Goal: Task Accomplishment & Management: Manage account settings

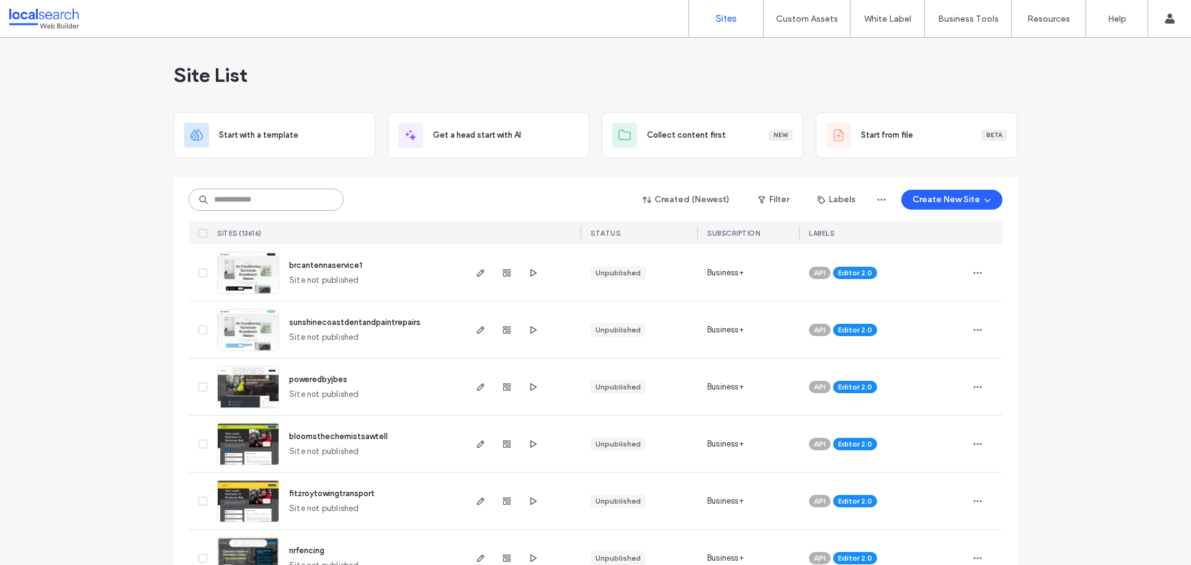
click at [261, 195] on input at bounding box center [266, 200] width 155 height 22
paste input "********"
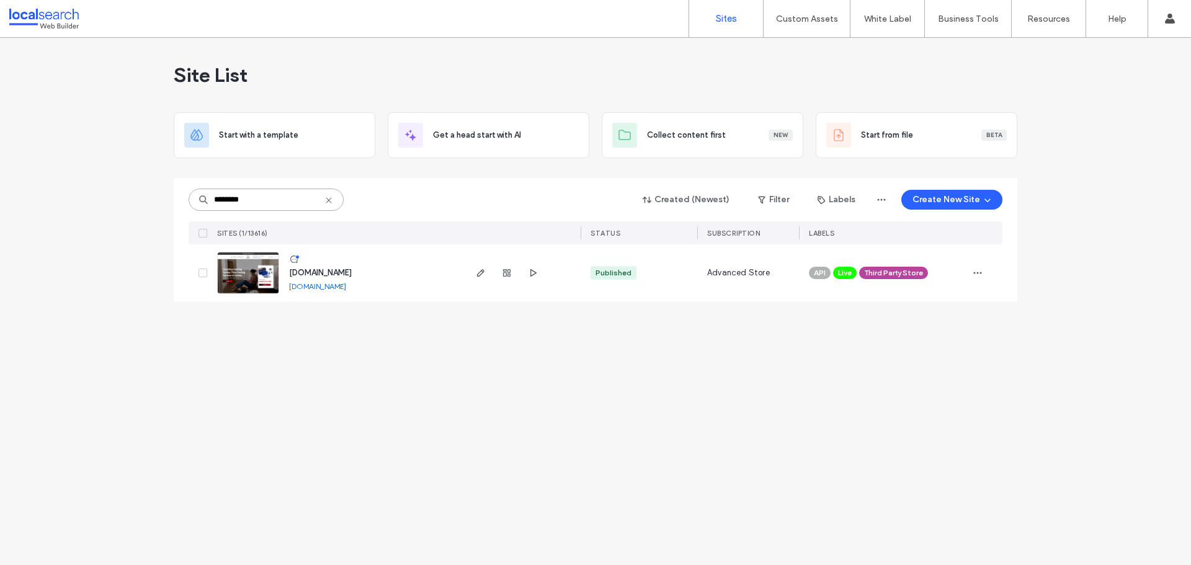
type input "********"
click at [321, 271] on span "[DOMAIN_NAME]" at bounding box center [320, 272] width 63 height 9
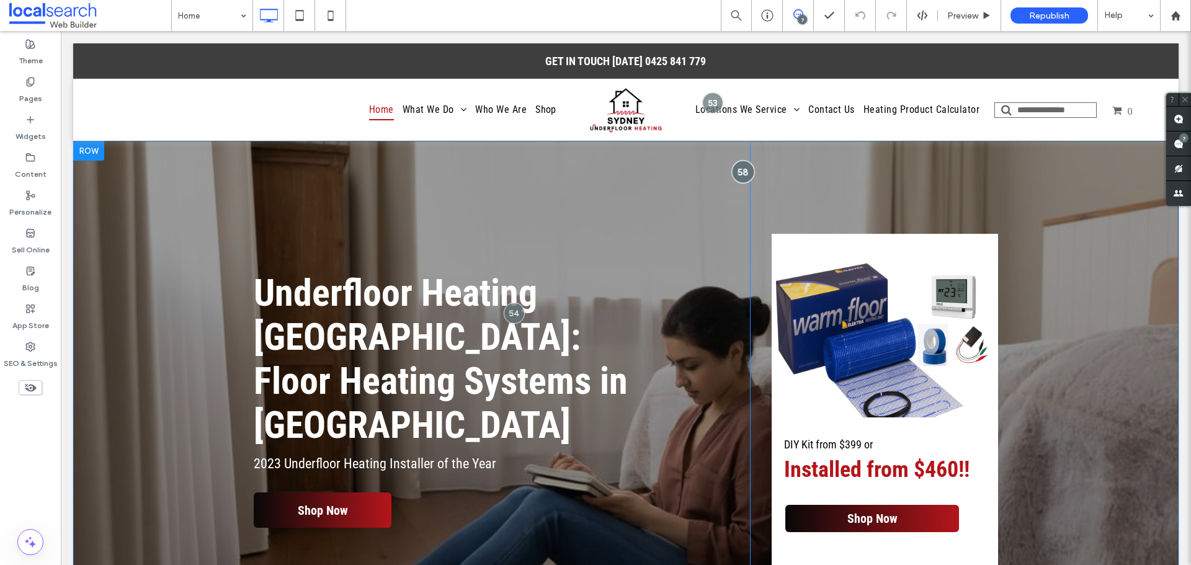
click at [744, 168] on div at bounding box center [742, 171] width 23 height 23
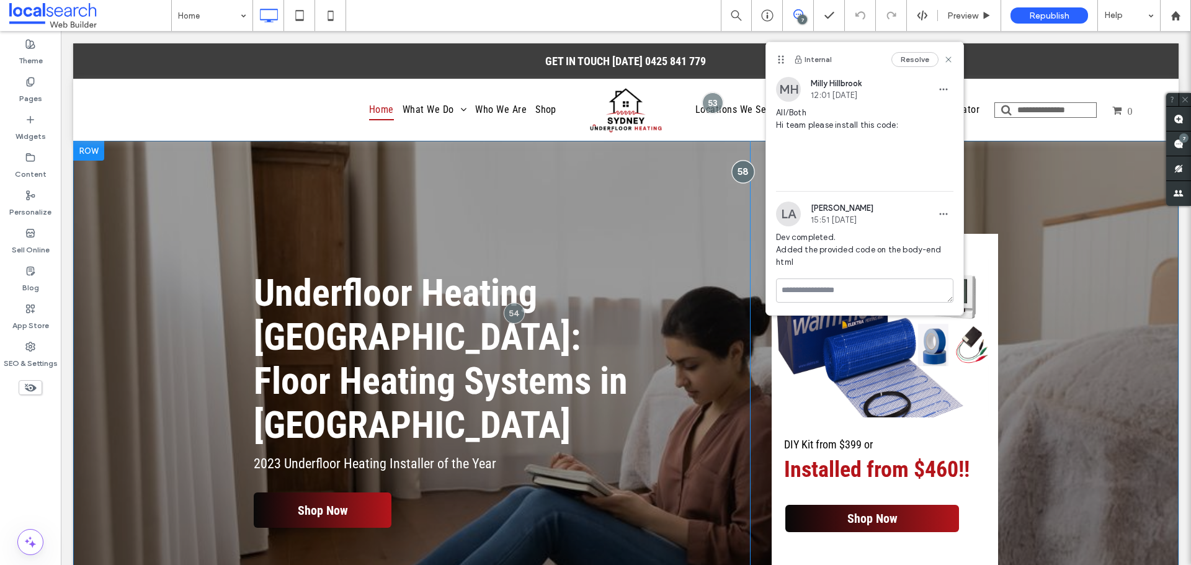
click at [744, 168] on div at bounding box center [742, 171] width 23 height 23
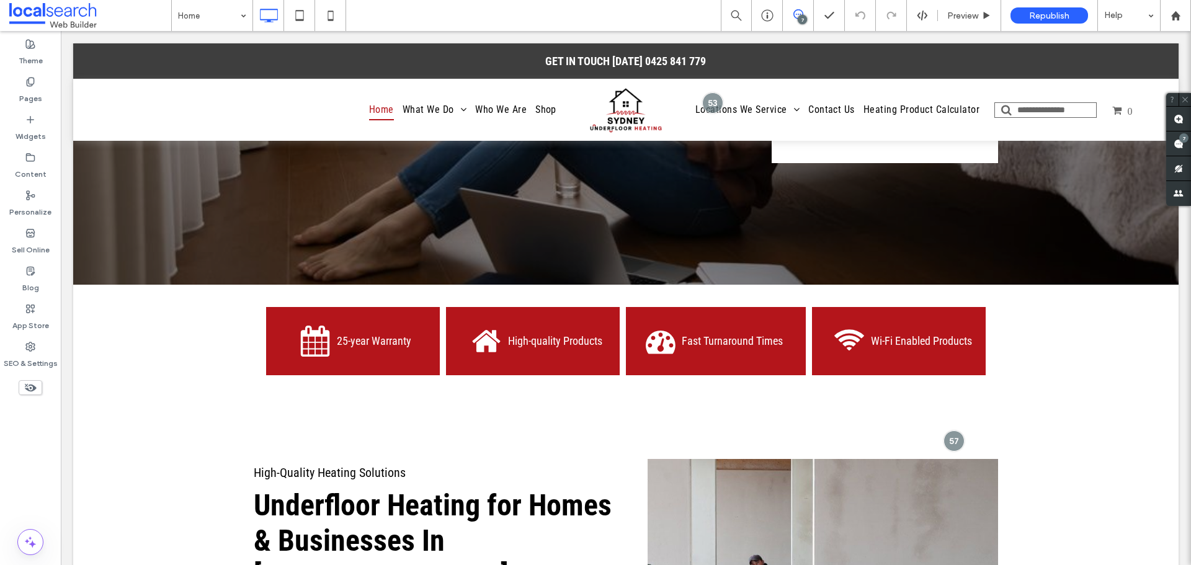
scroll to position [558, 0]
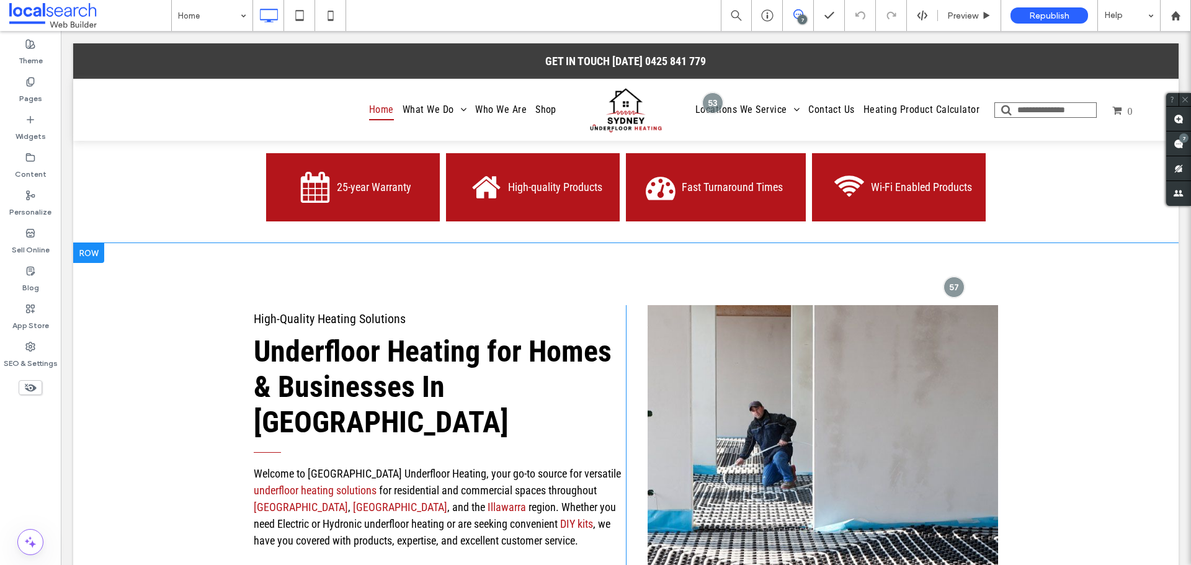
click at [93, 243] on div at bounding box center [88, 253] width 31 height 20
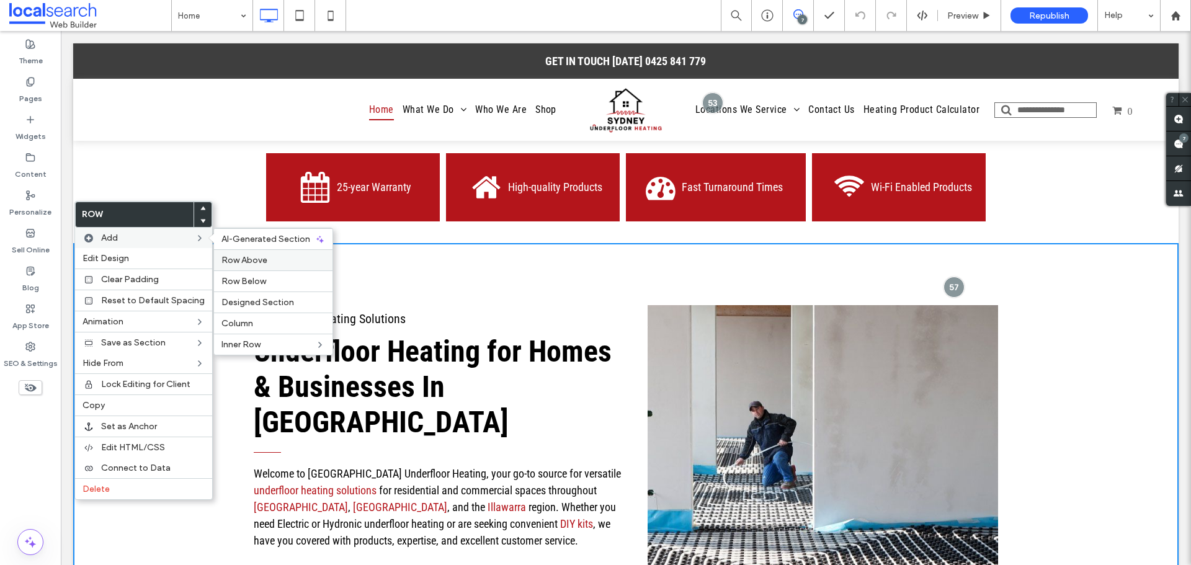
click at [274, 261] on label "Row Above" at bounding box center [273, 260] width 104 height 11
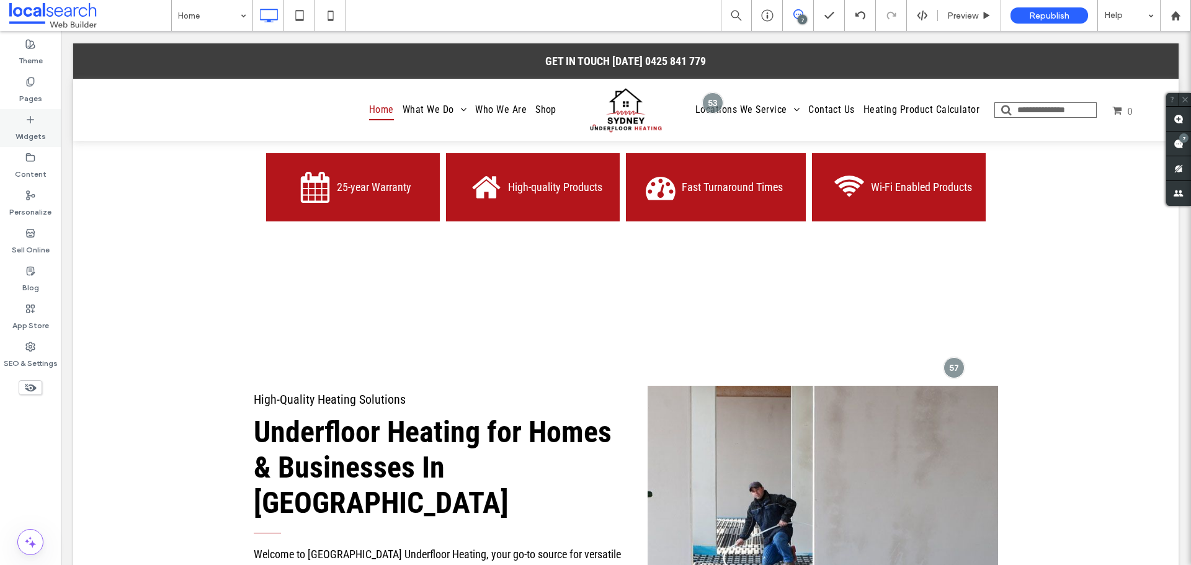
click at [30, 127] on label "Widgets" at bounding box center [31, 133] width 30 height 17
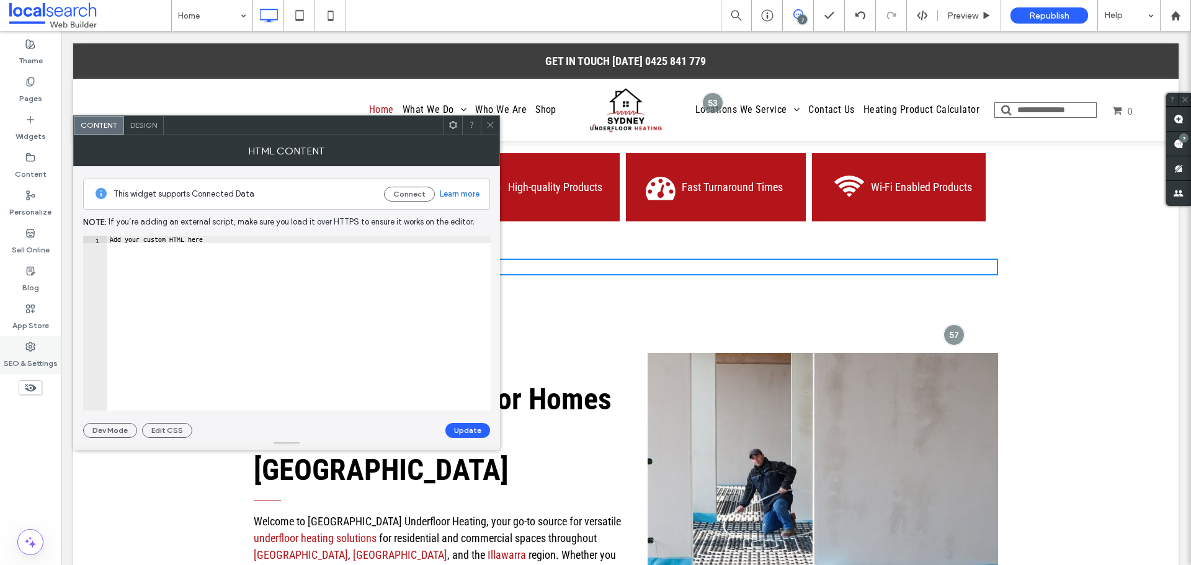
click at [30, 360] on label "SEO & Settings" at bounding box center [31, 360] width 54 height 17
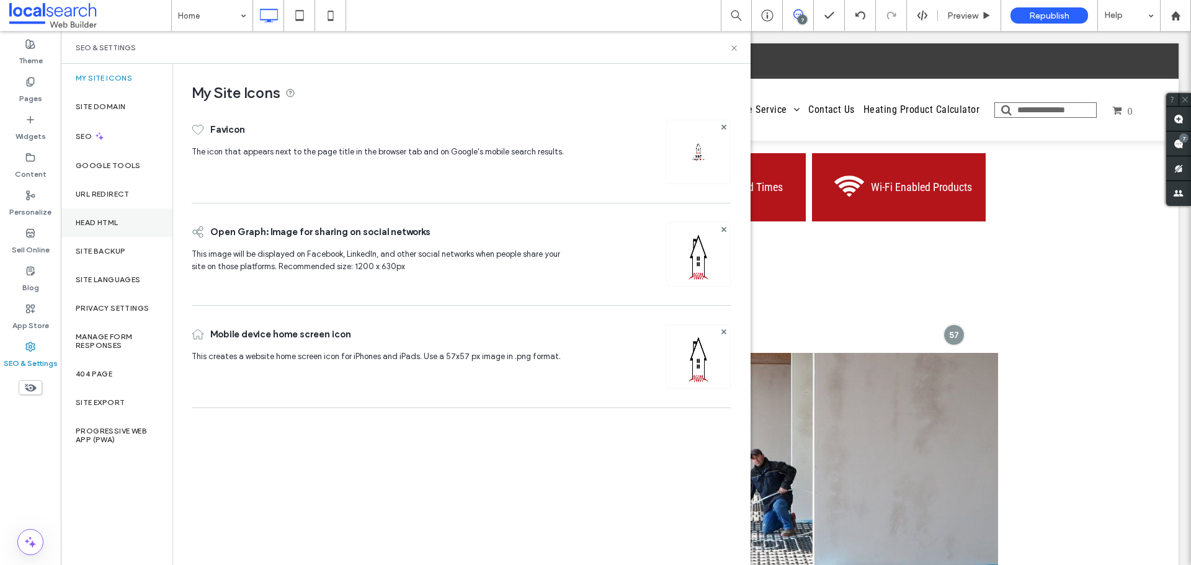
click at [118, 225] on label "Head HTML" at bounding box center [97, 222] width 43 height 9
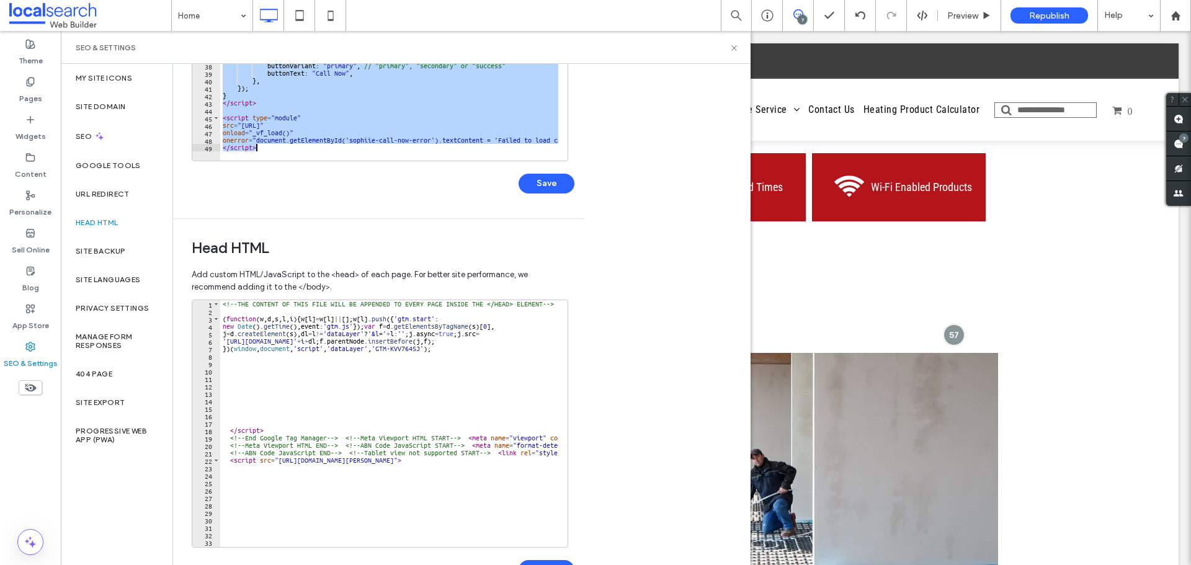
scroll to position [248, 0]
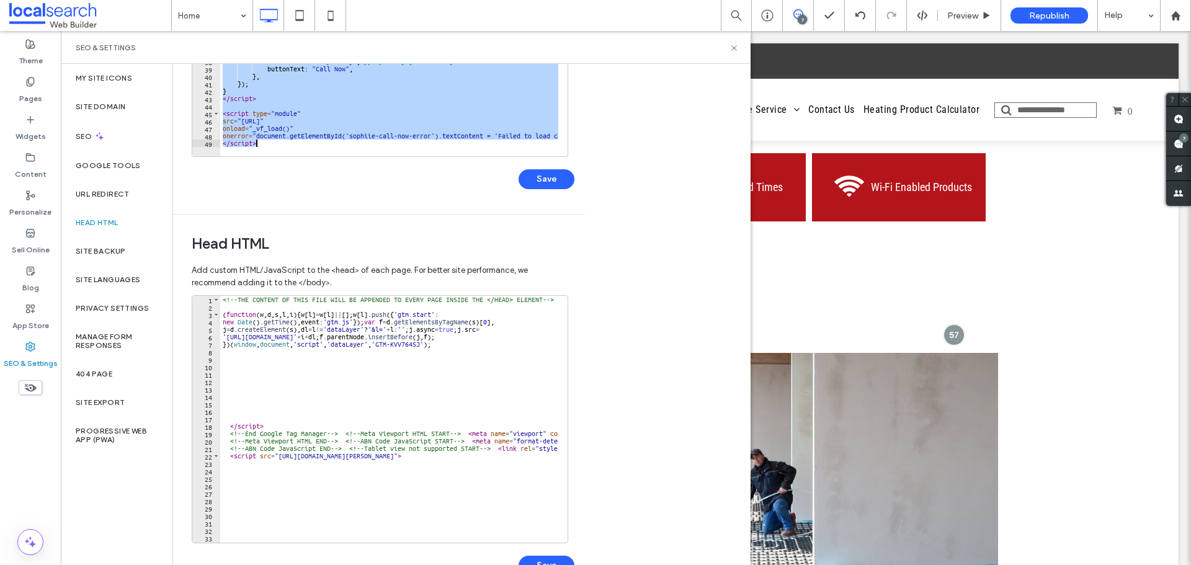
drag, startPoint x: 220, startPoint y: 301, endPoint x: 404, endPoint y: 143, distance: 242.7
click at [404, 143] on div "</ script > <!-- CODE INSTALLED --> <!-- Add the target element --> < div id = …" at bounding box center [592, 35] width 745 height 252
type textarea "**********"
click at [738, 50] on icon at bounding box center [733, 47] width 9 height 9
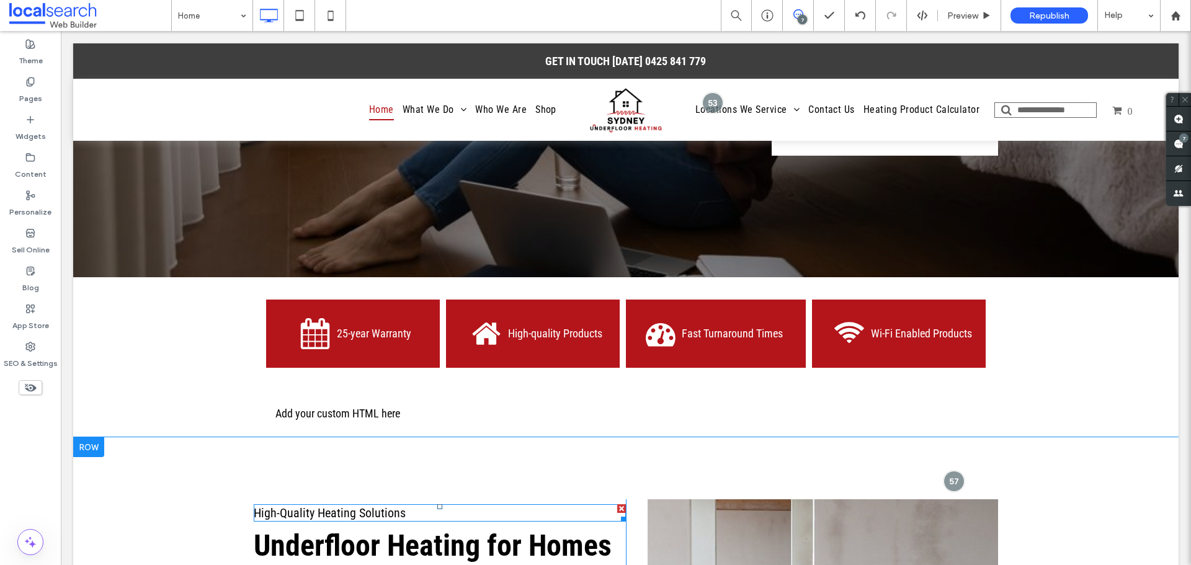
scroll to position [434, 0]
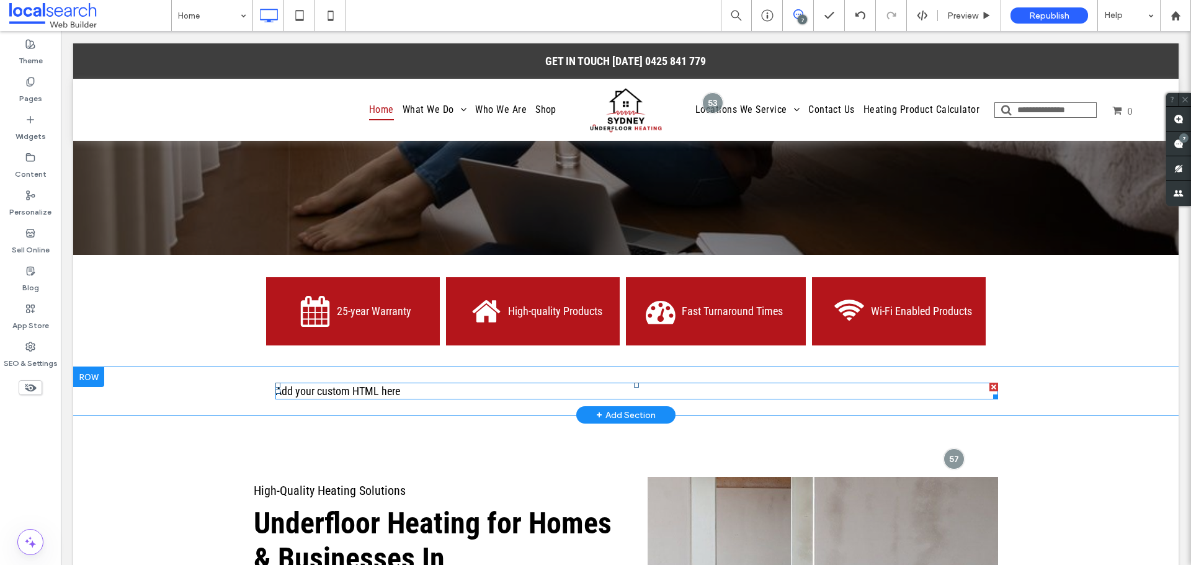
click at [380, 383] on span at bounding box center [636, 391] width 723 height 17
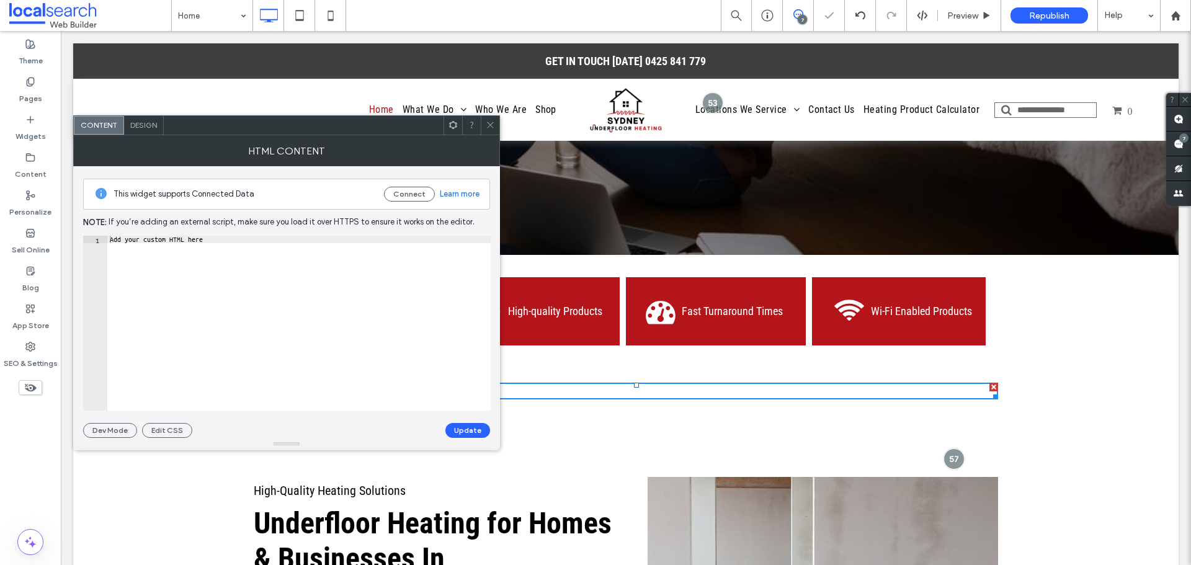
click at [218, 234] on div "This widget supports Connected Data Connect Learn more Note: If you’re adding a…" at bounding box center [286, 302] width 407 height 272
click at [216, 241] on div "Add your custom HTML here" at bounding box center [298, 331] width 383 height 190
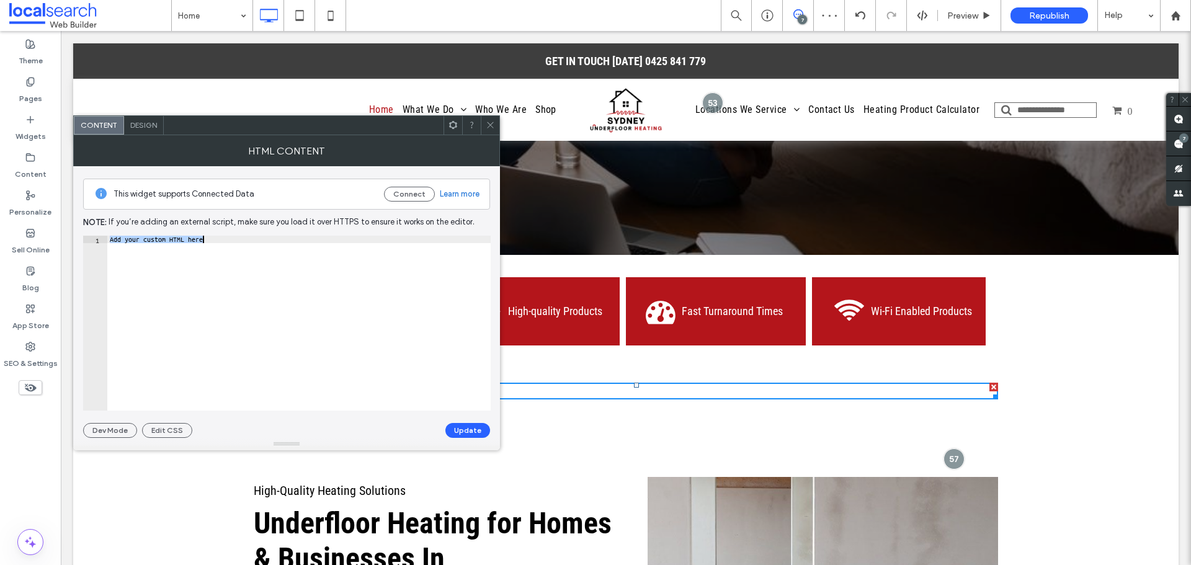
paste textarea "Cursor at row 1"
type textarea "*********"
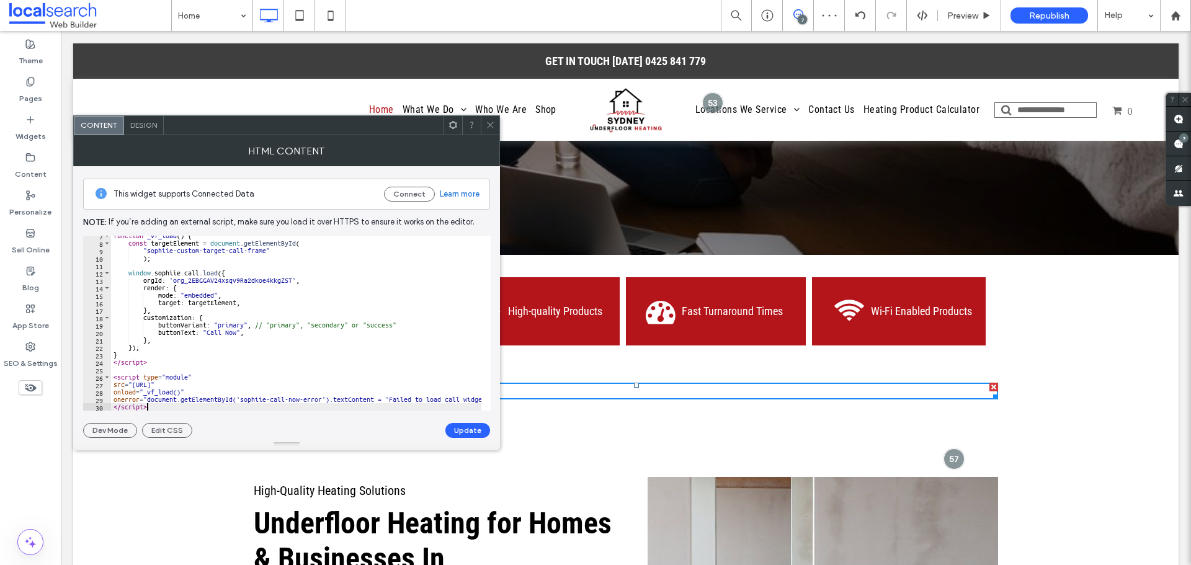
scroll to position [58, 0]
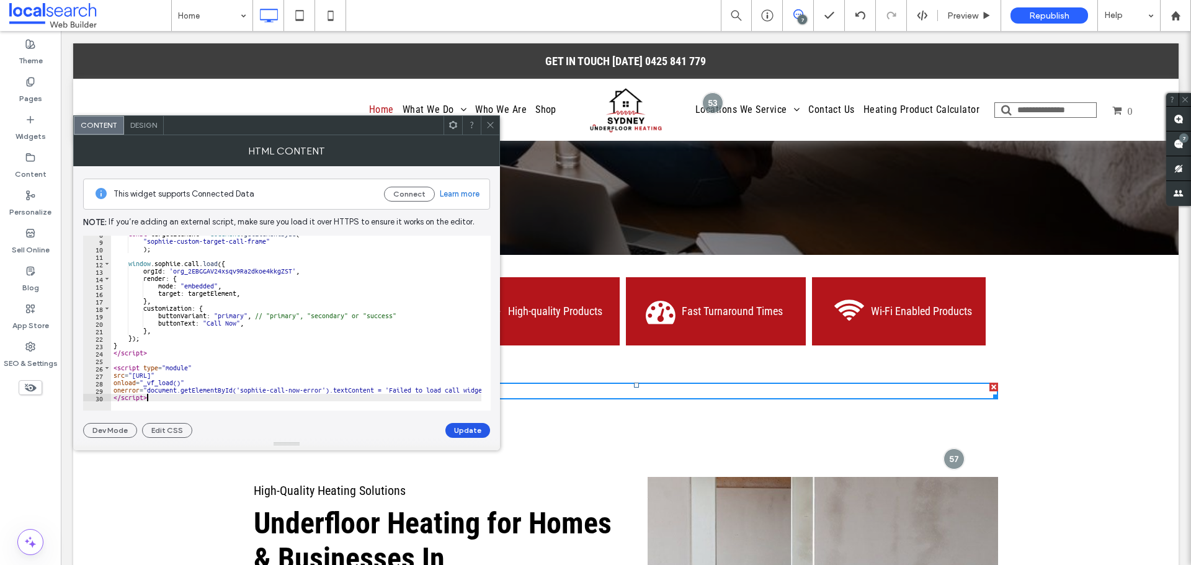
click at [463, 434] on button "Update" at bounding box center [467, 430] width 45 height 15
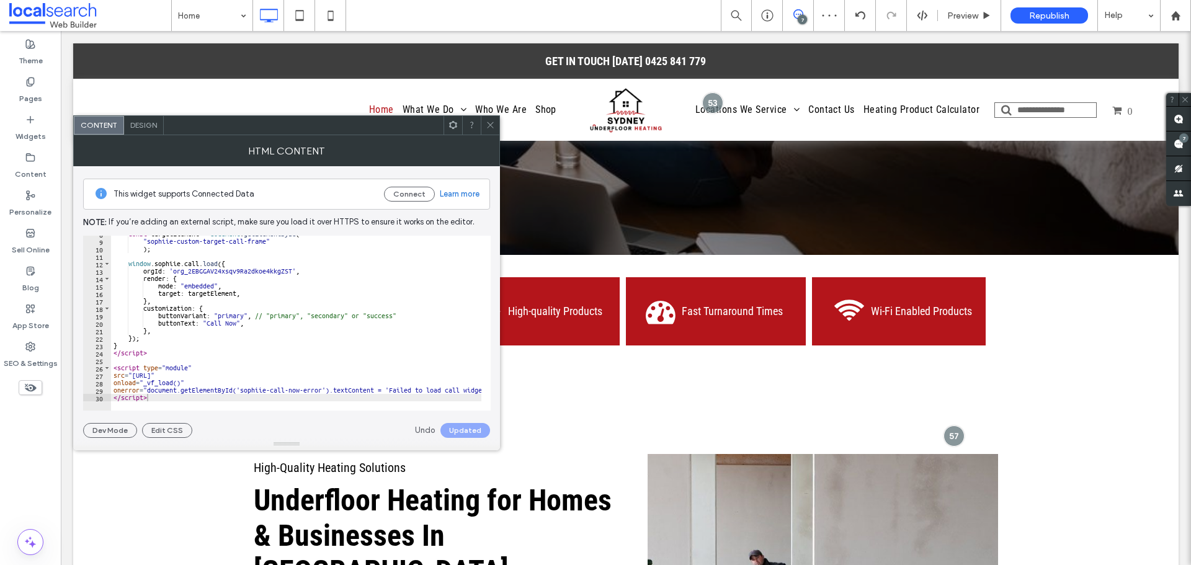
click at [488, 123] on icon at bounding box center [490, 124] width 9 height 9
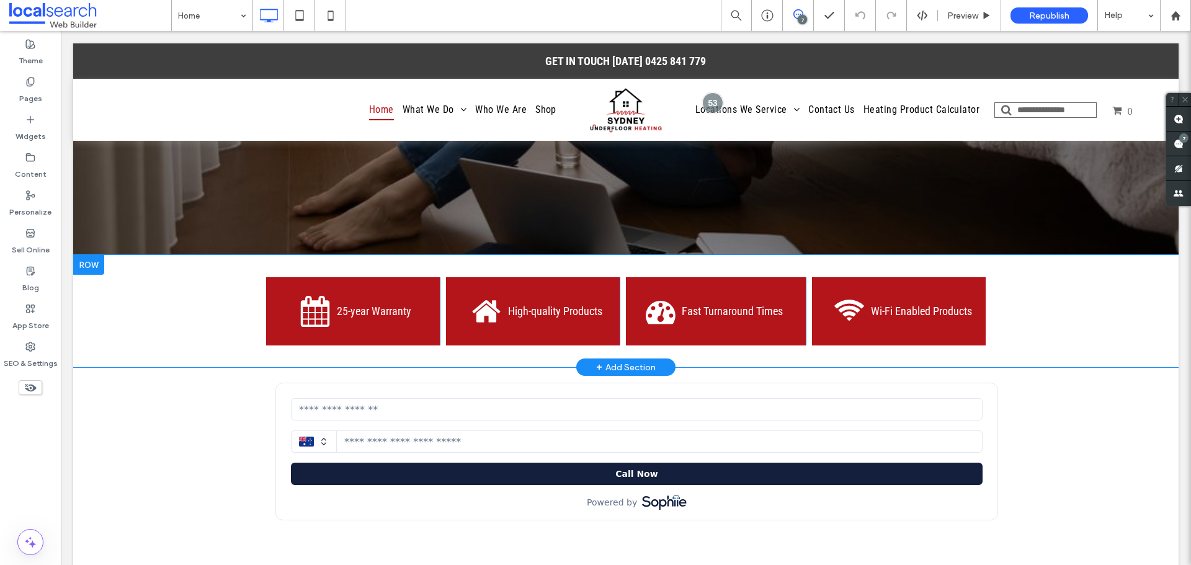
click at [1018, 255] on div "25-year Warranty Click To Paste High-quality Products Click To Paste Fast Turna…" at bounding box center [625, 311] width 1105 height 112
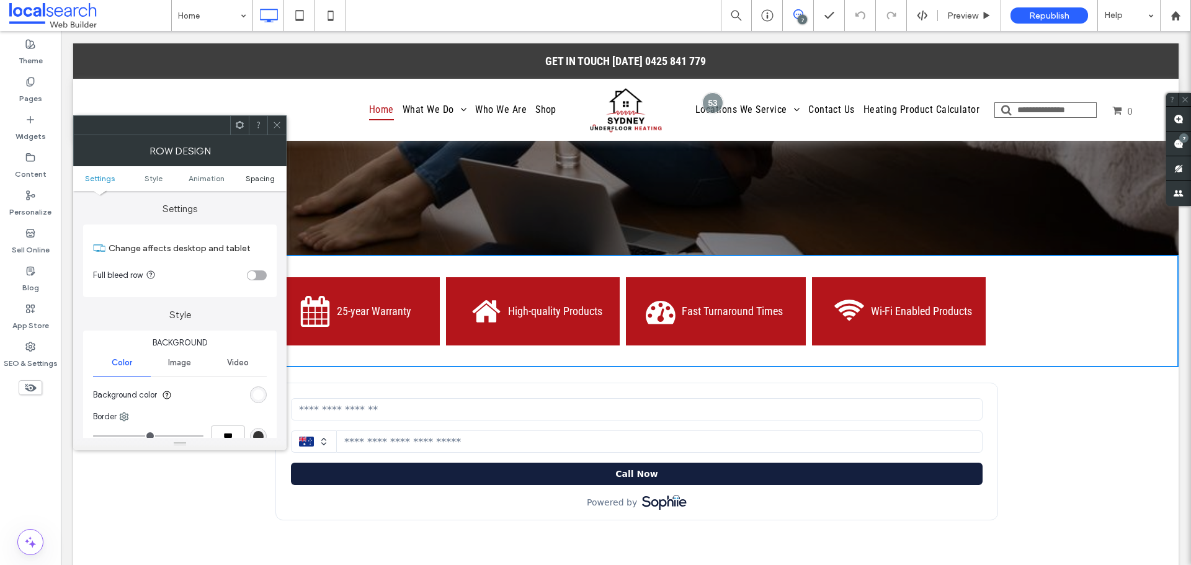
click at [269, 178] on span "Spacing" at bounding box center [260, 178] width 29 height 9
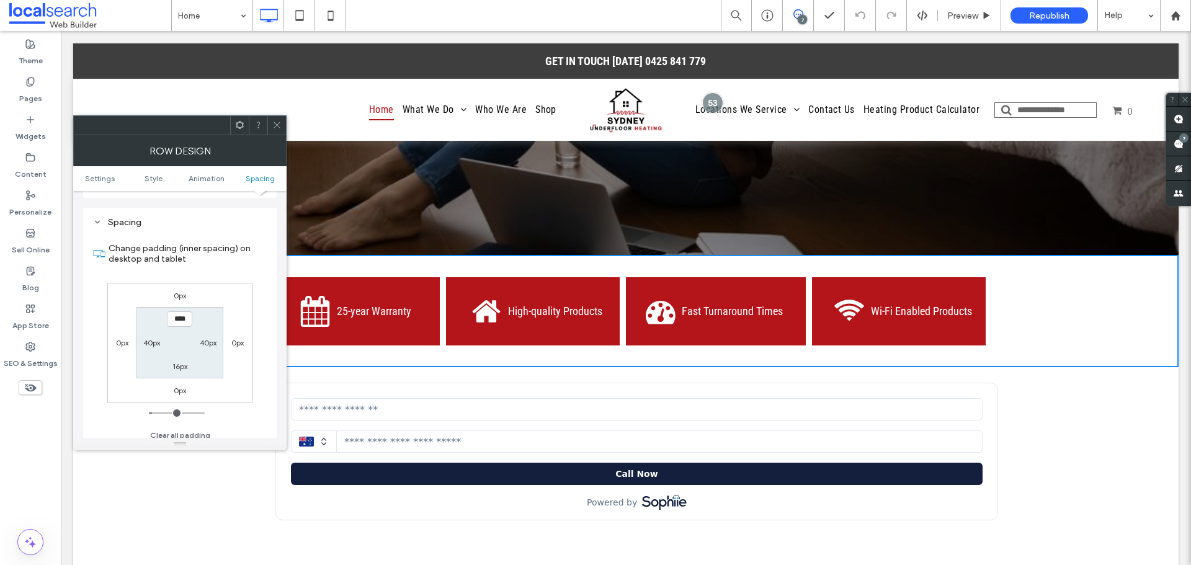
scroll to position [350, 0]
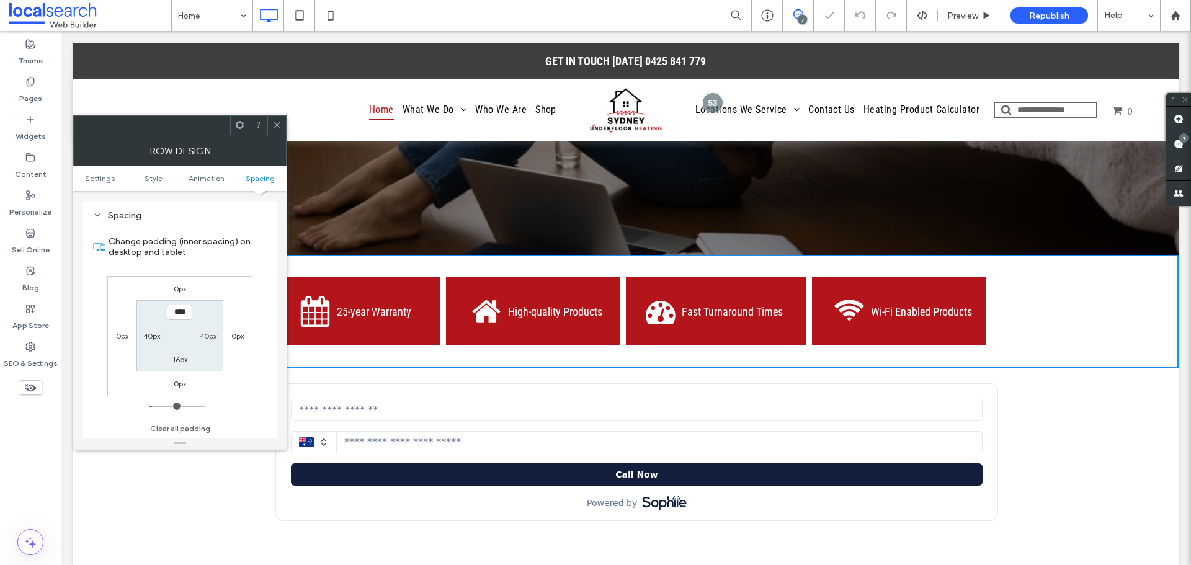
click at [150, 332] on label "40px" at bounding box center [151, 335] width 17 height 9
type input "**"
click at [279, 124] on icon at bounding box center [276, 124] width 9 height 9
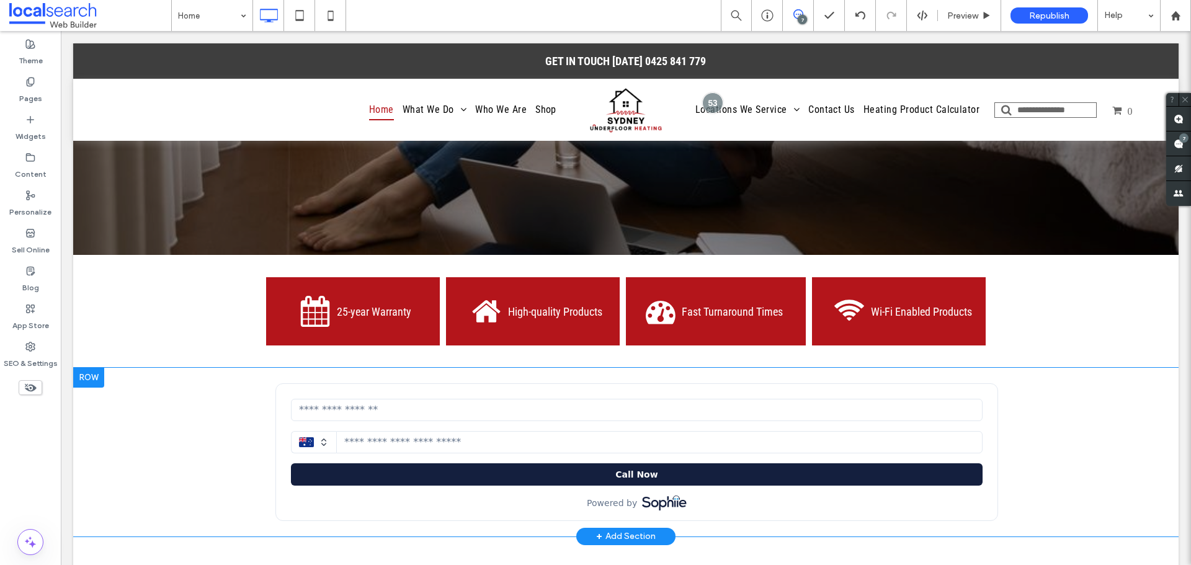
click at [229, 392] on div "Click To Paste Row + Add Section" at bounding box center [625, 452] width 1105 height 169
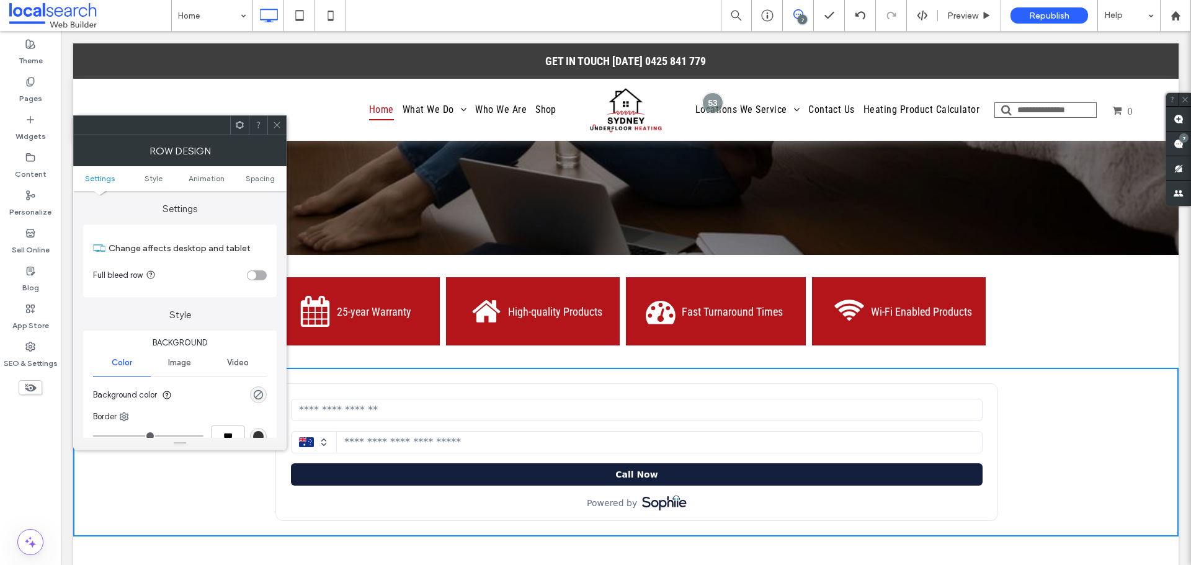
click at [257, 275] on div "toggle" at bounding box center [257, 275] width 20 height 10
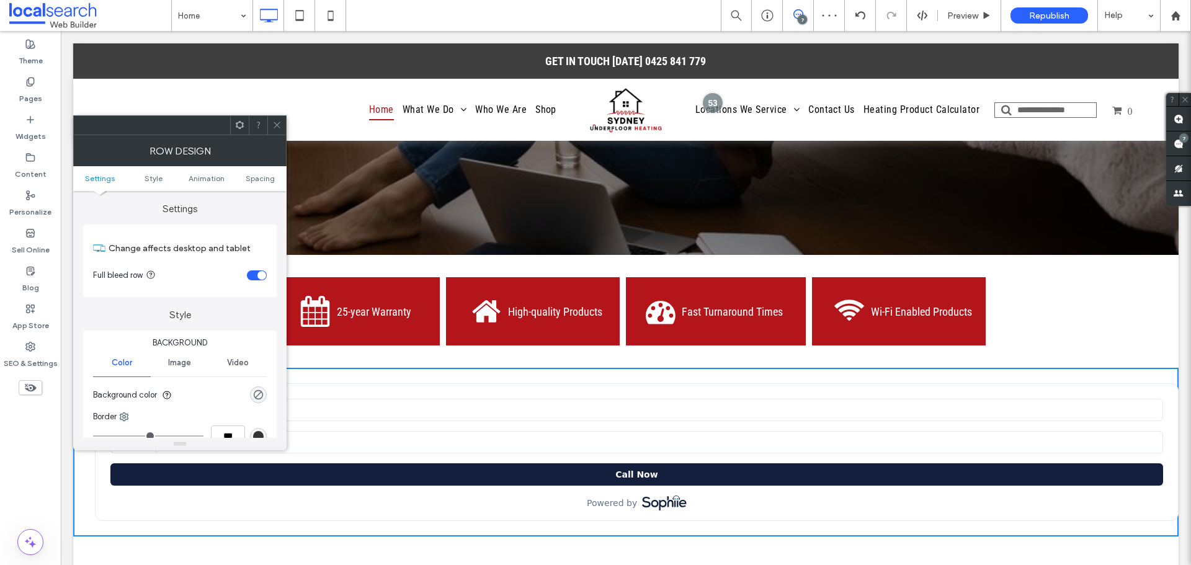
click at [260, 189] on ul "Settings Style Animation Spacing" at bounding box center [179, 178] width 213 height 25
click at [262, 180] on span "Spacing" at bounding box center [260, 178] width 29 height 9
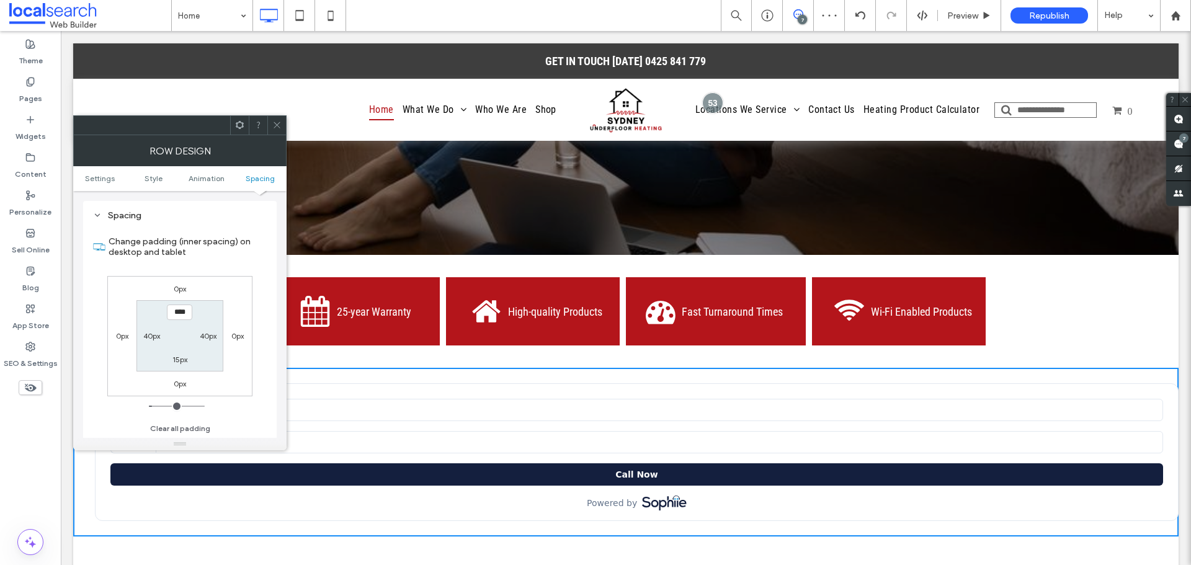
click at [153, 336] on label "40px" at bounding box center [151, 335] width 17 height 9
type input "**"
type input "***"
click at [153, 336] on input "*****" at bounding box center [151, 336] width 25 height 16
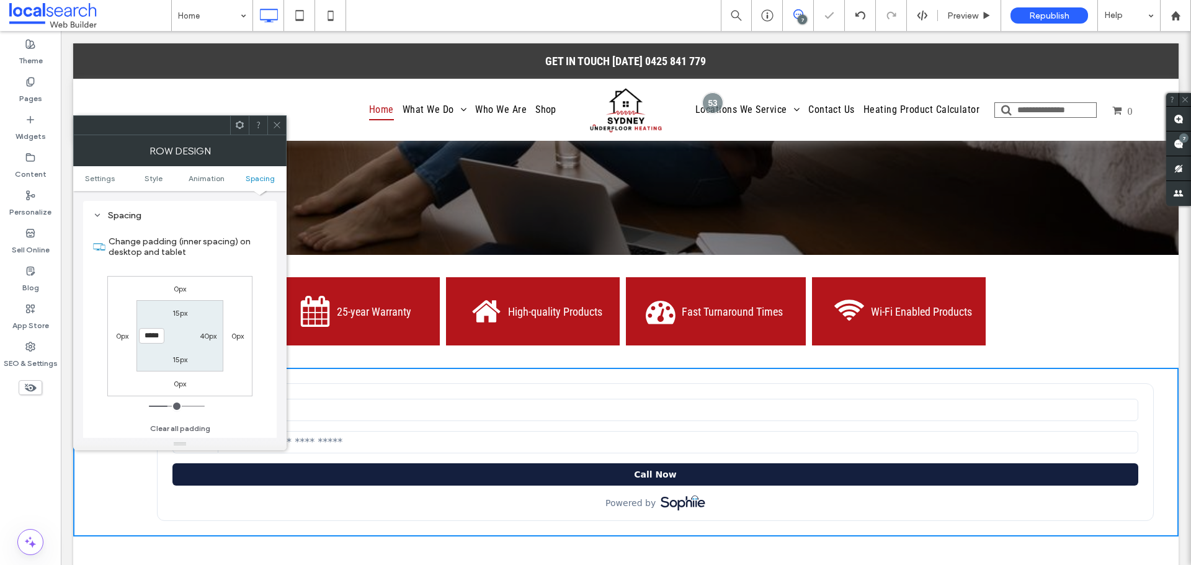
click at [153, 336] on input "*****" at bounding box center [151, 336] width 25 height 16
type input "***"
type input "*****"
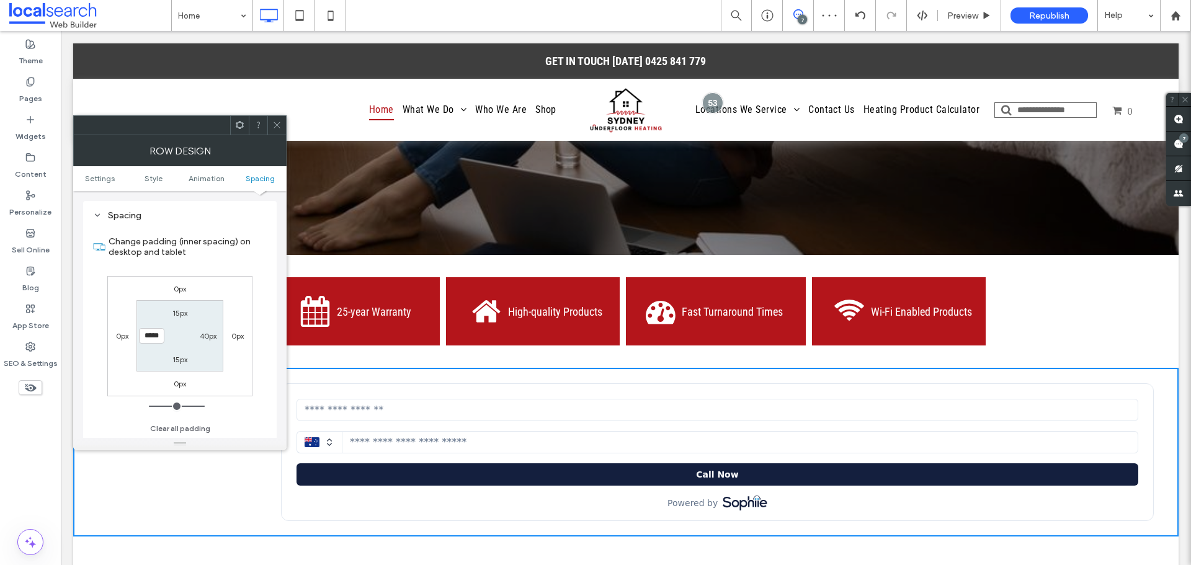
click at [206, 336] on label "40px" at bounding box center [208, 335] width 17 height 9
type input "**"
type input "***"
type input "*****"
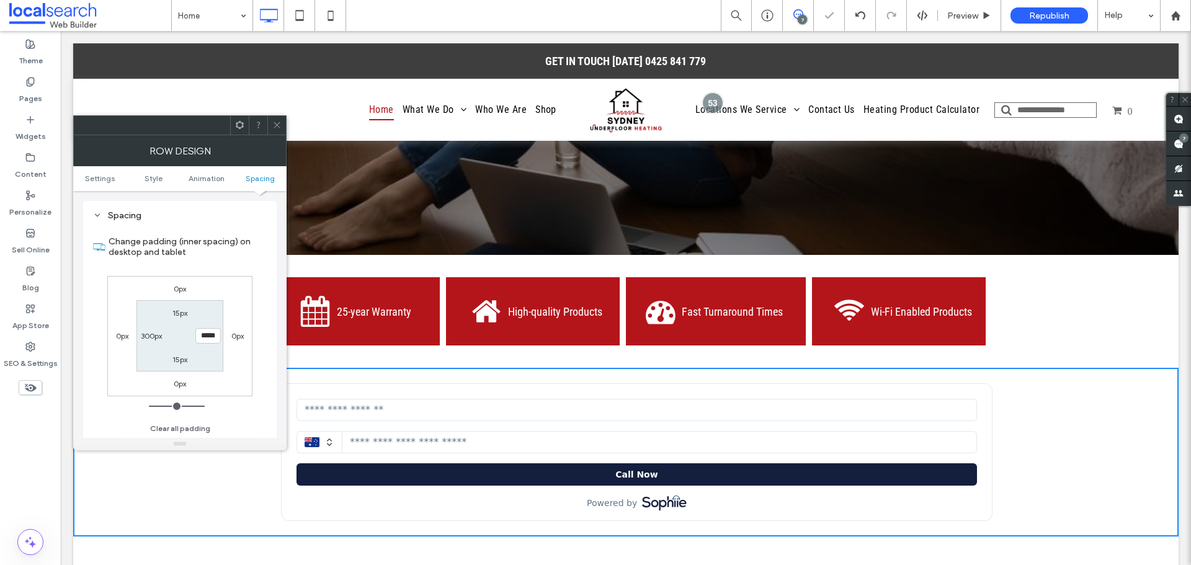
click at [276, 122] on icon at bounding box center [276, 124] width 9 height 9
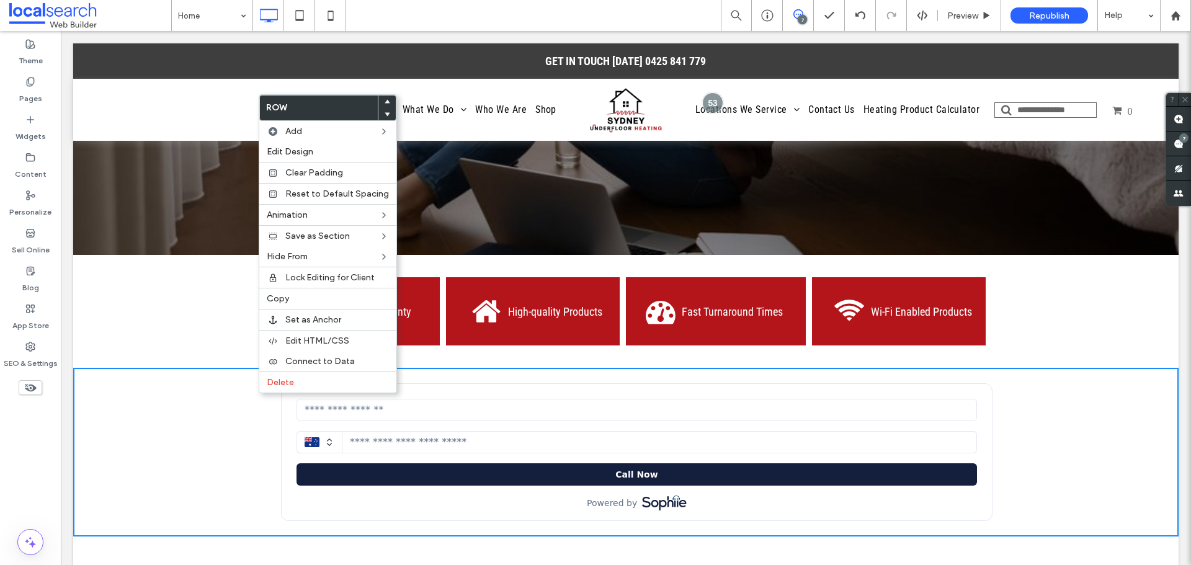
click at [156, 255] on div "25-year Warranty Click To Paste High-quality Products Click To Paste Fast Turna…" at bounding box center [625, 311] width 1105 height 113
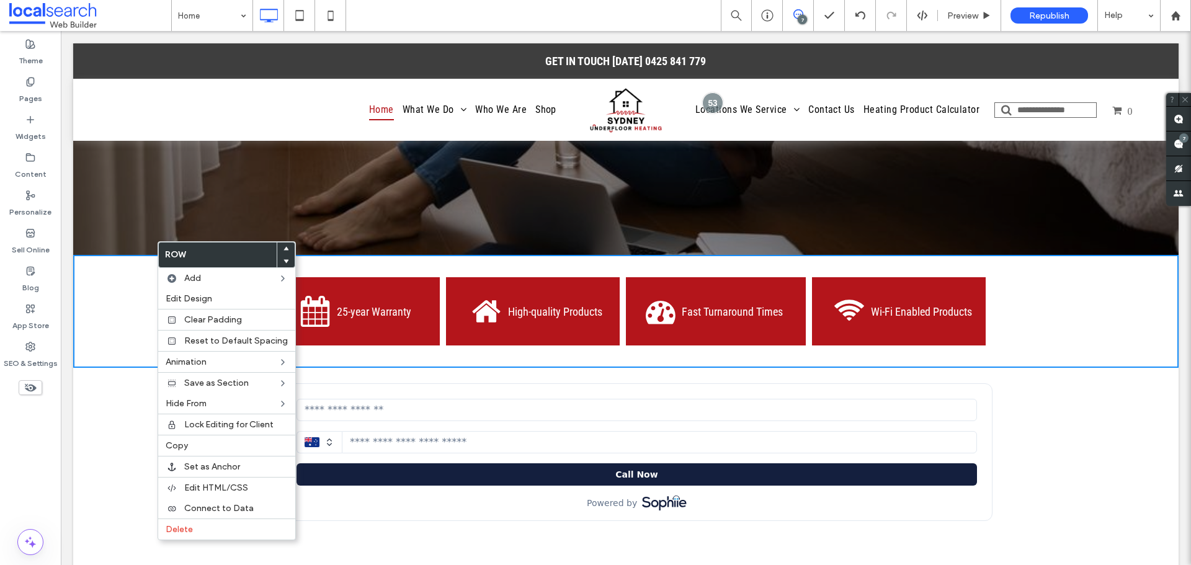
click at [122, 256] on div "25-year Warranty Click To Paste High-quality Products Click To Paste Fast Turna…" at bounding box center [625, 311] width 1105 height 113
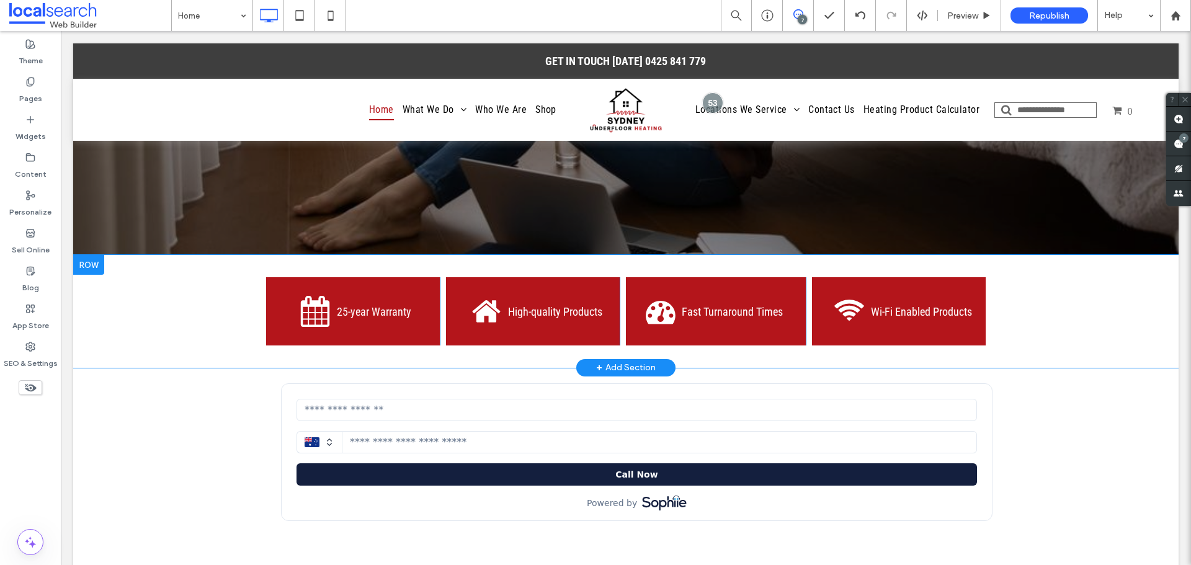
click at [151, 275] on div "25-year Warranty Click To Paste High-quality Products Click To Paste Fast Turna…" at bounding box center [625, 311] width 1105 height 113
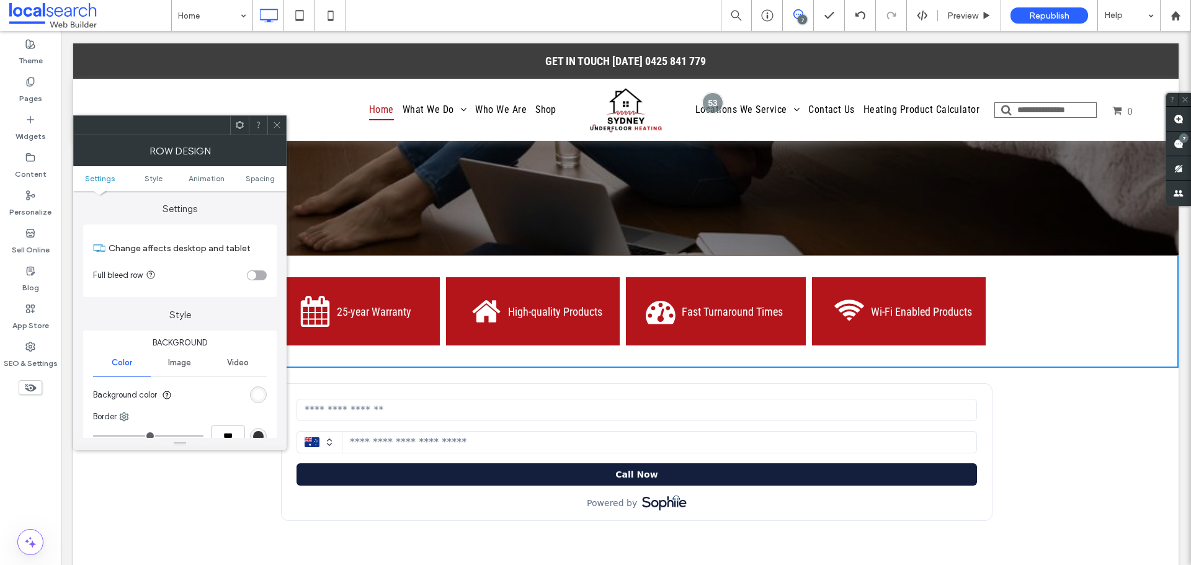
click at [253, 274] on div "toggle" at bounding box center [251, 275] width 9 height 9
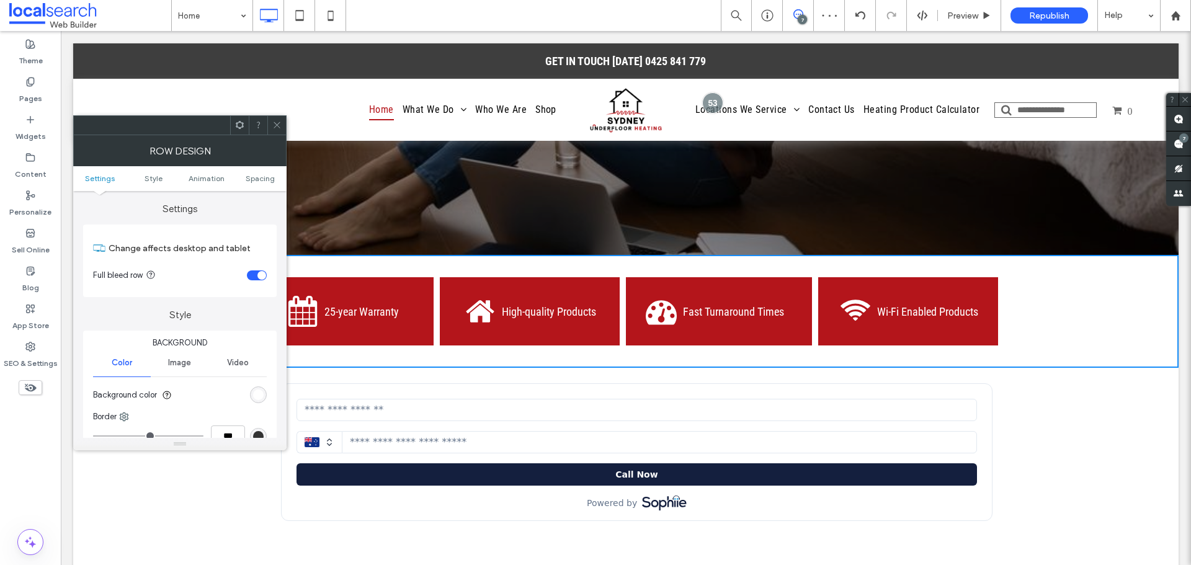
click at [277, 125] on use at bounding box center [277, 125] width 6 height 6
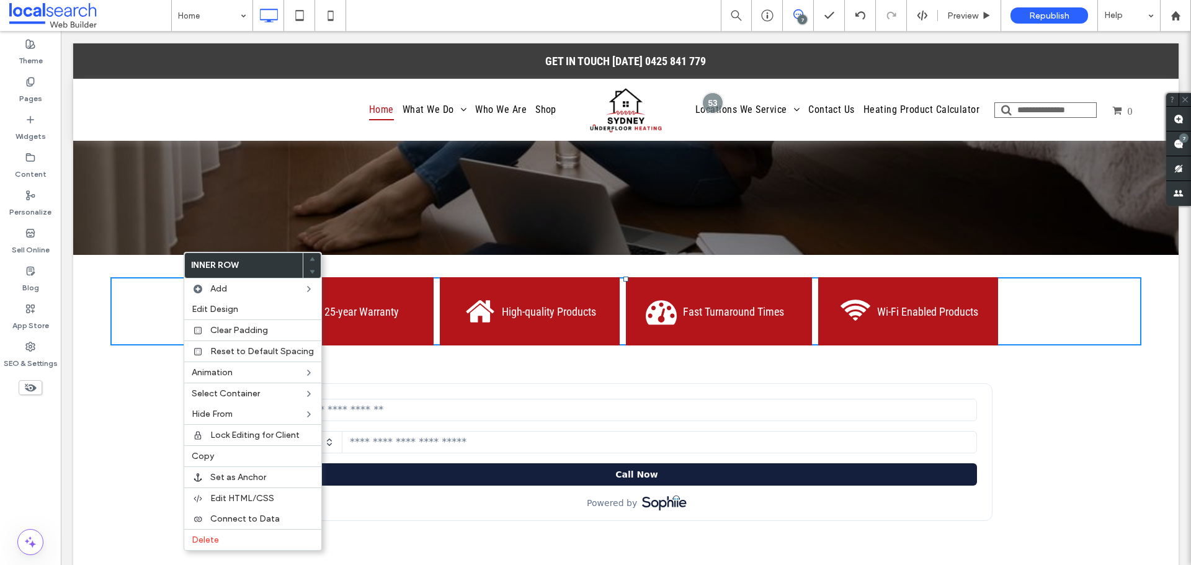
click at [215, 255] on div "25-year Warranty Click To Paste High-quality Products Click To Paste Fast Turna…" at bounding box center [625, 311] width 1105 height 113
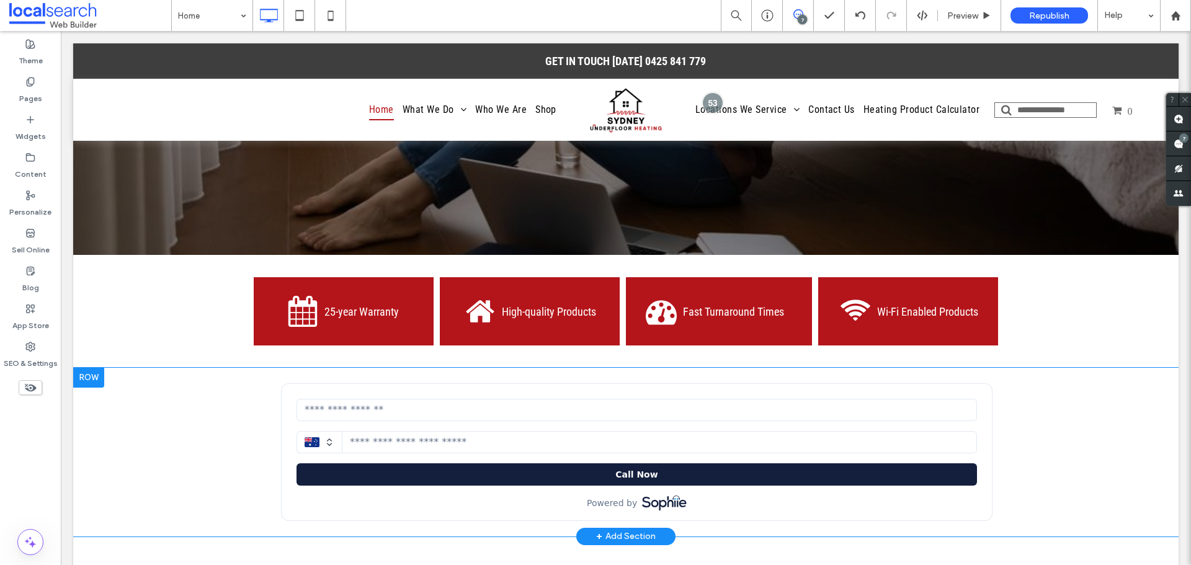
click at [175, 388] on div "Click To Paste Row + Add Section" at bounding box center [625, 452] width 1105 height 169
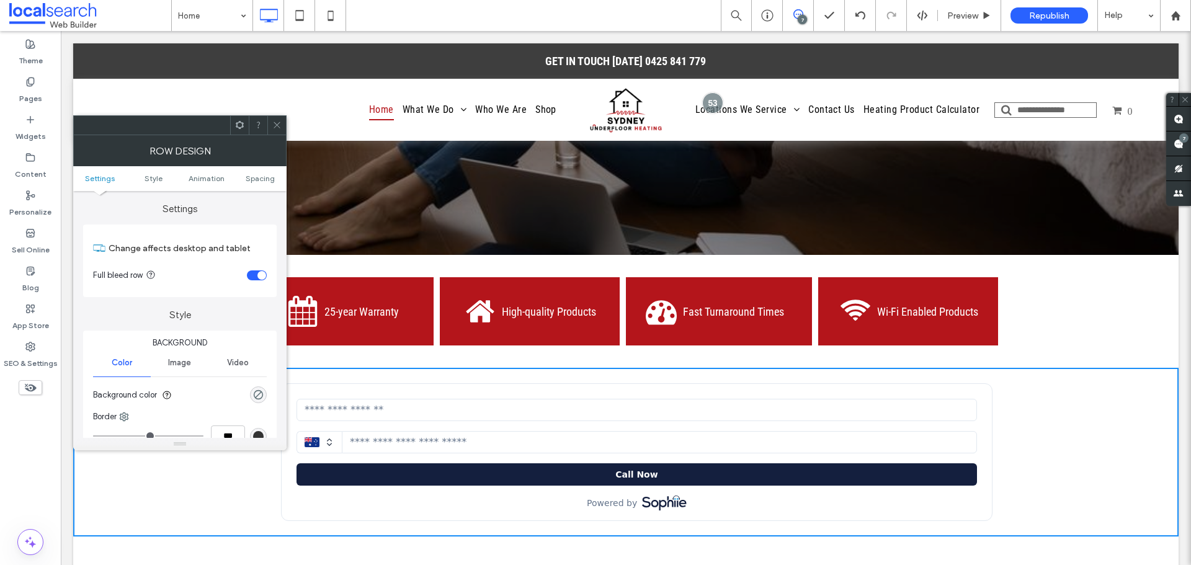
click at [281, 122] on icon at bounding box center [276, 124] width 9 height 9
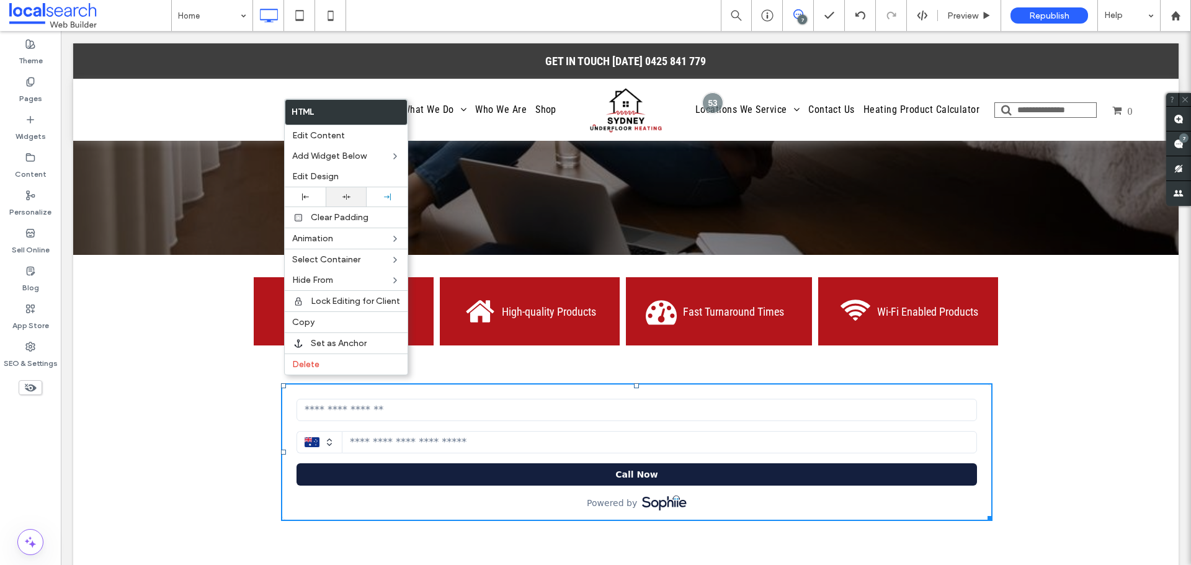
click at [345, 195] on icon at bounding box center [346, 197] width 8 height 8
click at [259, 378] on div "Click To Paste" at bounding box center [625, 452] width 733 height 150
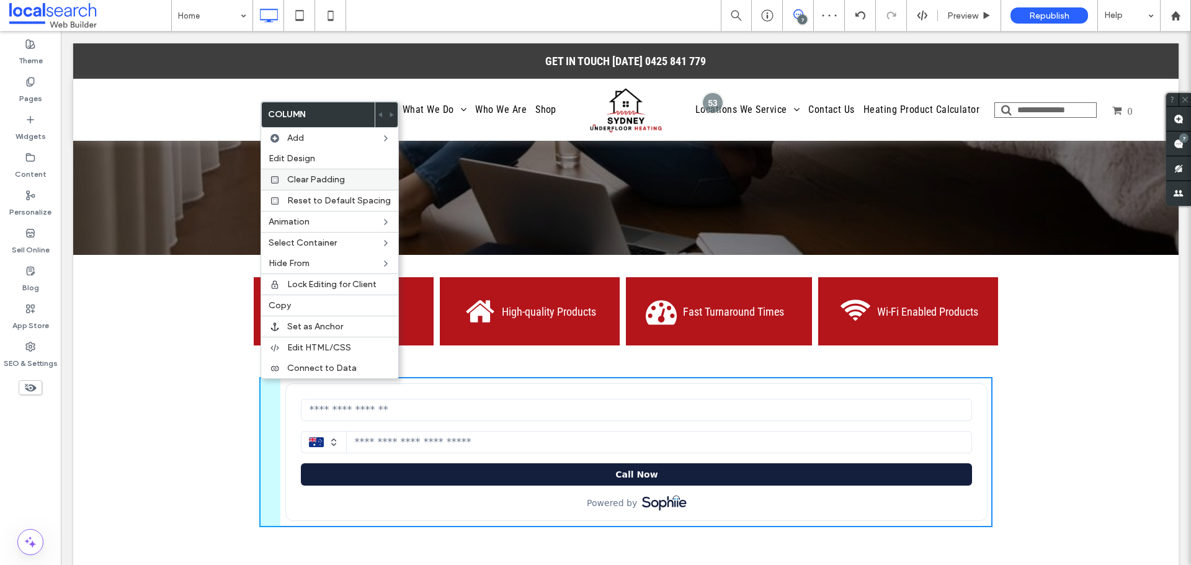
click at [317, 174] on span "Clear Padding" at bounding box center [316, 179] width 58 height 11
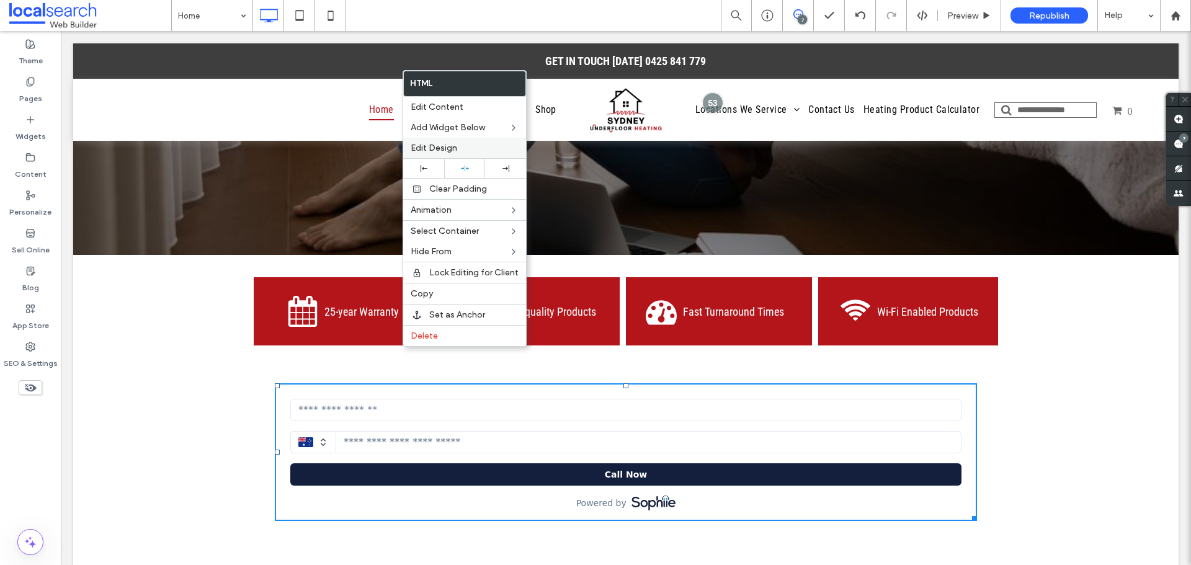
click at [488, 154] on div "Edit Design" at bounding box center [464, 148] width 123 height 20
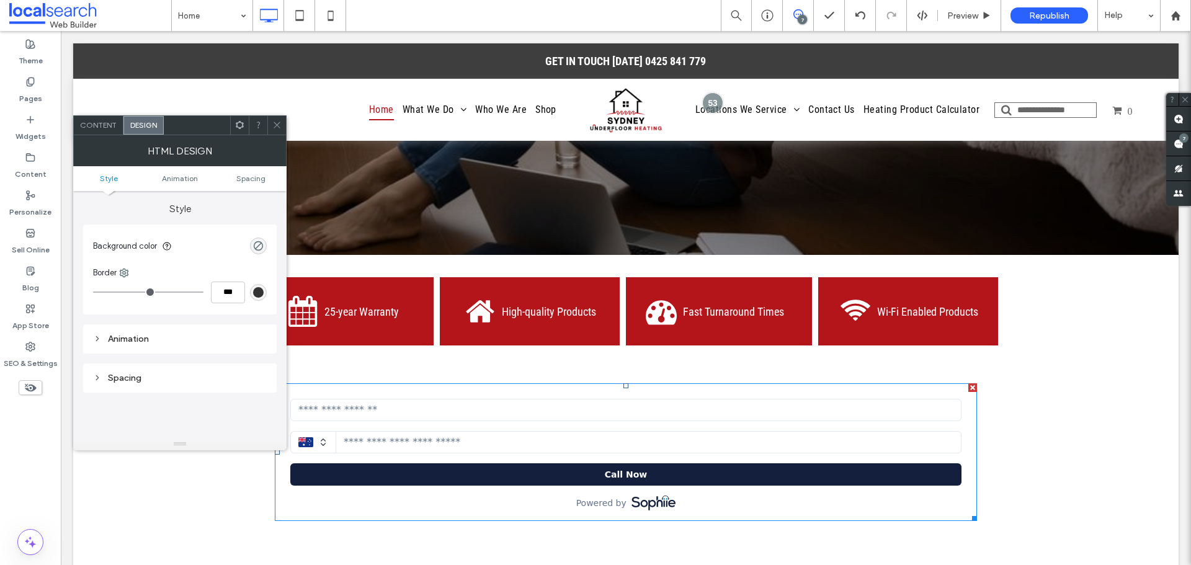
click at [278, 120] on span at bounding box center [276, 125] width 9 height 19
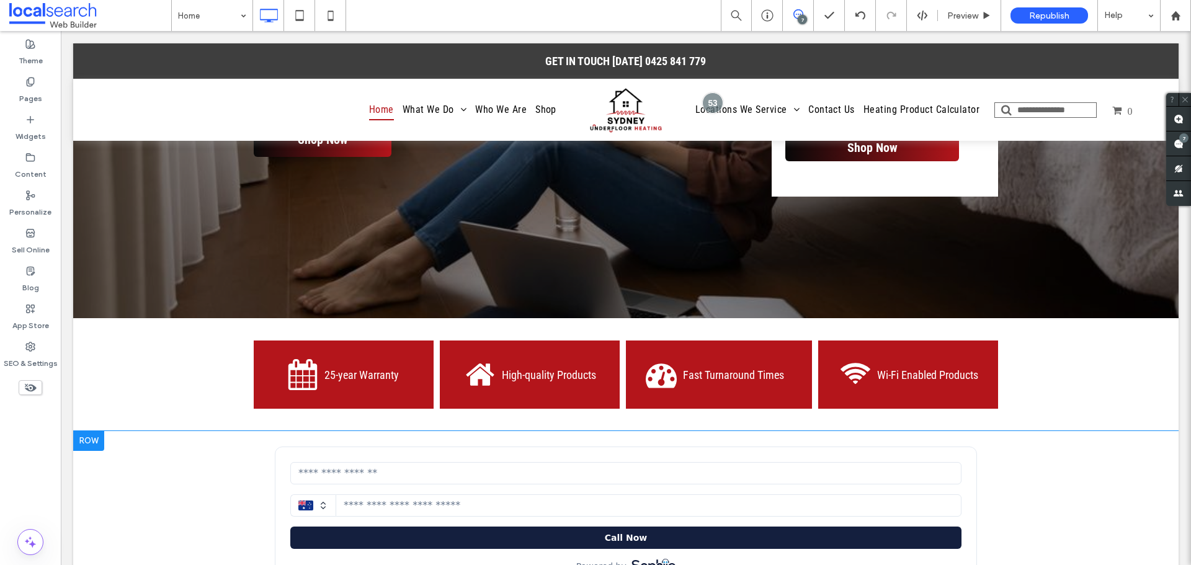
scroll to position [496, 0]
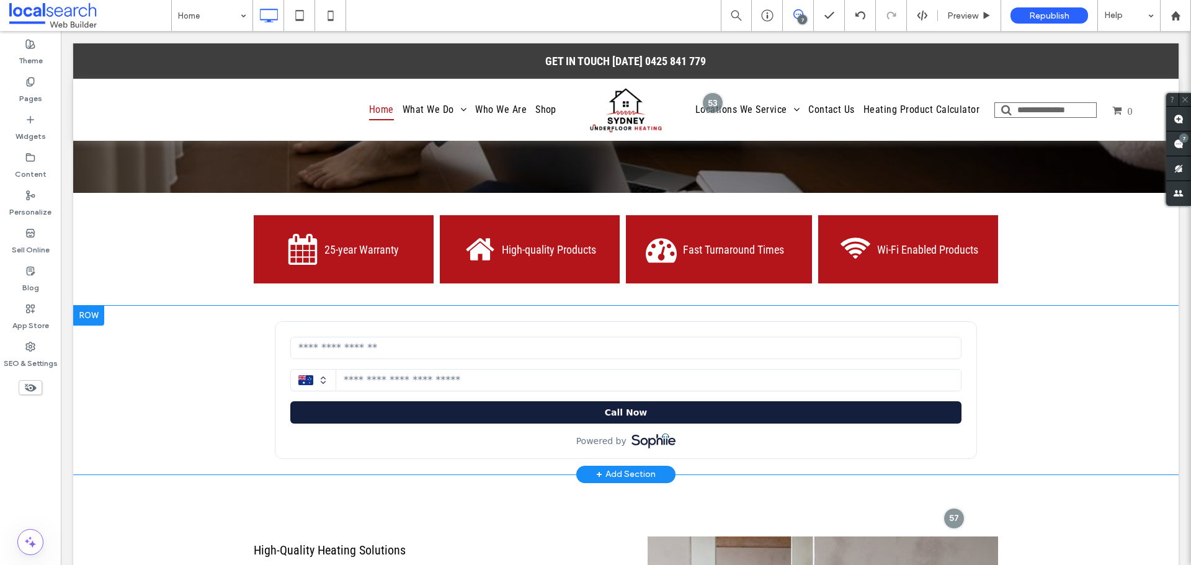
click at [100, 306] on div at bounding box center [88, 316] width 31 height 20
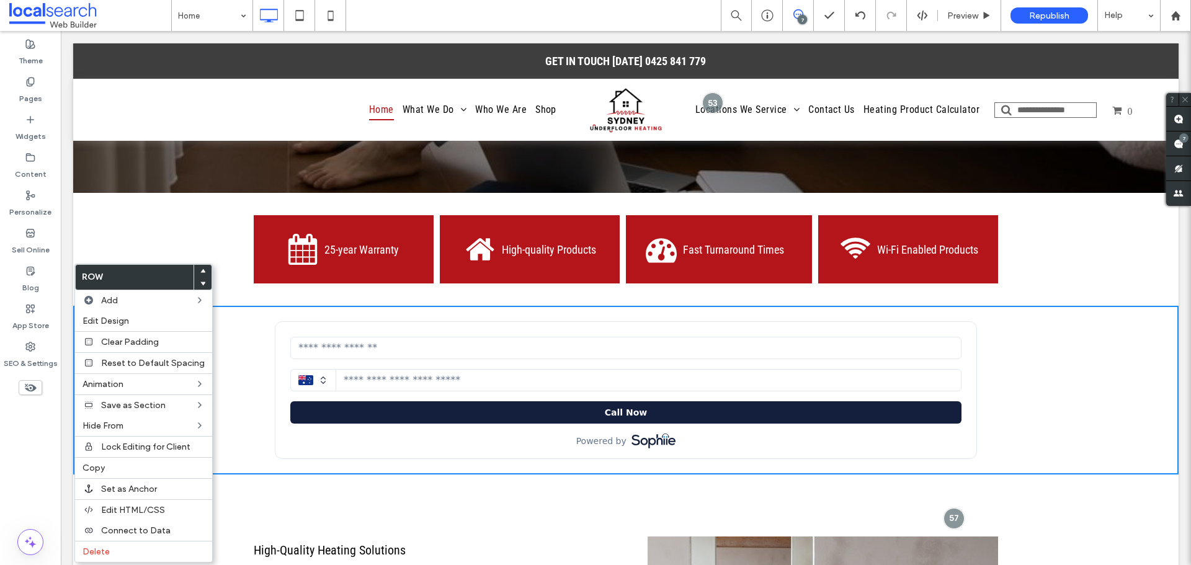
click at [200, 272] on use at bounding box center [203, 271] width 6 height 4
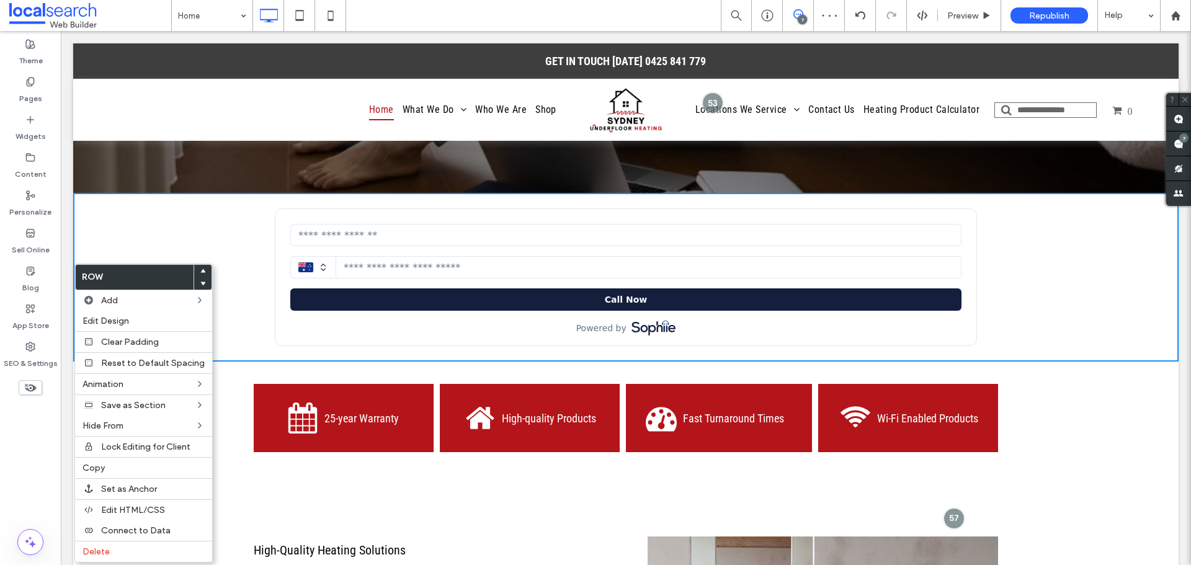
click at [1149, 376] on div "25-year Warranty Click To Paste High-quality Products Click To Paste Fast Turna…" at bounding box center [625, 418] width 1105 height 113
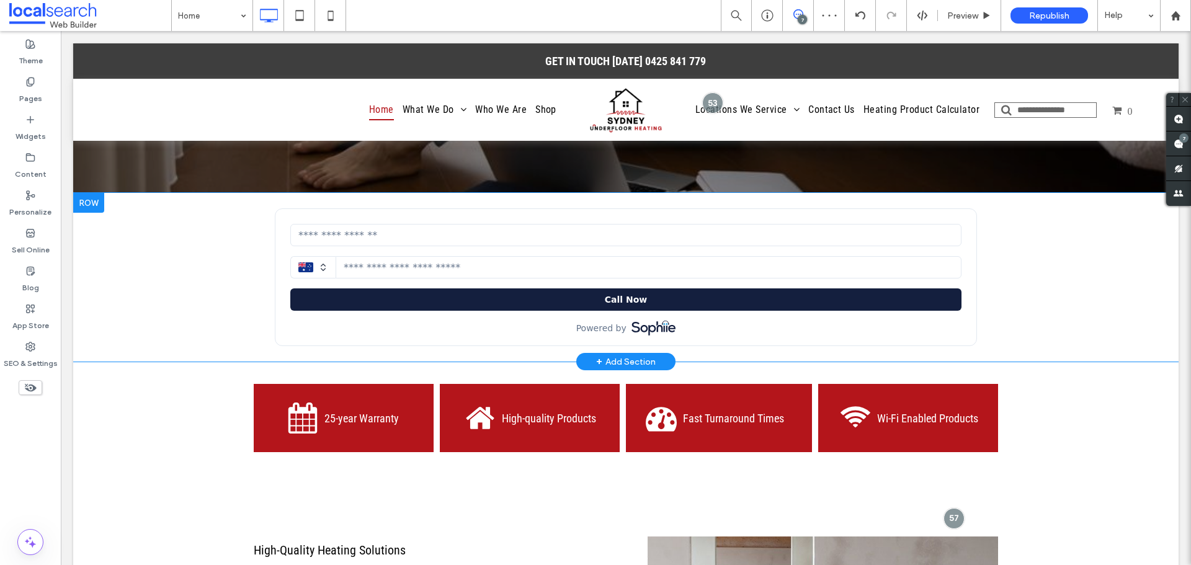
click at [97, 193] on div at bounding box center [88, 203] width 31 height 20
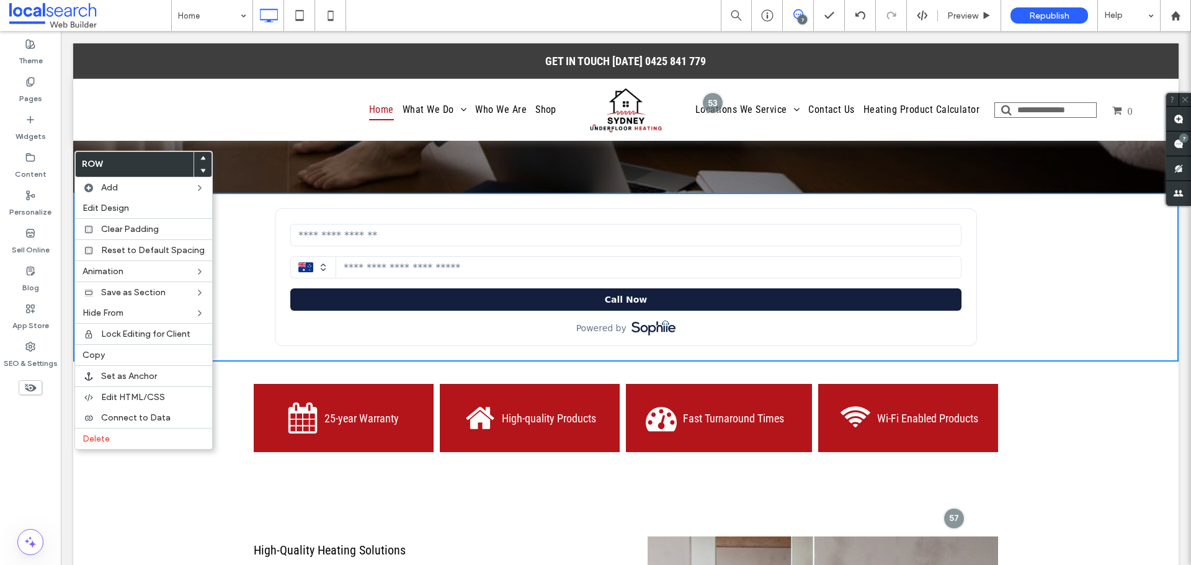
click at [200, 166] on span at bounding box center [202, 170] width 5 height 12
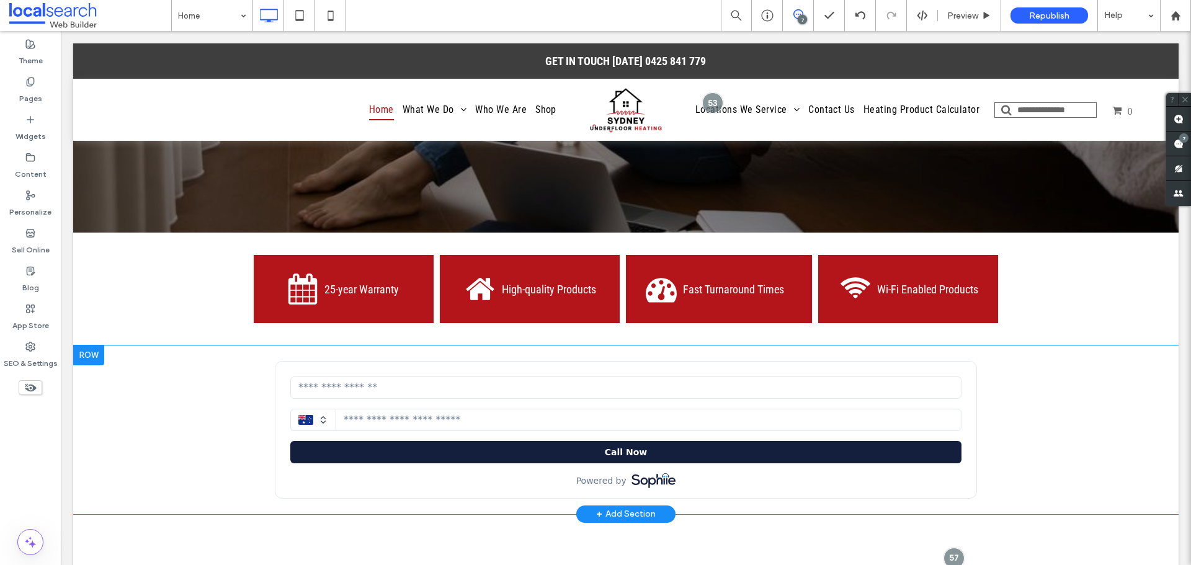
scroll to position [434, 0]
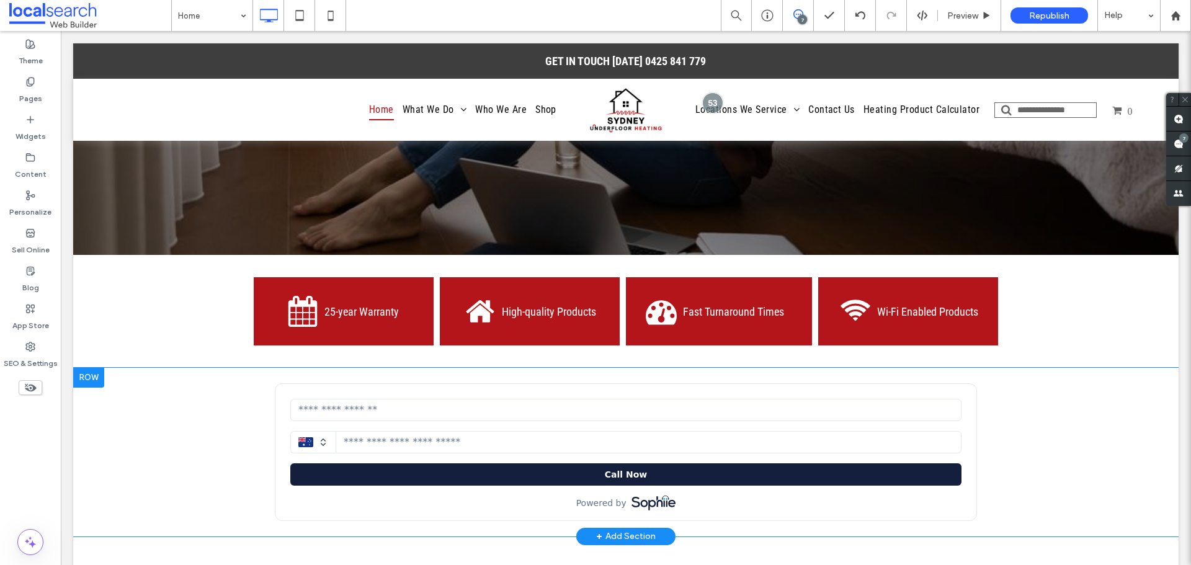
click at [90, 368] on div at bounding box center [88, 378] width 31 height 20
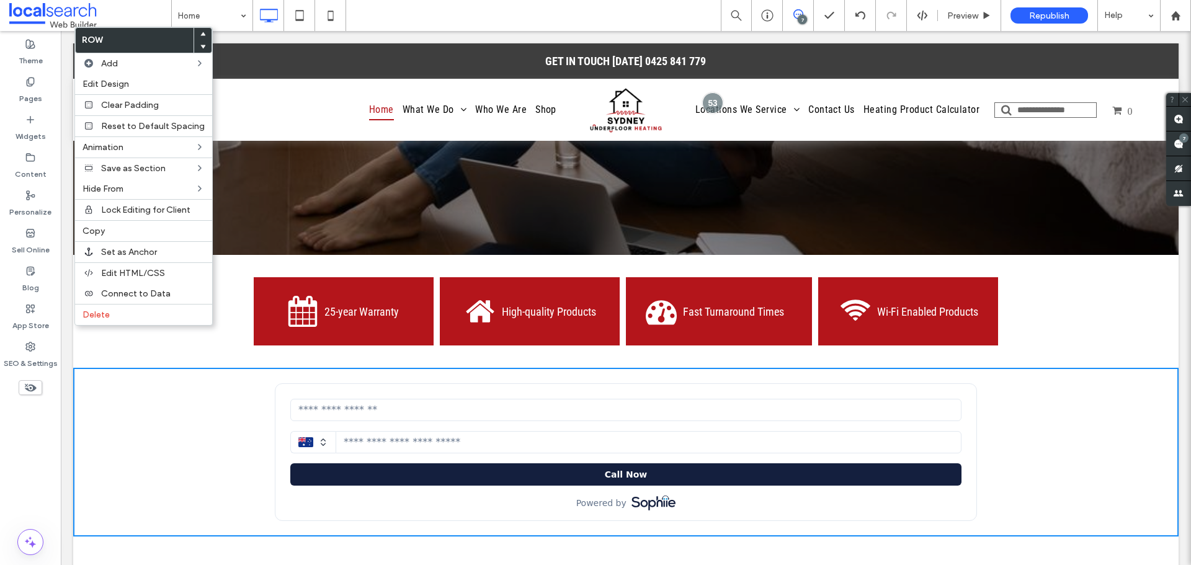
click at [200, 33] on use at bounding box center [203, 34] width 6 height 4
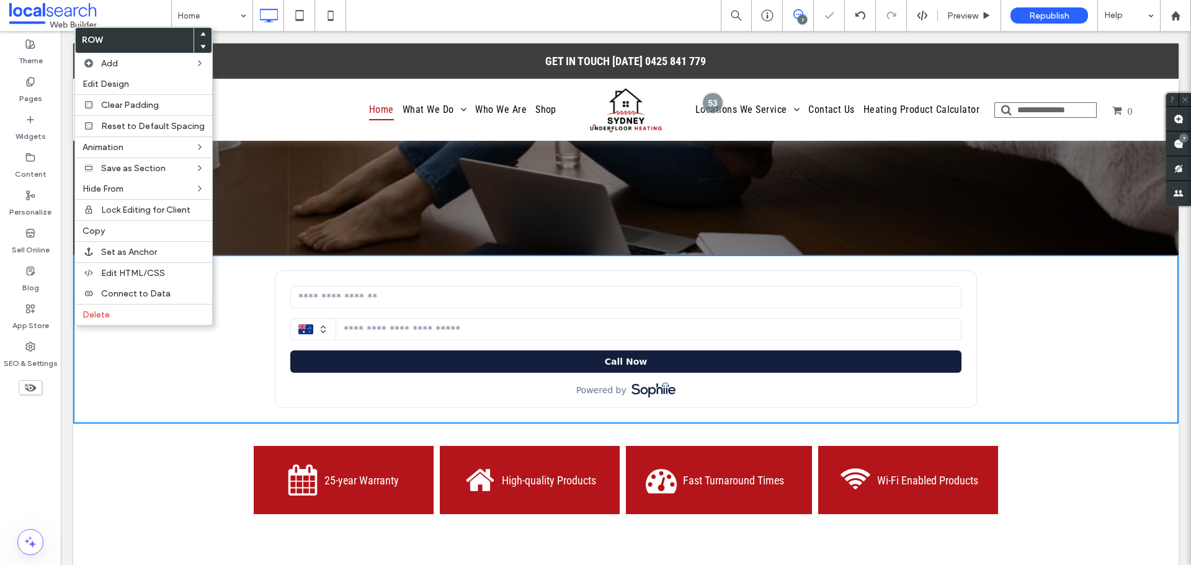
click at [242, 321] on div "Click To Paste Row + Add Section" at bounding box center [625, 339] width 1105 height 169
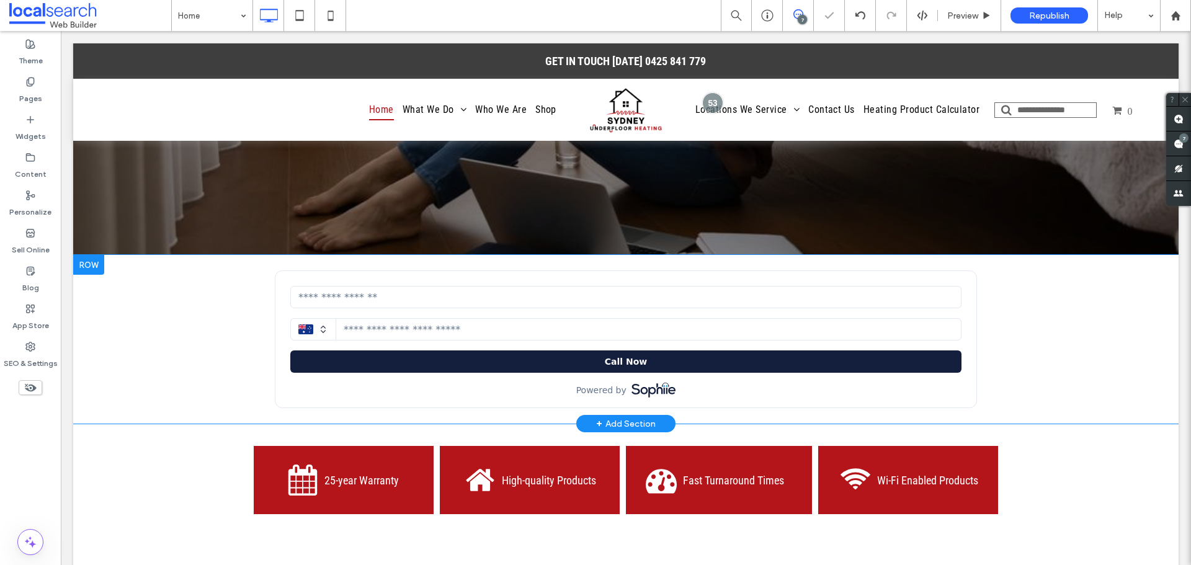
click at [187, 305] on div "Click To Paste Row + Add Section" at bounding box center [625, 339] width 1105 height 169
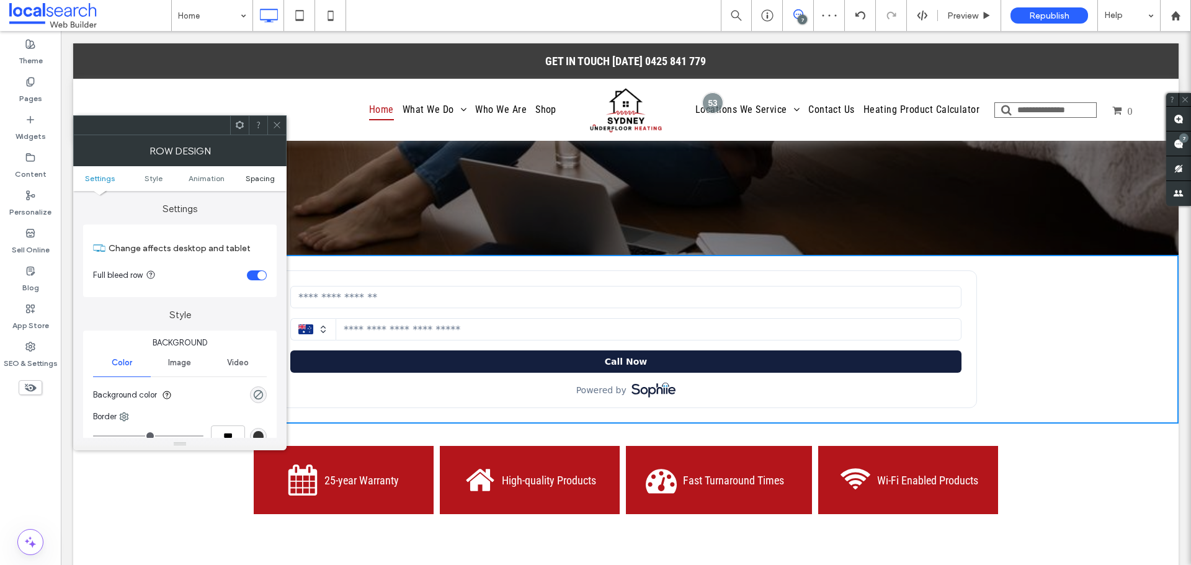
click at [263, 178] on span "Spacing" at bounding box center [260, 178] width 29 height 9
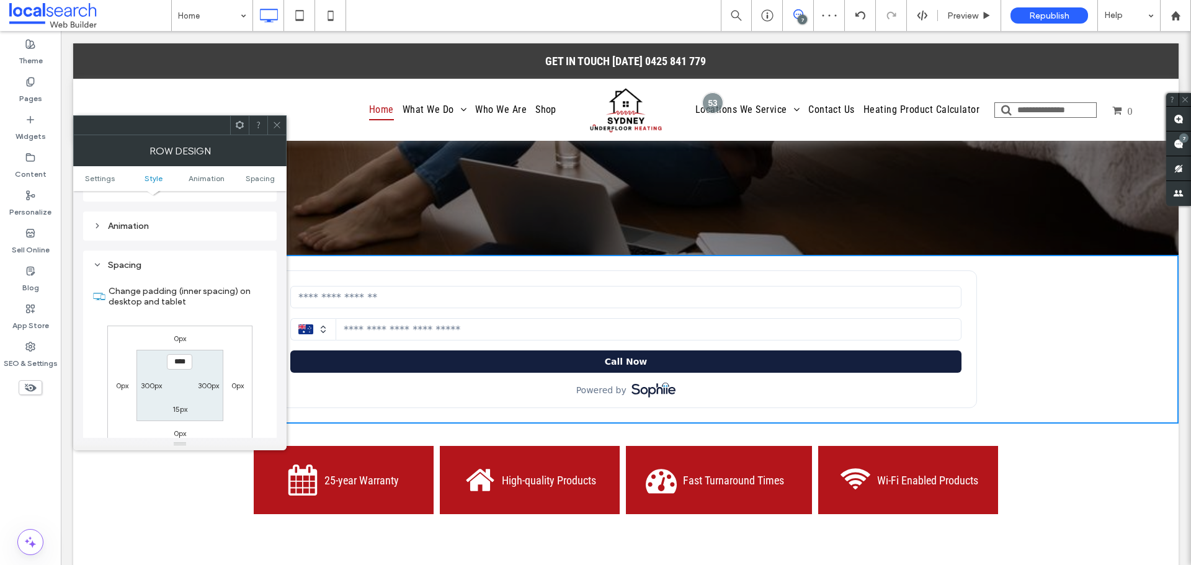
scroll to position [350, 0]
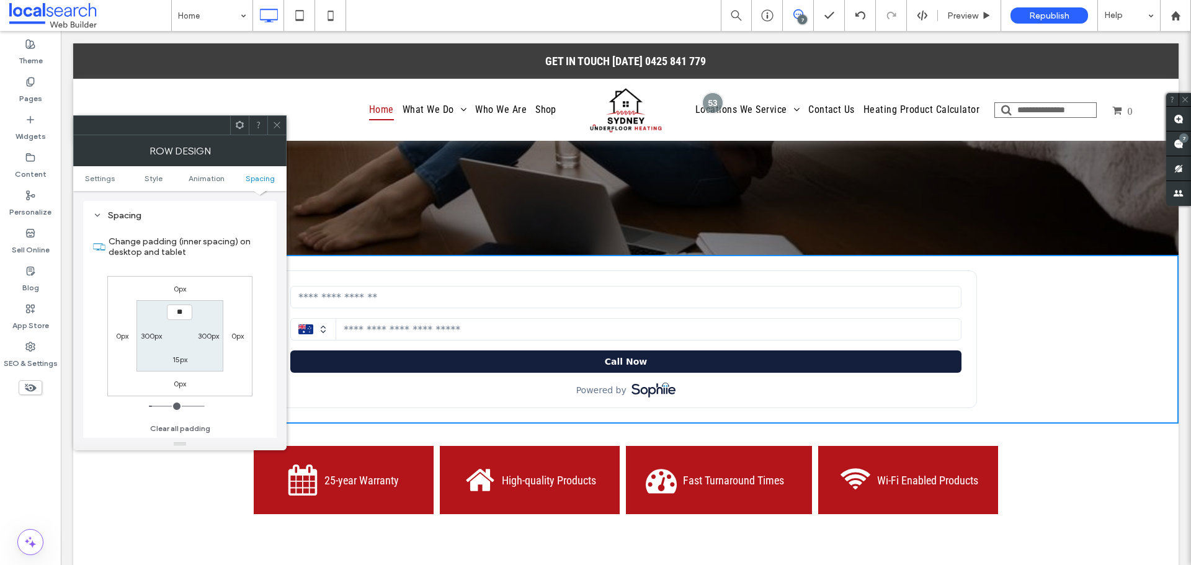
type input "****"
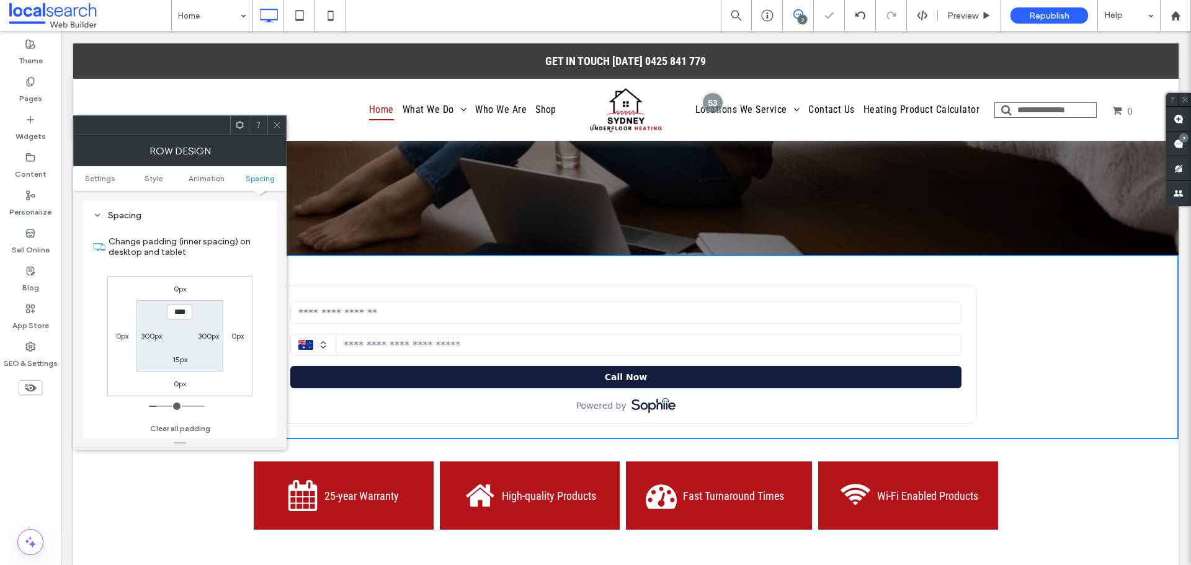
click at [178, 362] on label "15px" at bounding box center [179, 359] width 15 height 9
type input "**"
type input "****"
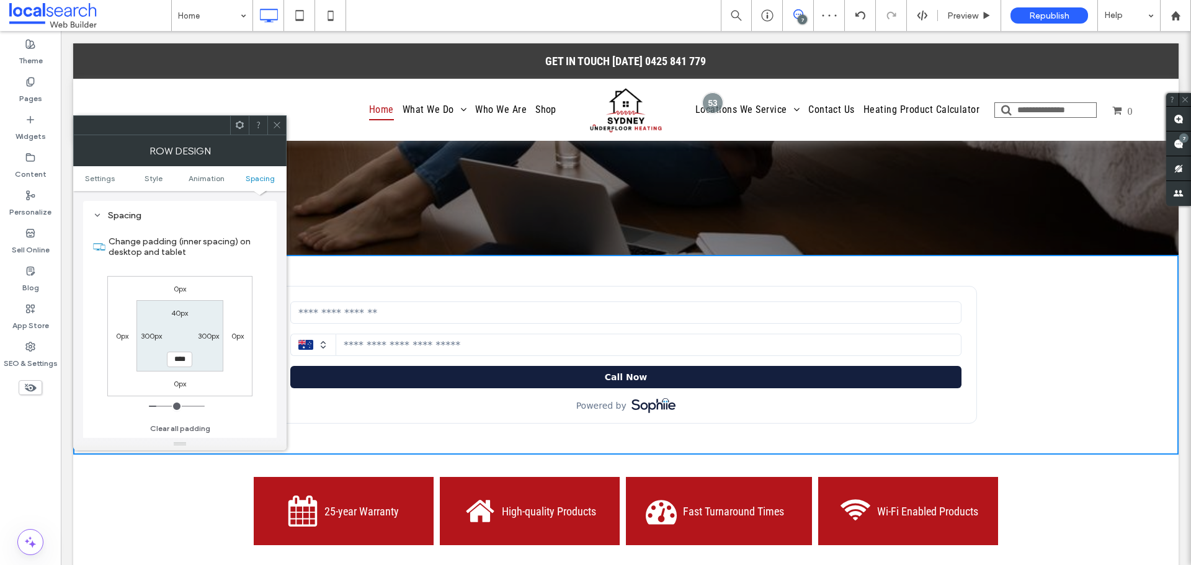
drag, startPoint x: 277, startPoint y: 128, endPoint x: 370, endPoint y: 206, distance: 121.1
click at [277, 128] on icon at bounding box center [276, 124] width 9 height 9
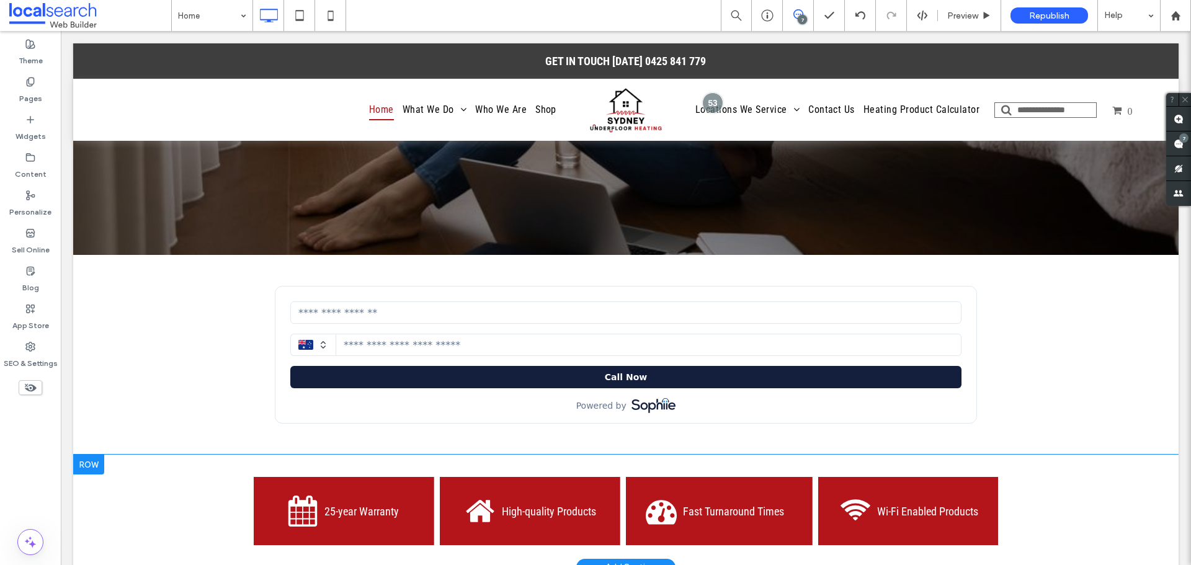
click at [1107, 465] on div "25-year Warranty Click To Paste High-quality Products Click To Paste Fast Turna…" at bounding box center [626, 511] width 1056 height 93
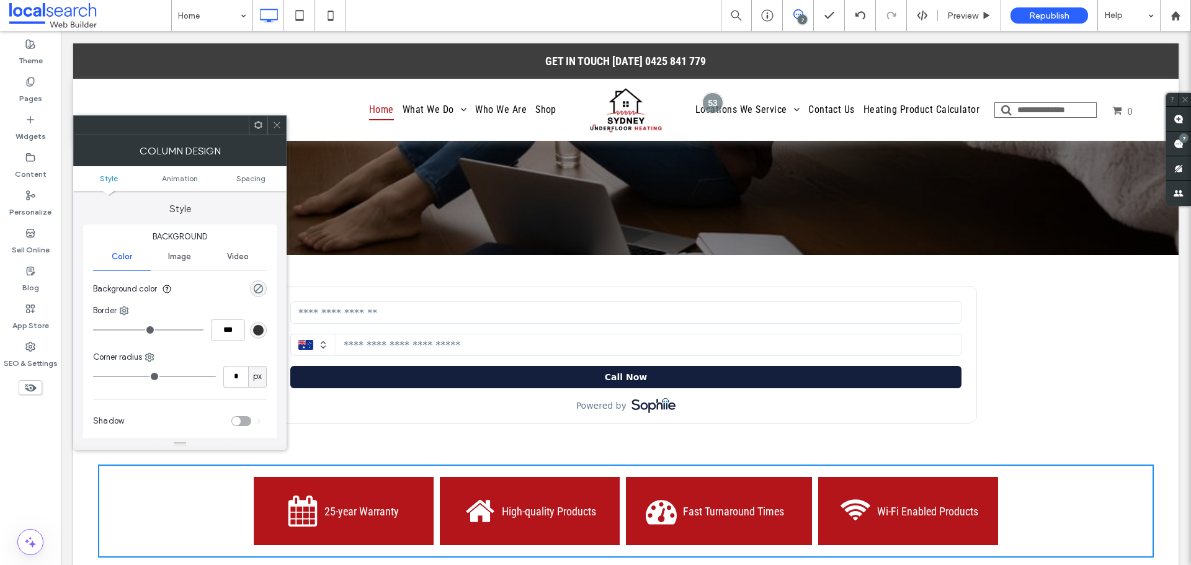
click at [279, 124] on icon at bounding box center [276, 124] width 9 height 9
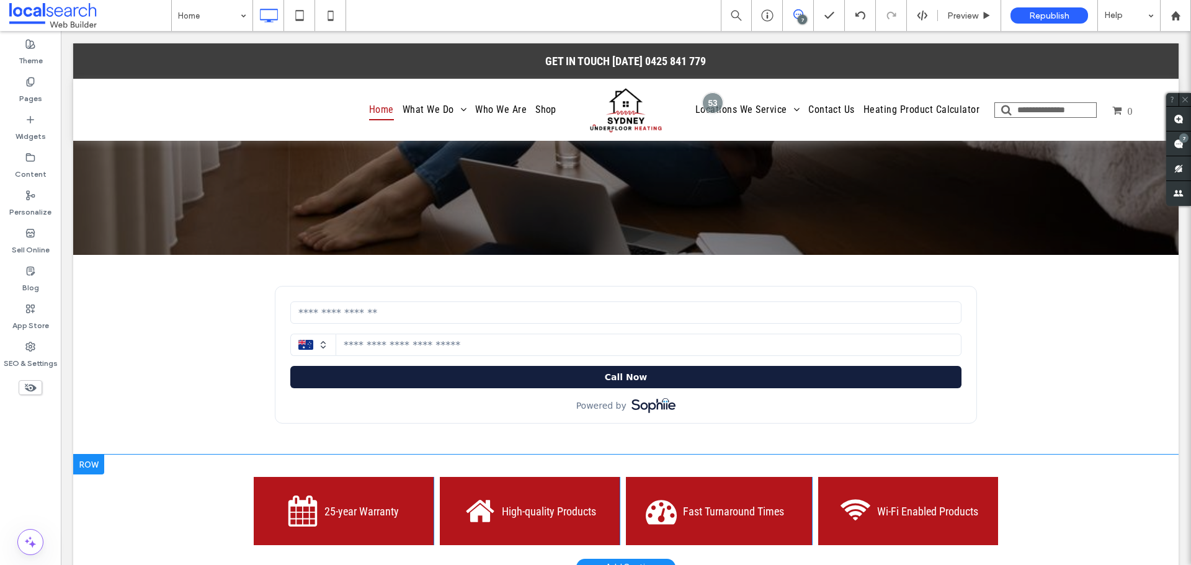
click at [188, 455] on div "25-year Warranty Click To Paste High-quality Products Click To Paste Fast Turna…" at bounding box center [625, 511] width 1105 height 113
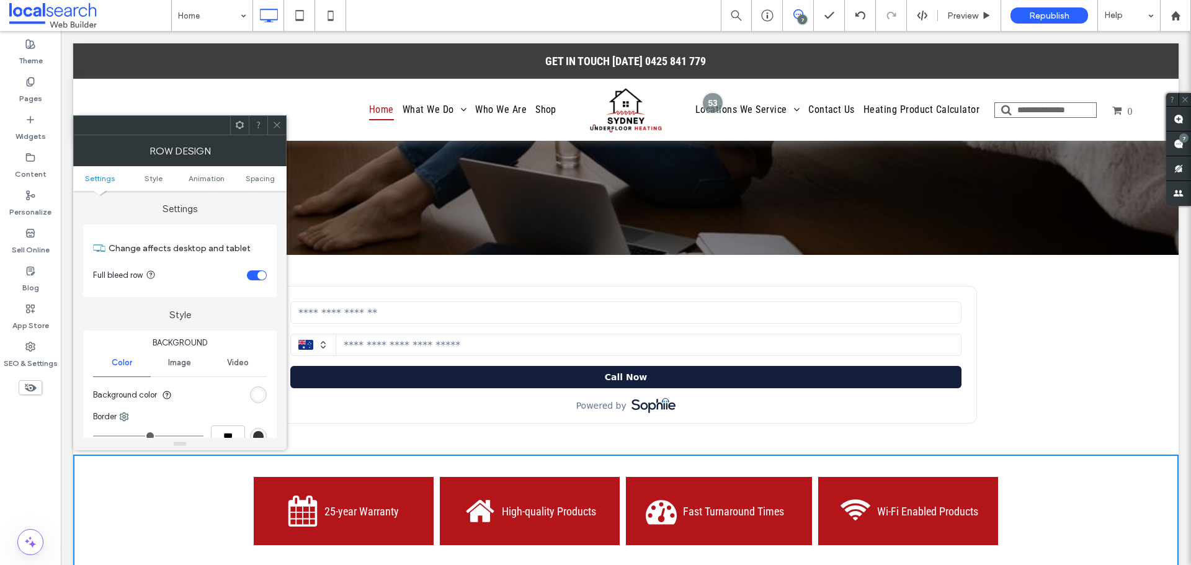
click at [252, 275] on div "toggle" at bounding box center [257, 275] width 20 height 10
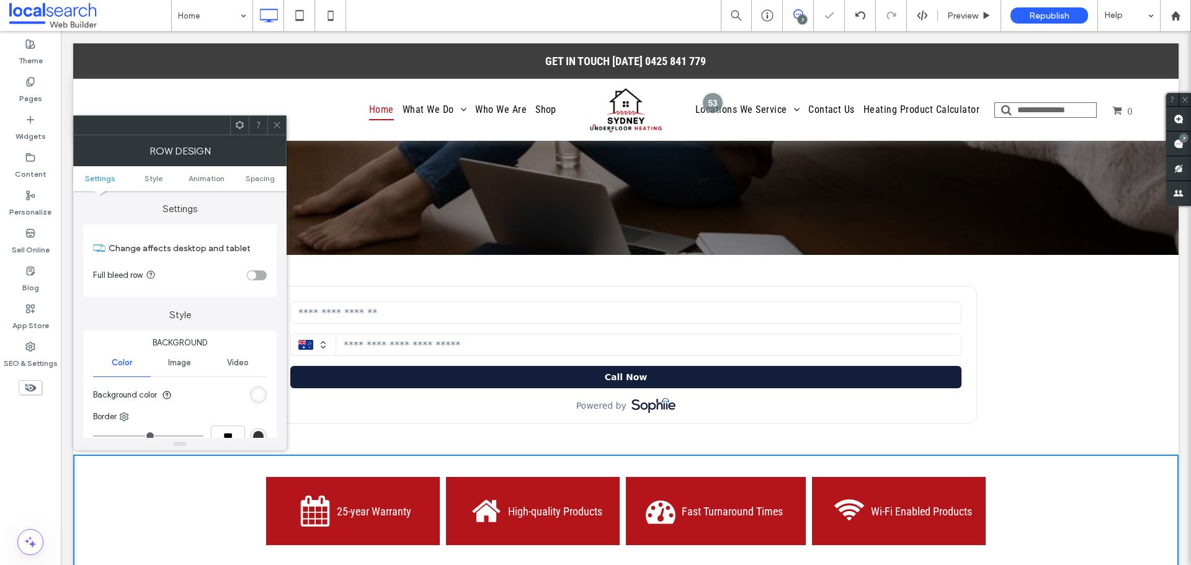
click at [279, 126] on icon at bounding box center [276, 124] width 9 height 9
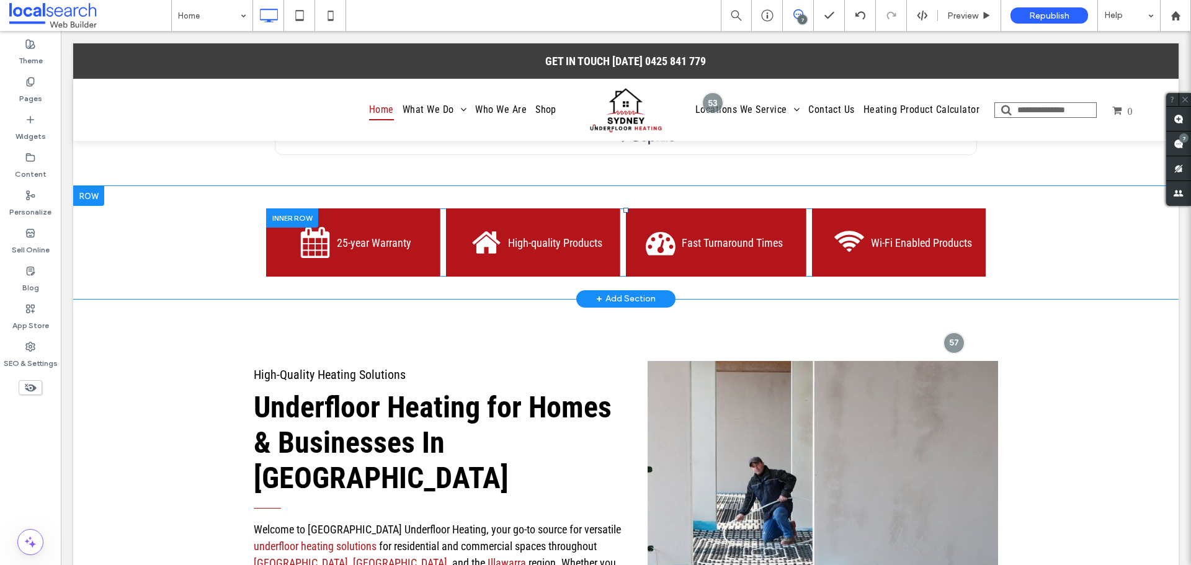
scroll to position [806, 0]
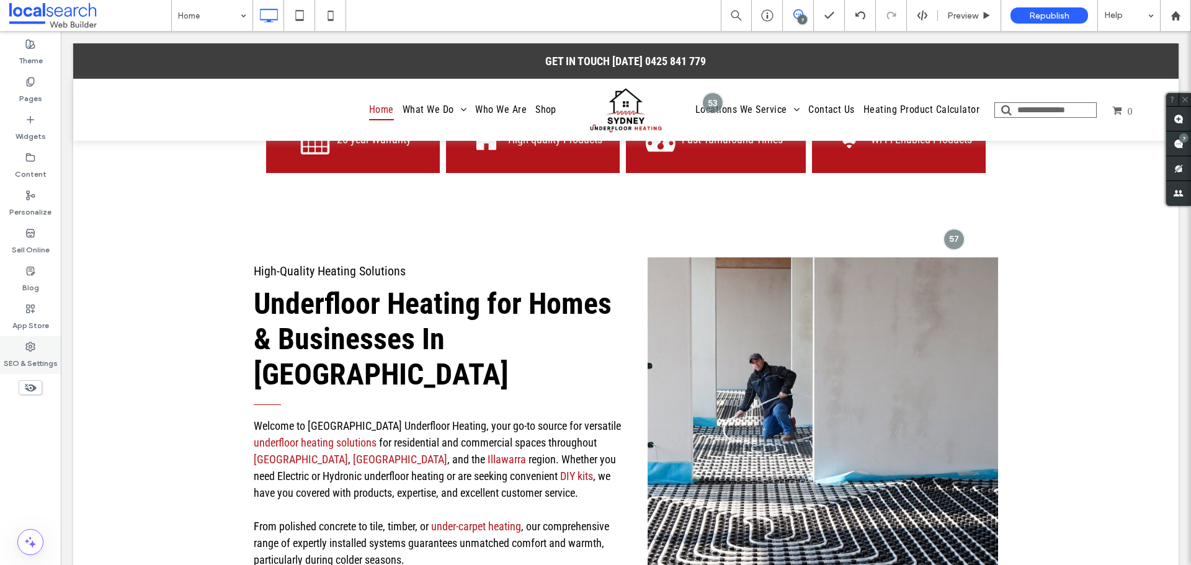
click at [37, 354] on label "SEO & Settings" at bounding box center [31, 360] width 54 height 17
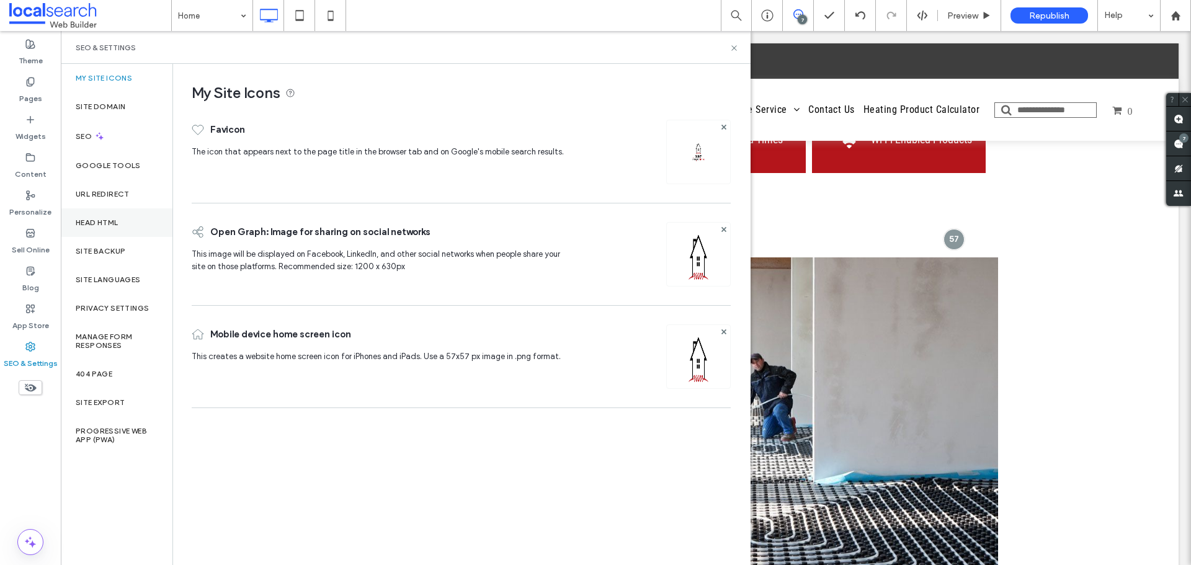
click at [91, 233] on div "Head HTML" at bounding box center [117, 222] width 112 height 29
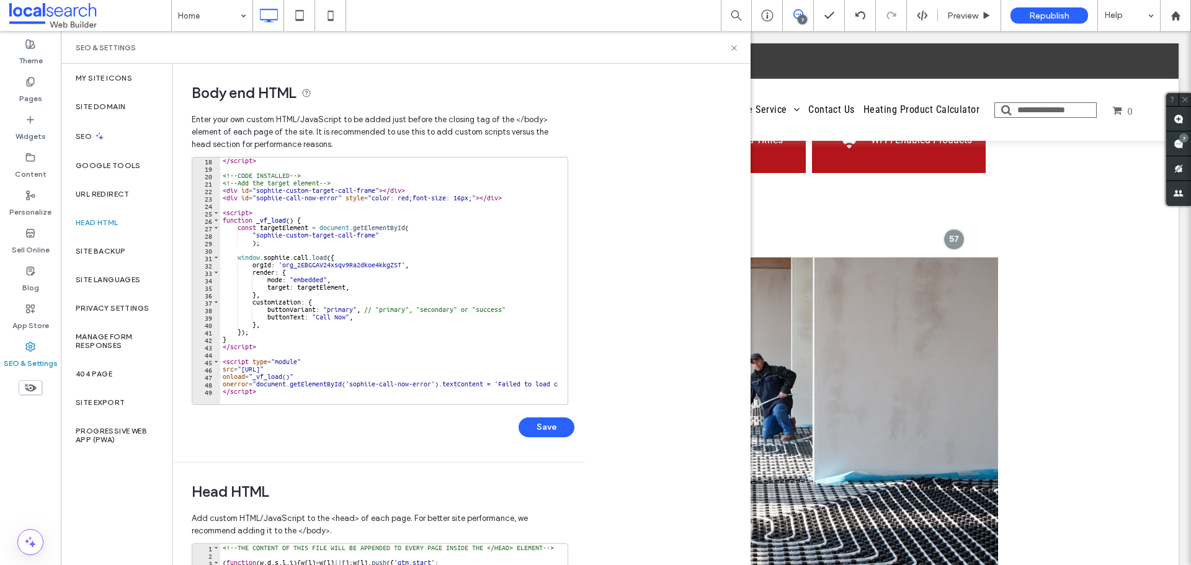
scroll to position [127, 0]
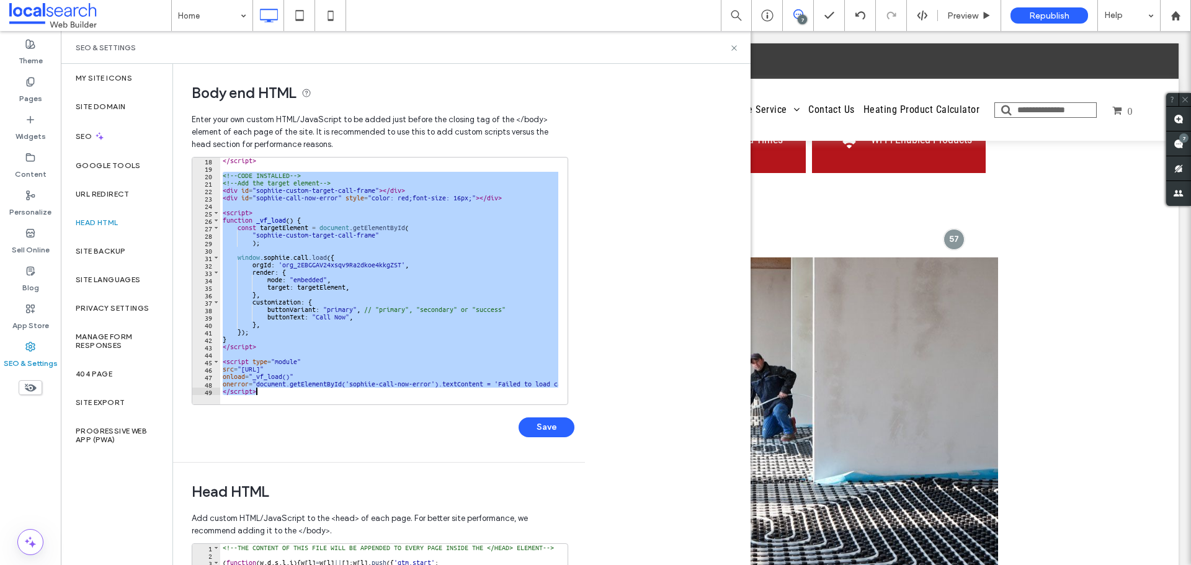
drag, startPoint x: 221, startPoint y: 176, endPoint x: 343, endPoint y: 388, distance: 244.8
click at [343, 388] on div "</ script > <!-- CODE INSTALLED --> <!-- Add the target element --> < div id = …" at bounding box center [592, 283] width 745 height 252
type textarea "**********"
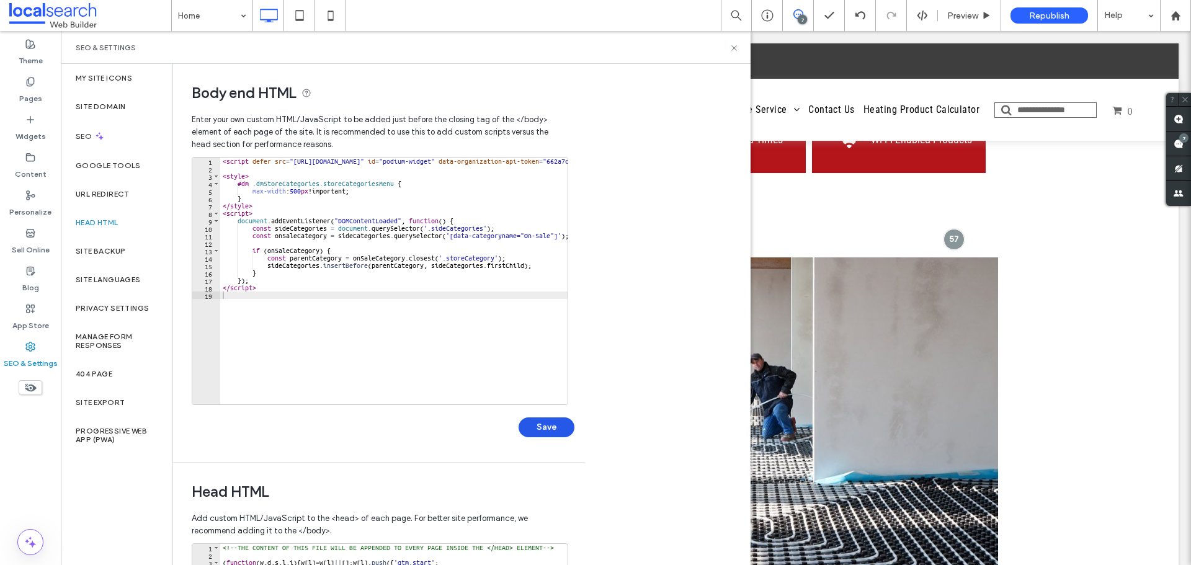
click at [566, 424] on button "Save" at bounding box center [546, 427] width 56 height 20
click at [735, 46] on icon at bounding box center [733, 47] width 9 height 9
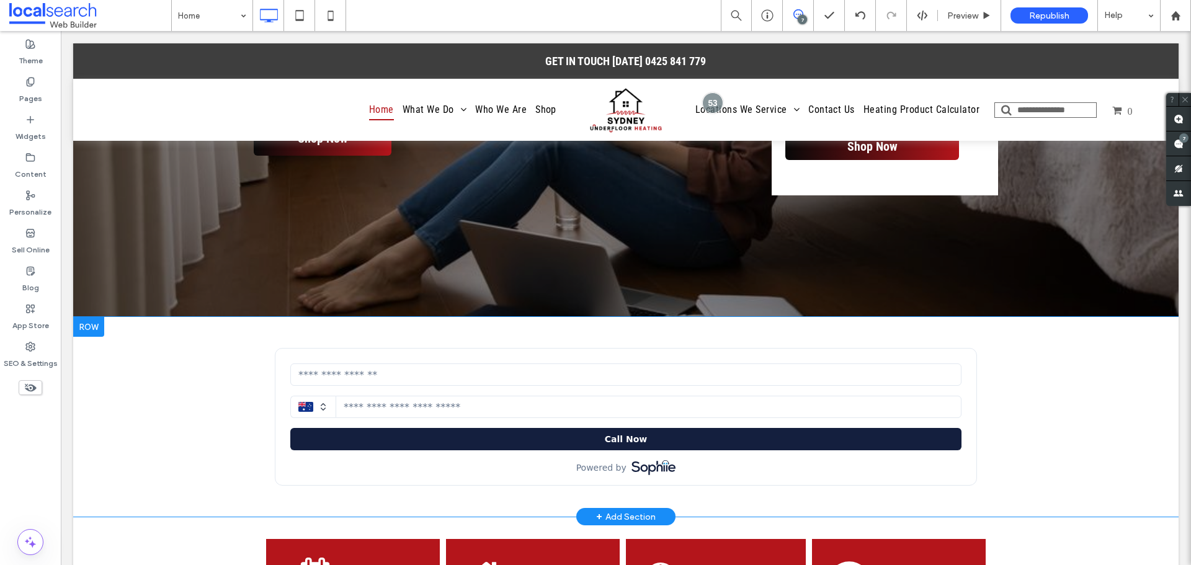
scroll to position [0, 0]
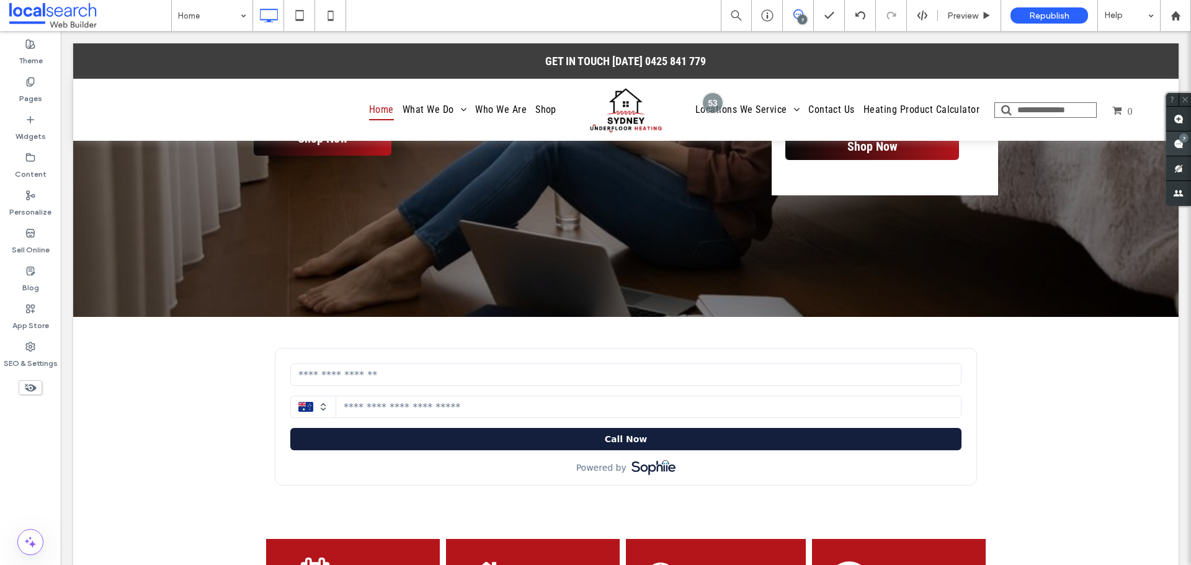
click at [1180, 146] on use at bounding box center [1178, 144] width 10 height 10
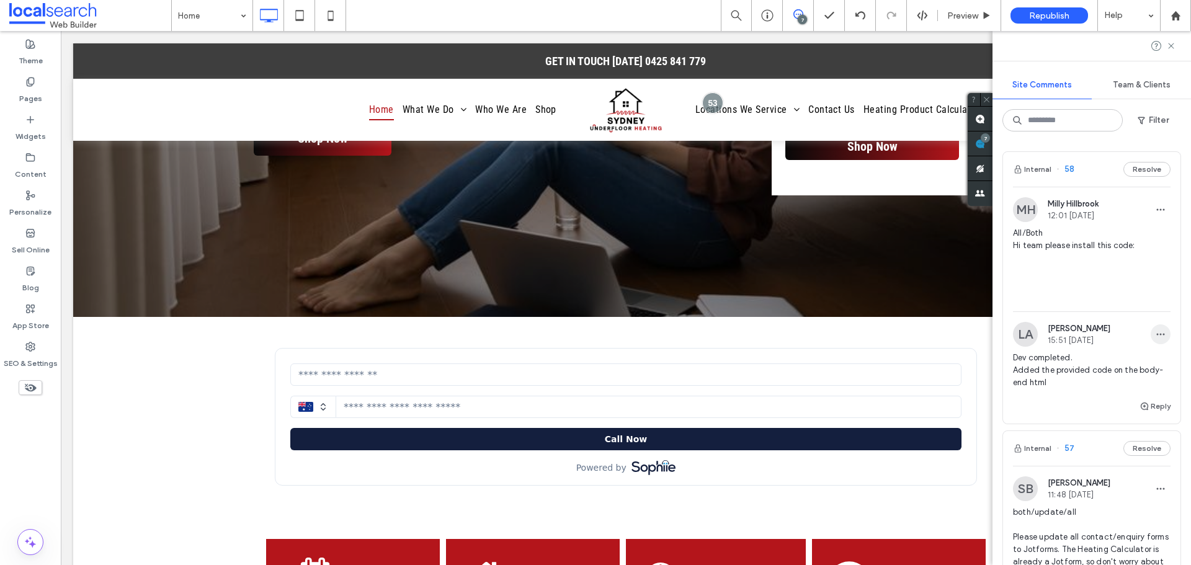
click at [1155, 339] on icon "button" at bounding box center [1160, 334] width 10 height 10
click at [1127, 383] on div "Edit" at bounding box center [1105, 392] width 110 height 24
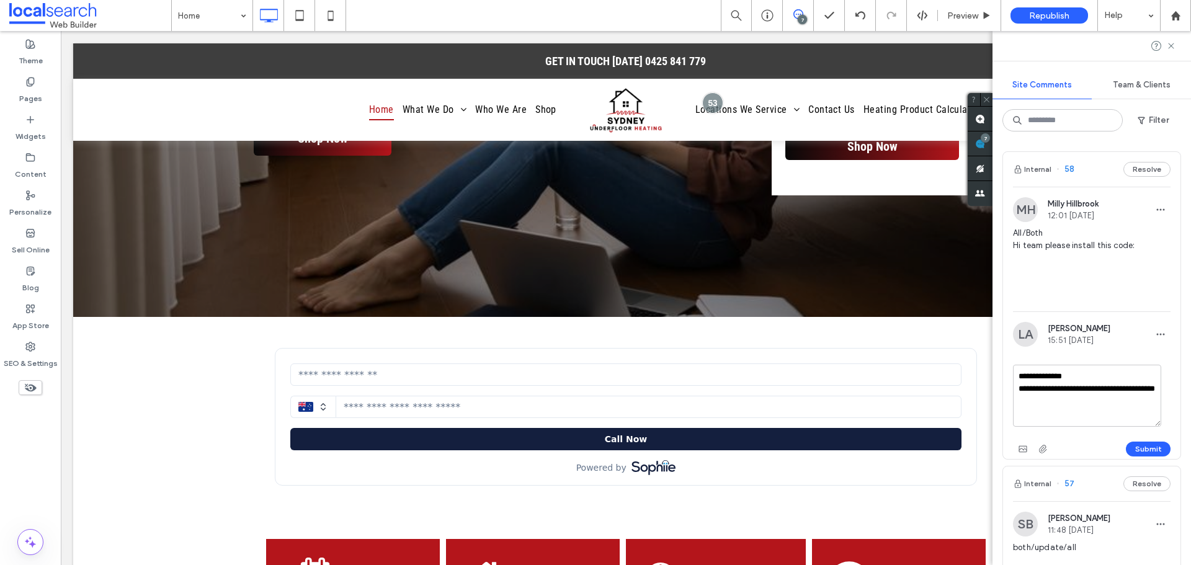
click at [1094, 421] on textarea "**********" at bounding box center [1087, 396] width 148 height 62
drag, startPoint x: 1106, startPoint y: 427, endPoint x: 1118, endPoint y: 415, distance: 16.7
click at [1118, 415] on textarea "**********" at bounding box center [1087, 396] width 148 height 62
type textarea "**********"
click at [1140, 456] on button "Submit" at bounding box center [1148, 449] width 45 height 15
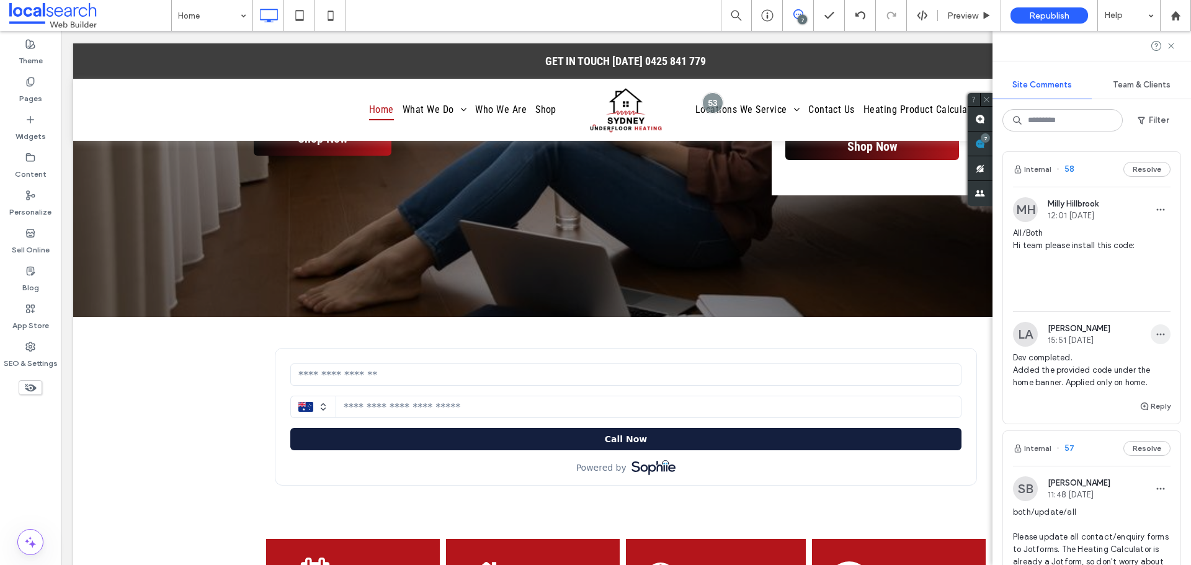
click at [1155, 339] on icon "button" at bounding box center [1160, 334] width 10 height 10
click at [1092, 391] on div "Edit" at bounding box center [1105, 392] width 110 height 24
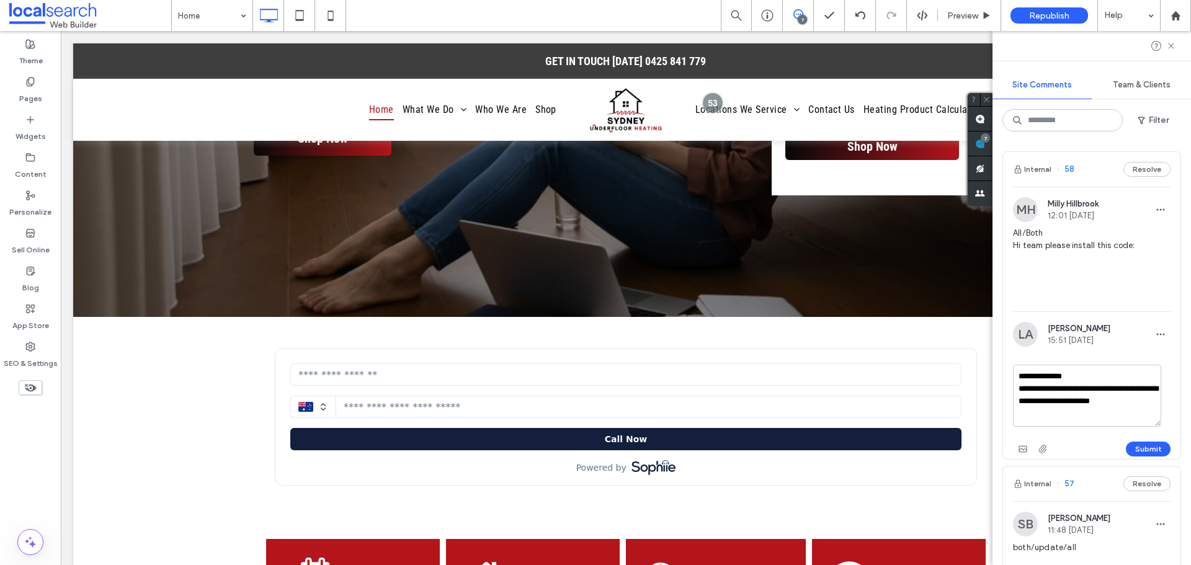
click at [1067, 427] on textarea "**********" at bounding box center [1087, 396] width 148 height 62
type textarea "**********"
click at [1147, 456] on button "Submit" at bounding box center [1148, 449] width 45 height 15
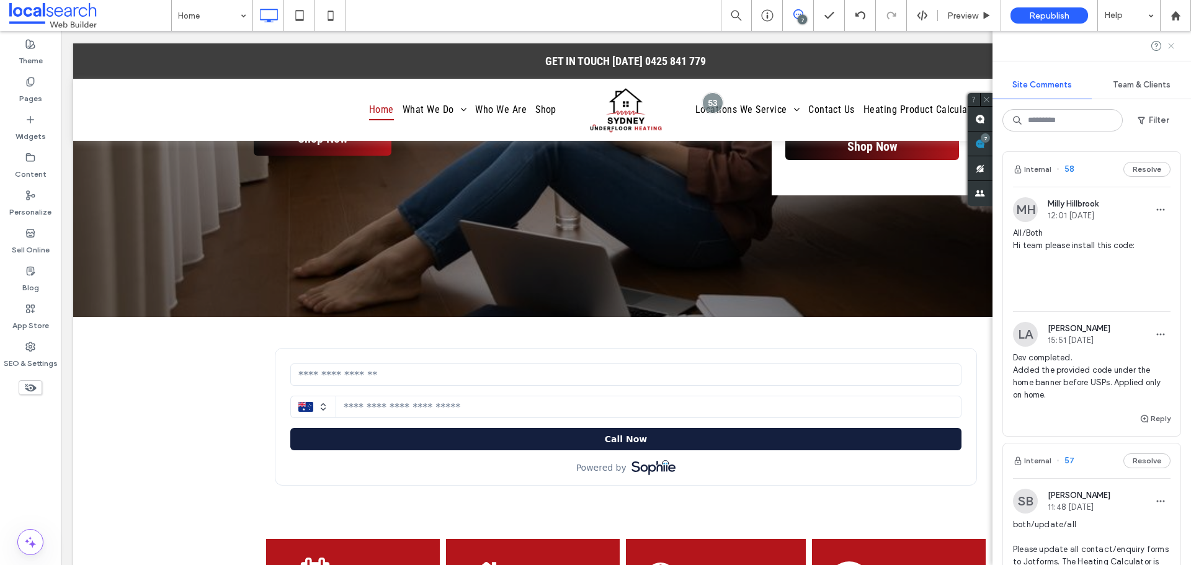
click at [1172, 48] on icon at bounding box center [1171, 46] width 10 height 10
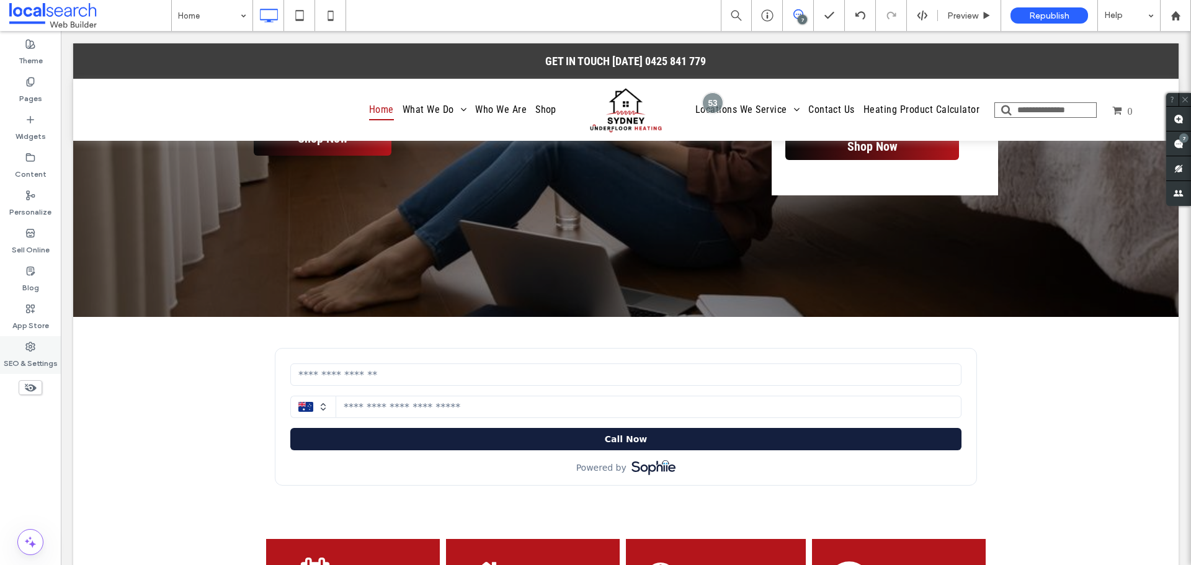
click at [28, 357] on label "SEO & Settings" at bounding box center [31, 360] width 54 height 17
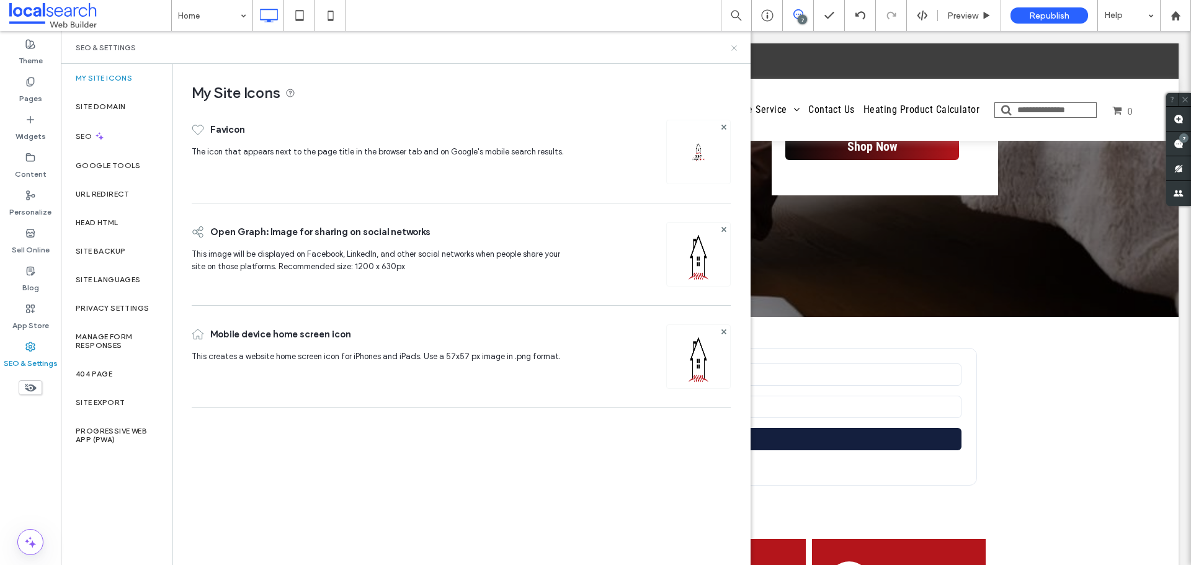
click at [730, 47] on icon at bounding box center [733, 47] width 9 height 9
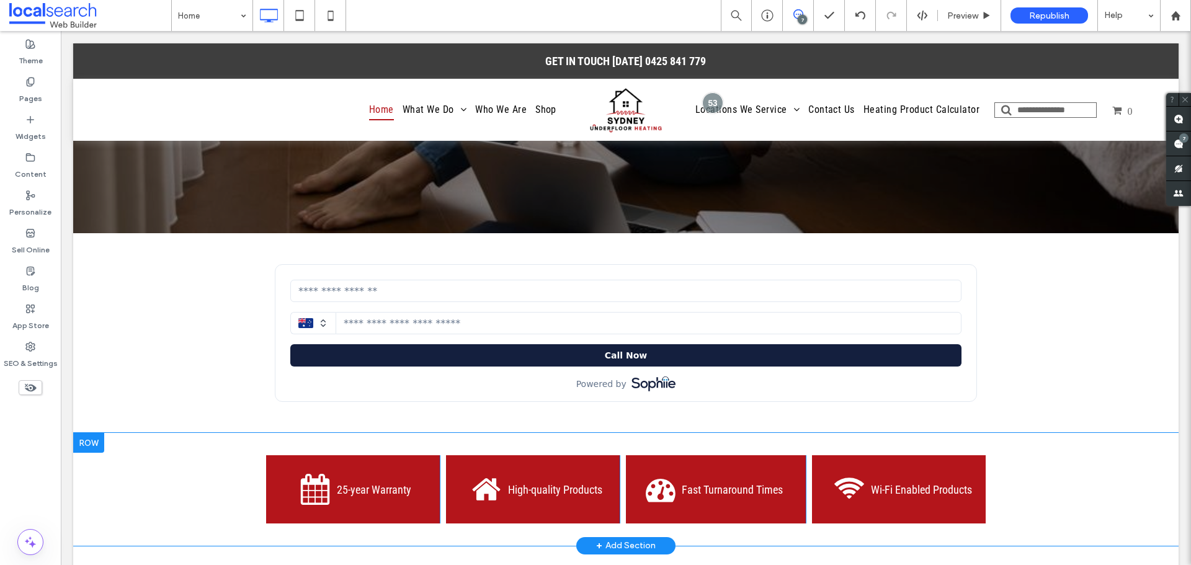
scroll to position [434, 0]
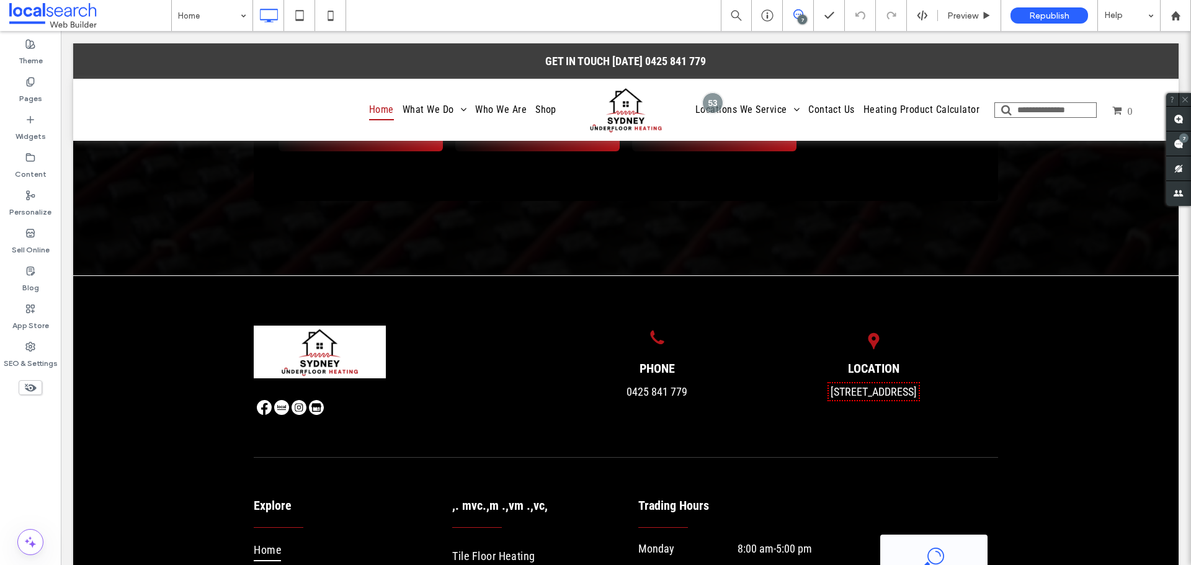
scroll to position [4341, 0]
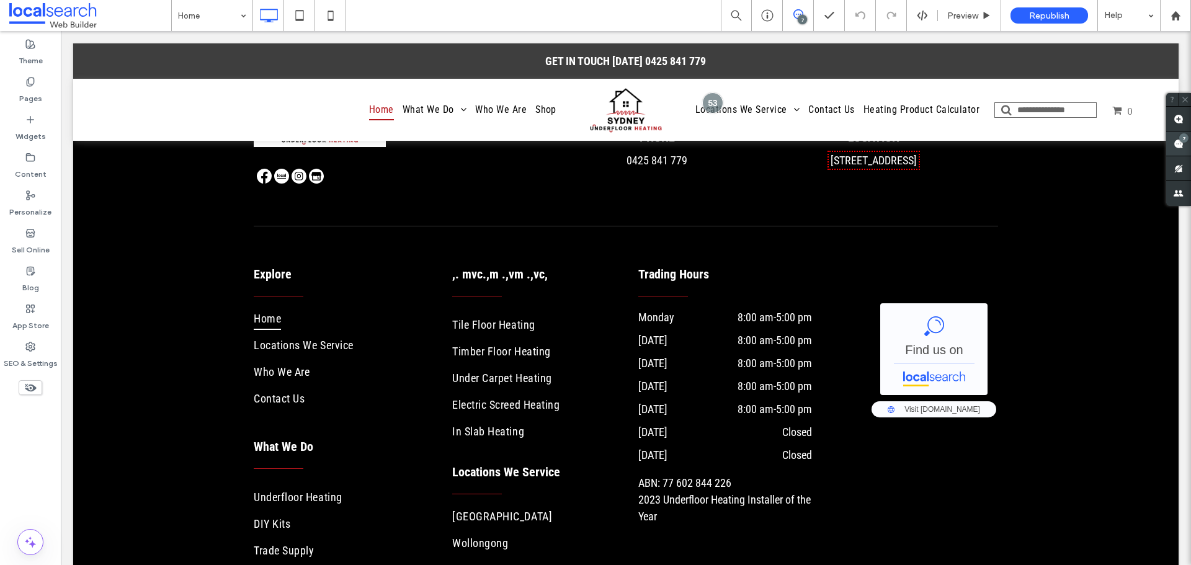
click at [1177, 143] on use at bounding box center [1178, 144] width 10 height 10
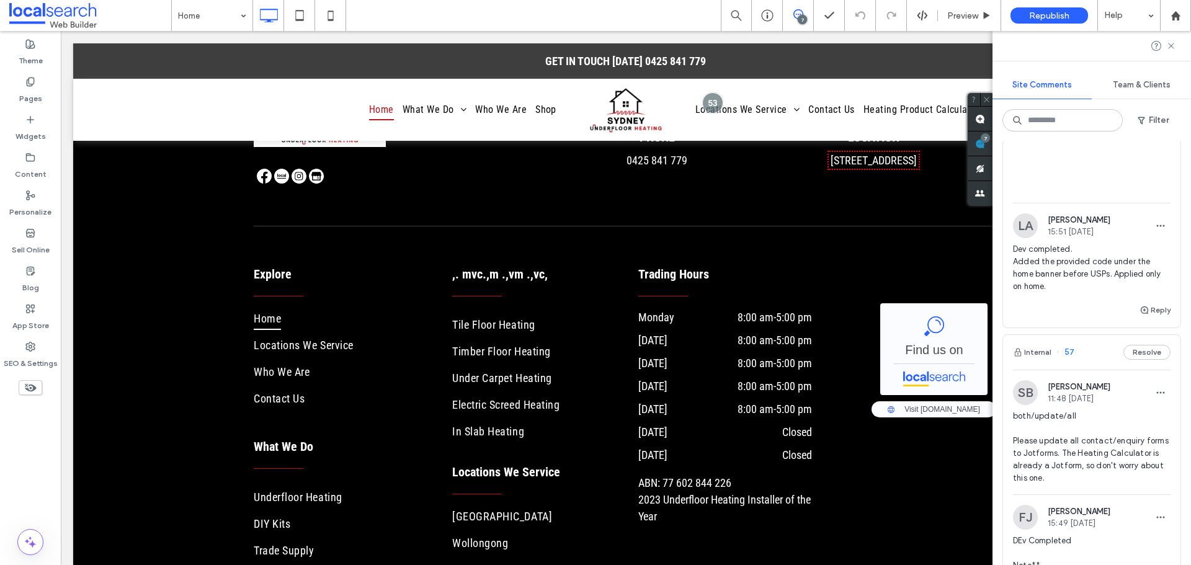
scroll to position [0, 0]
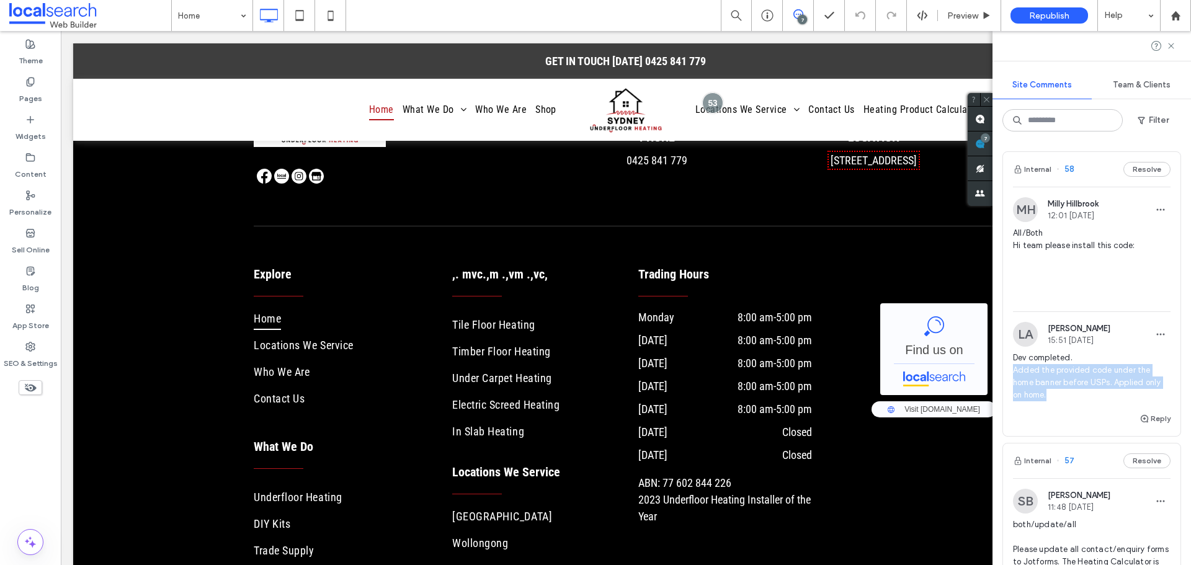
drag, startPoint x: 1015, startPoint y: 391, endPoint x: 1064, endPoint y: 417, distance: 55.5
click at [1064, 401] on span "Dev completed. Added the provided code under the home banner before USPs. Appli…" at bounding box center [1092, 377] width 158 height 50
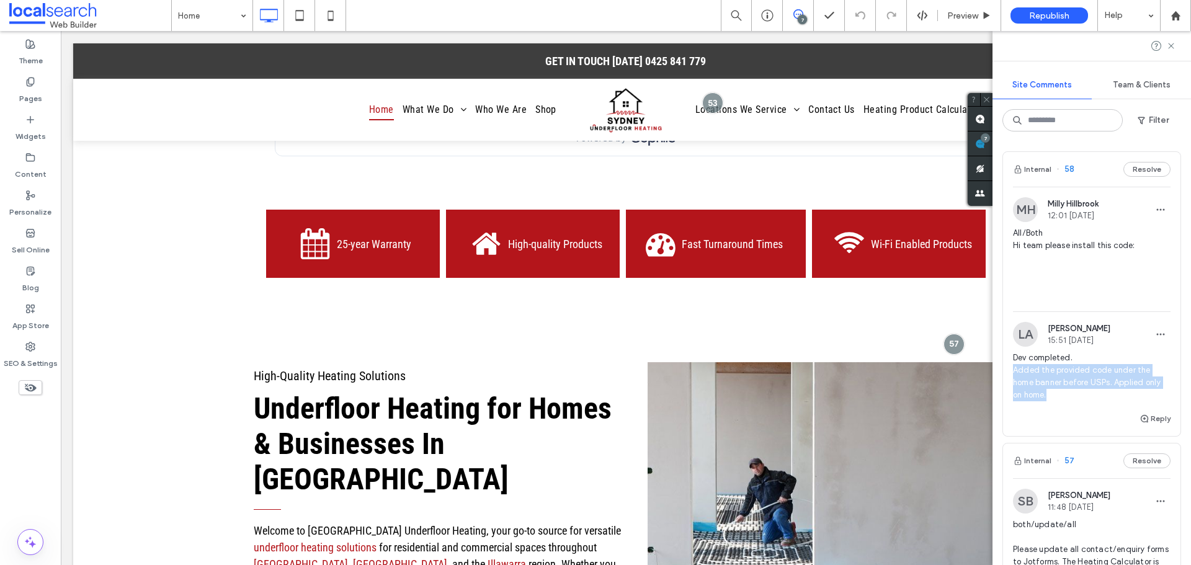
scroll to position [65, 0]
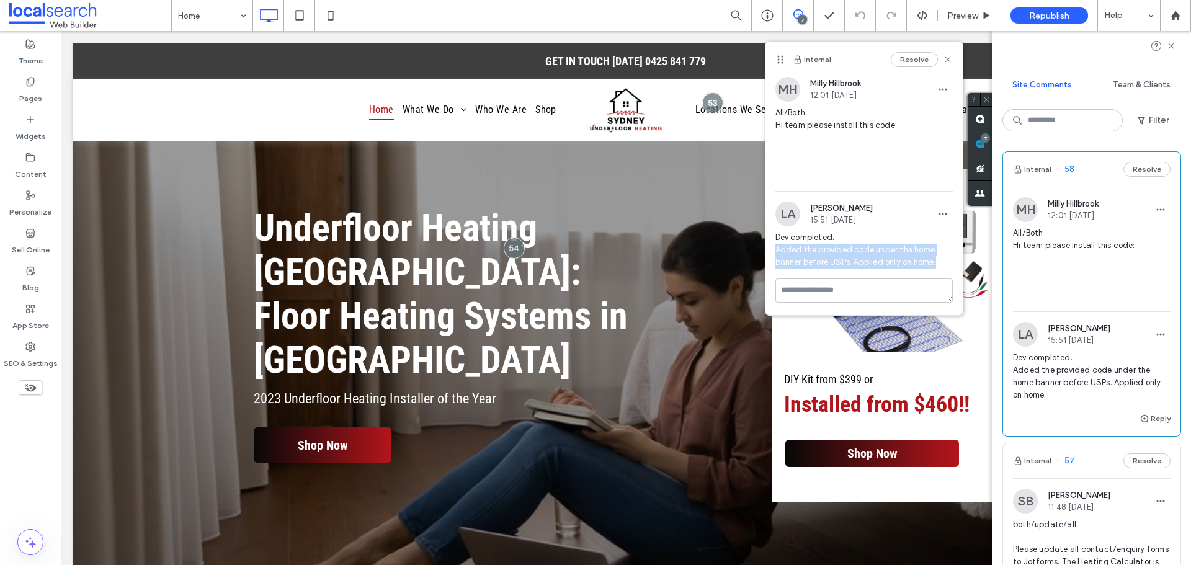
drag, startPoint x: 775, startPoint y: 272, endPoint x: 937, endPoint y: 286, distance: 162.5
click at [937, 269] on span "Dev completed. Added the provided code under the home banner before USPs. Appli…" at bounding box center [863, 249] width 177 height 37
copy span "Added the provided code under the home banner before USPs. Applied only on home."
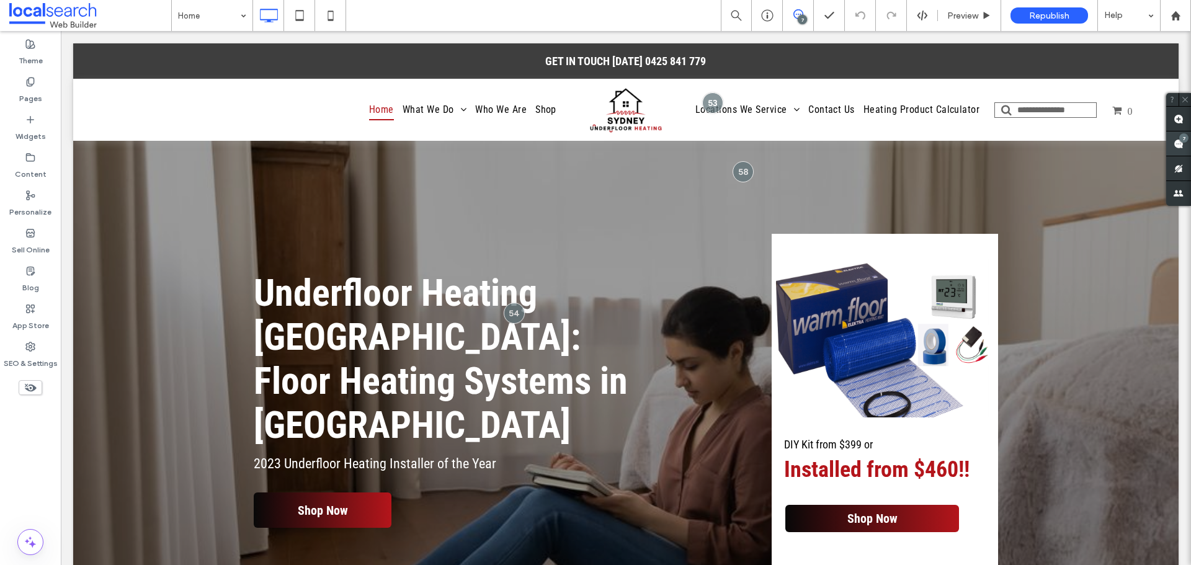
click at [1182, 141] on div "7" at bounding box center [1183, 137] width 9 height 9
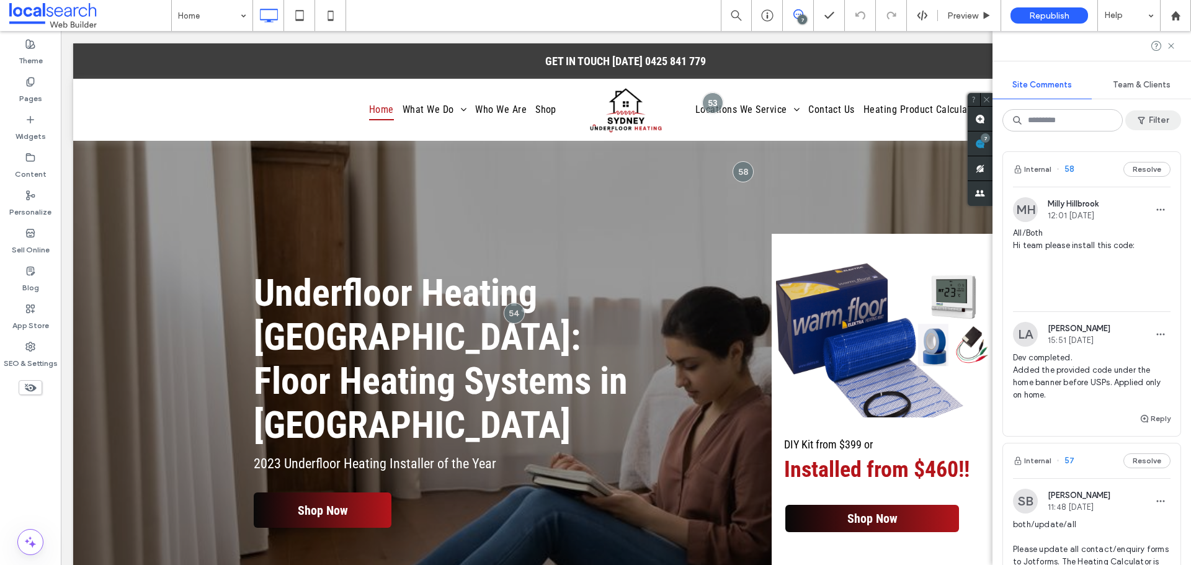
click at [1163, 116] on button "Filter" at bounding box center [1153, 120] width 56 height 20
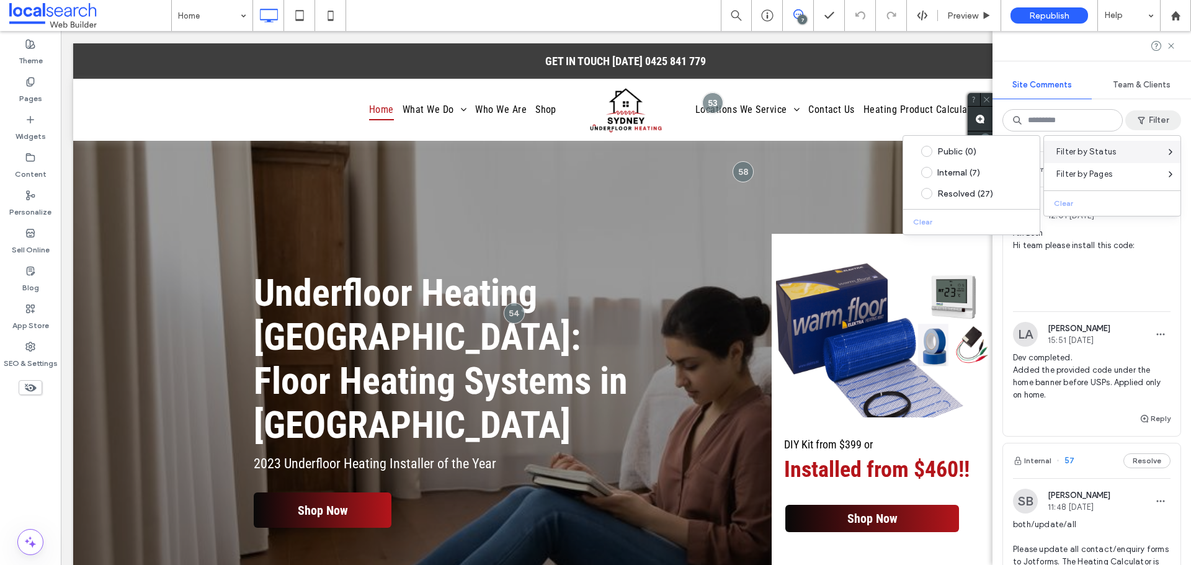
click at [1134, 155] on div "Filter by Status" at bounding box center [1112, 152] width 136 height 22
click at [960, 193] on div "Resolved (27)" at bounding box center [980, 194] width 87 height 11
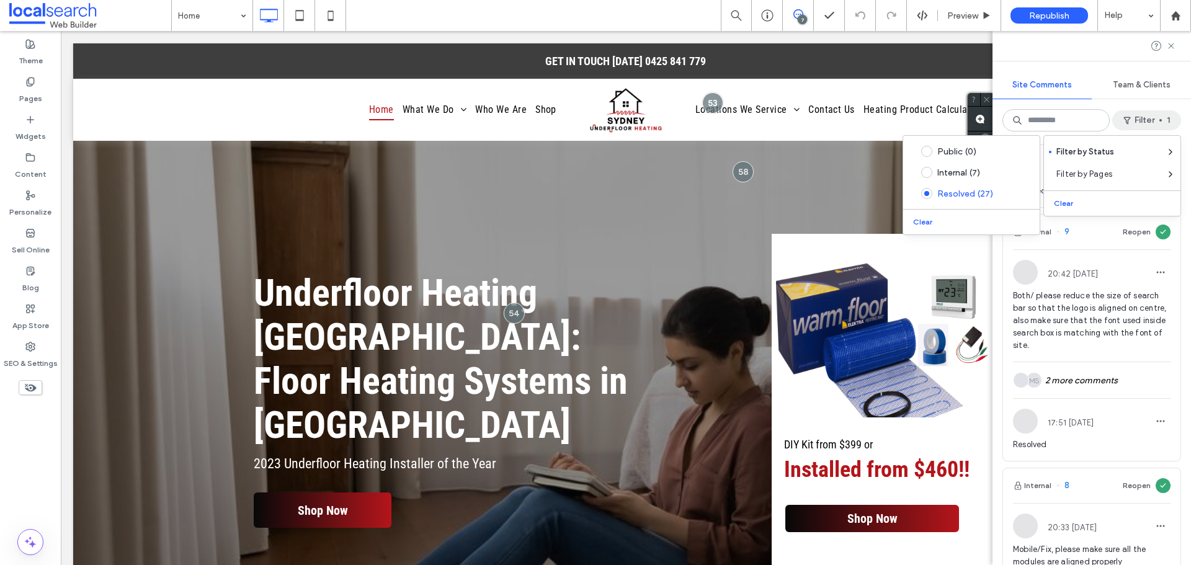
scroll to position [6441, 0]
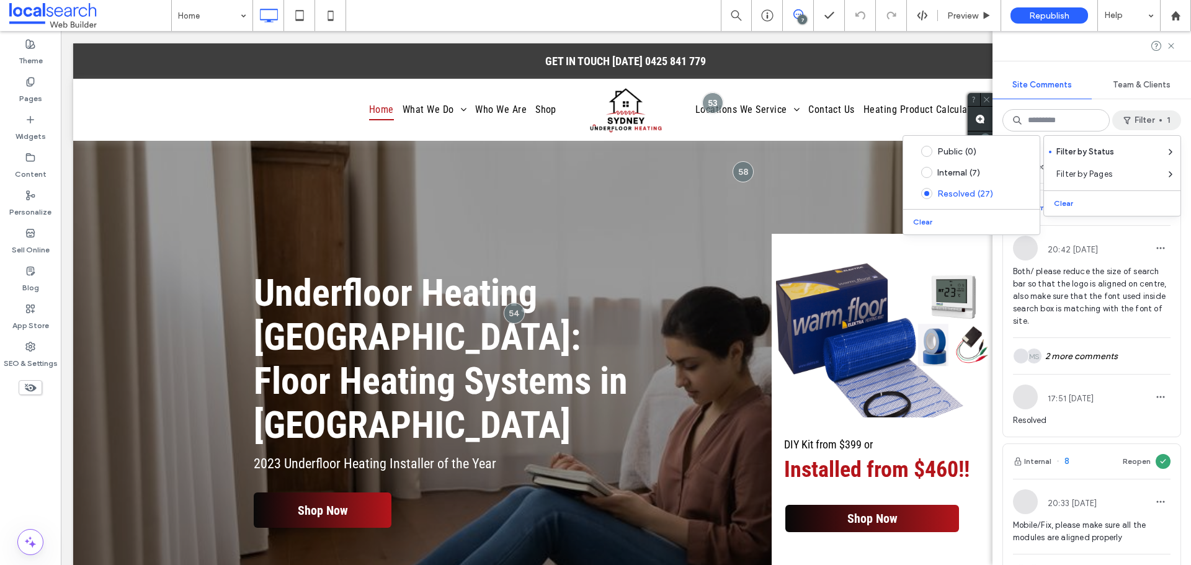
click at [1038, 215] on button "Internal" at bounding box center [1032, 207] width 38 height 15
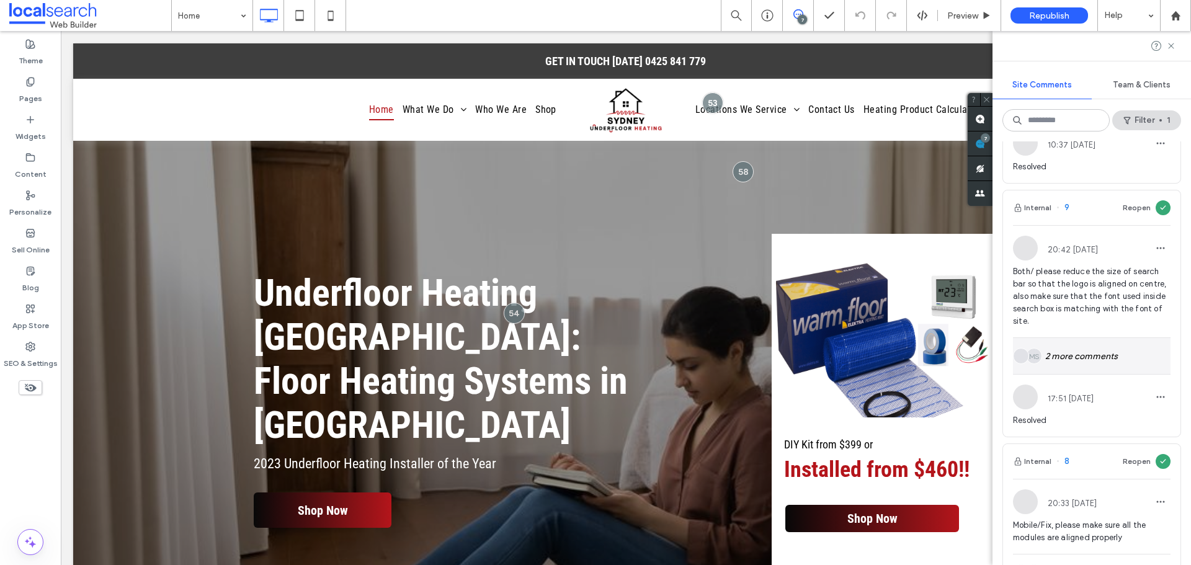
click at [1103, 374] on div "MS 2 more comments" at bounding box center [1092, 356] width 158 height 36
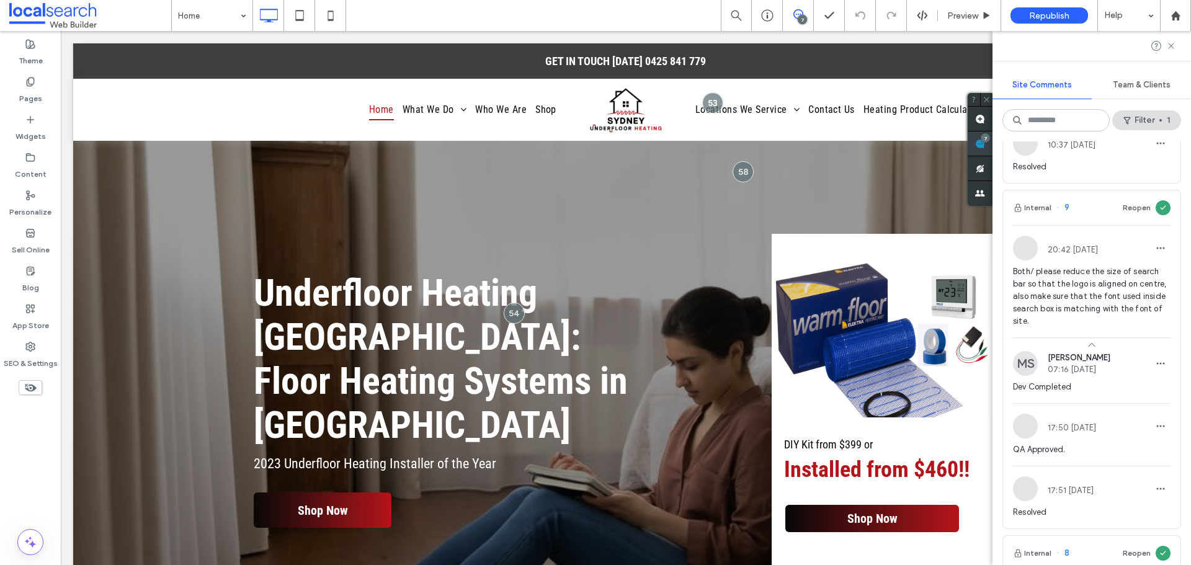
scroll to position [0, 0]
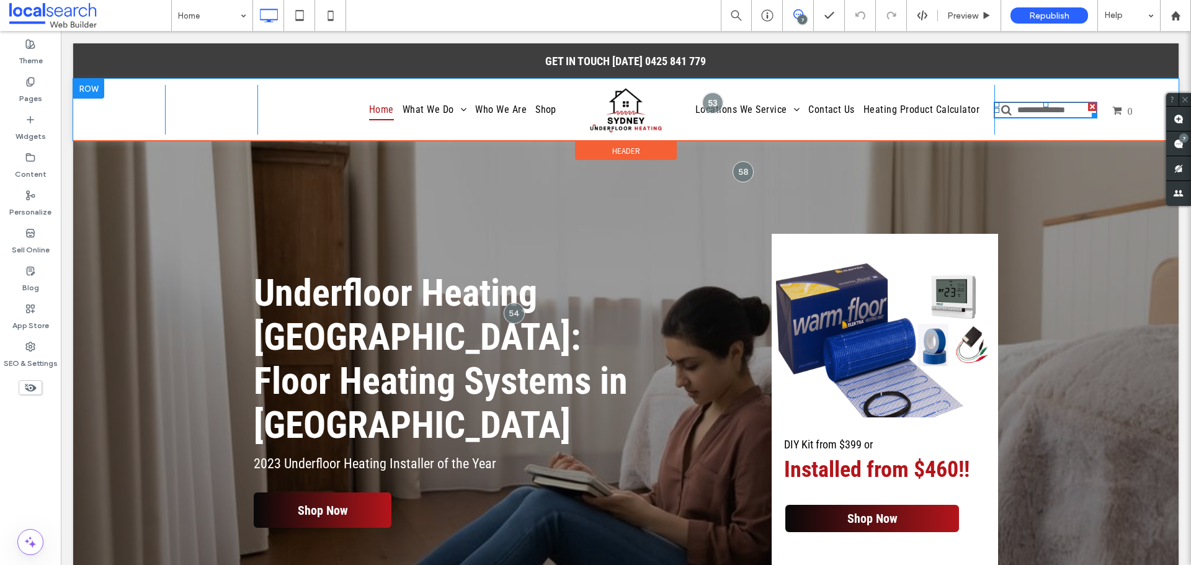
click at [1030, 110] on input "Search" at bounding box center [1045, 110] width 103 height 16
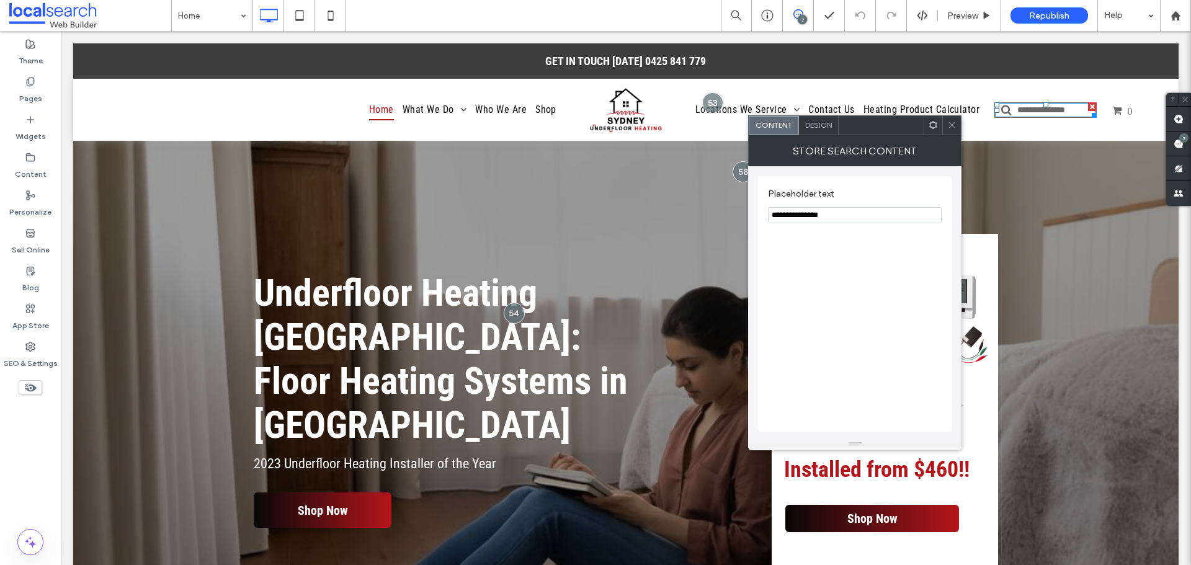
click at [825, 129] on span "Design" at bounding box center [818, 124] width 27 height 9
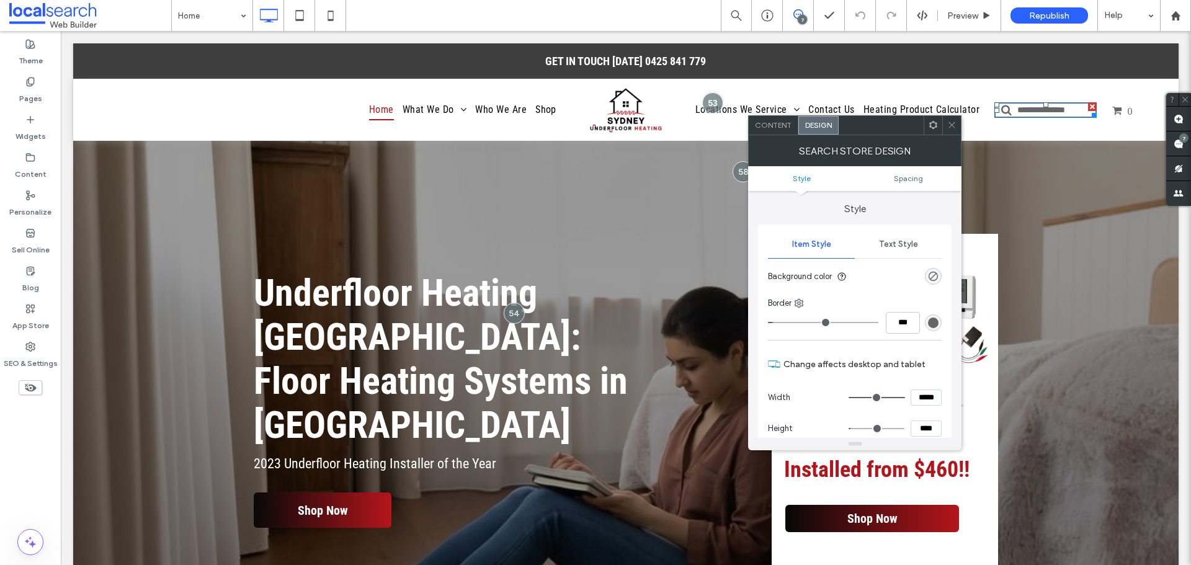
click at [950, 124] on icon at bounding box center [951, 124] width 9 height 9
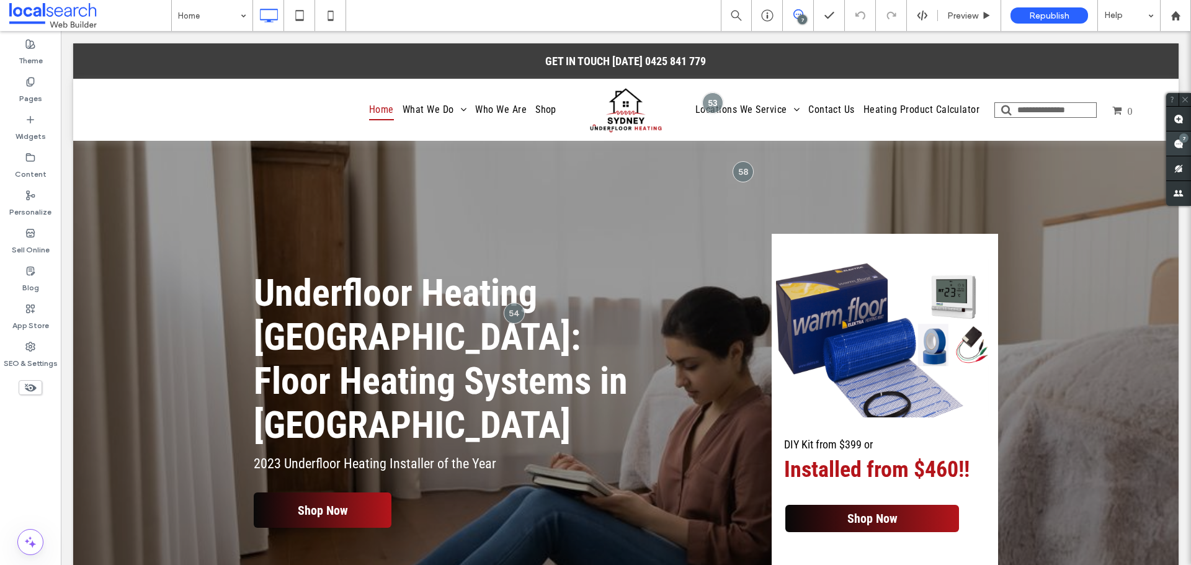
click at [1181, 147] on use at bounding box center [1178, 144] width 10 height 10
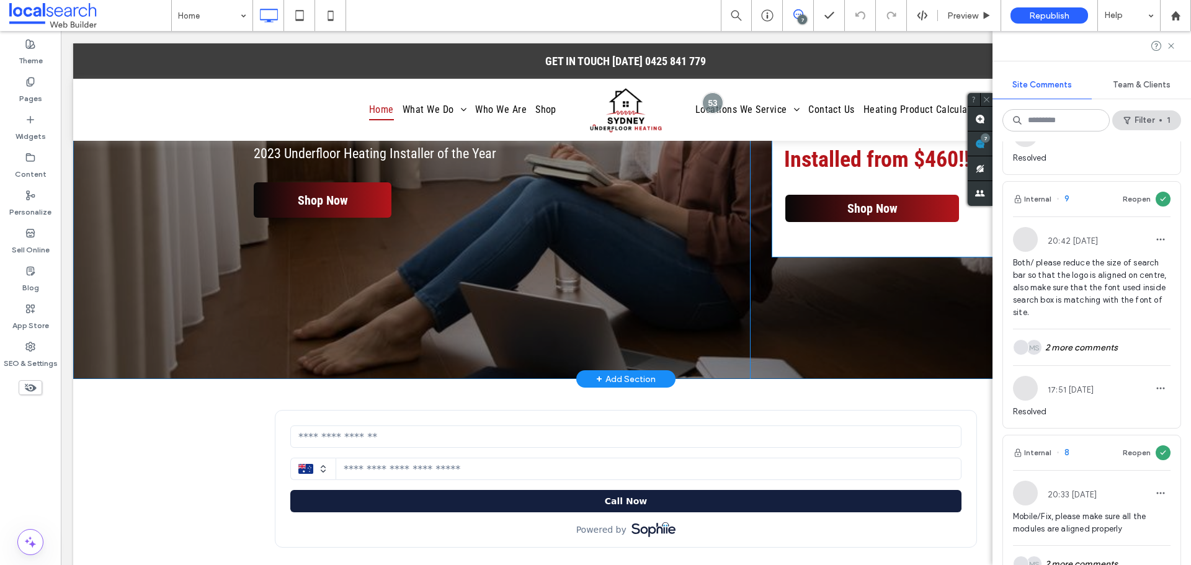
scroll to position [372, 0]
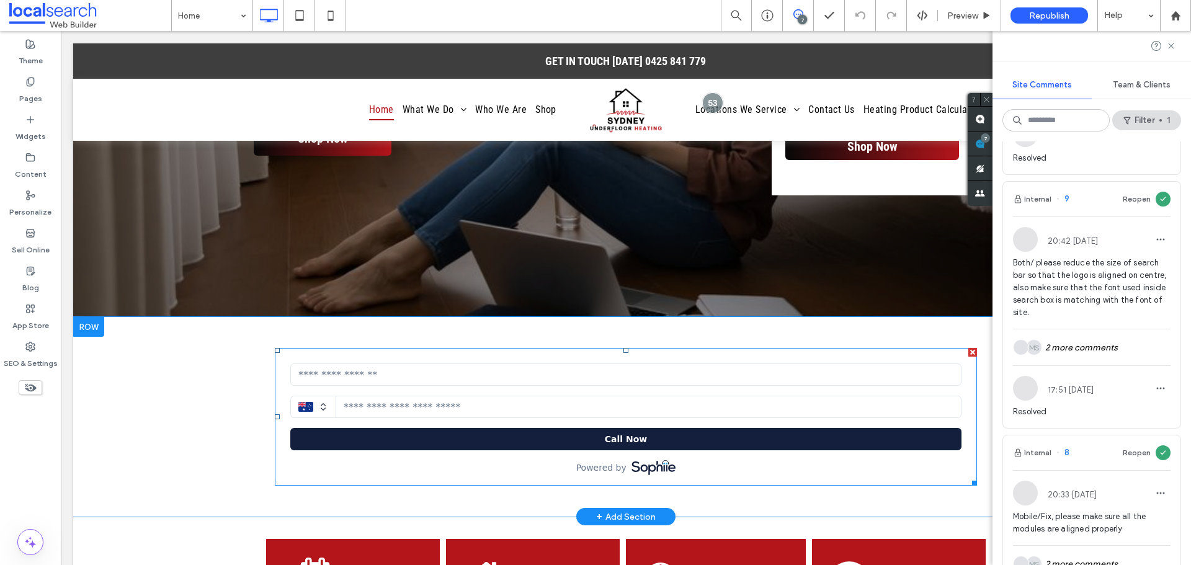
click at [803, 394] on span at bounding box center [626, 417] width 702 height 138
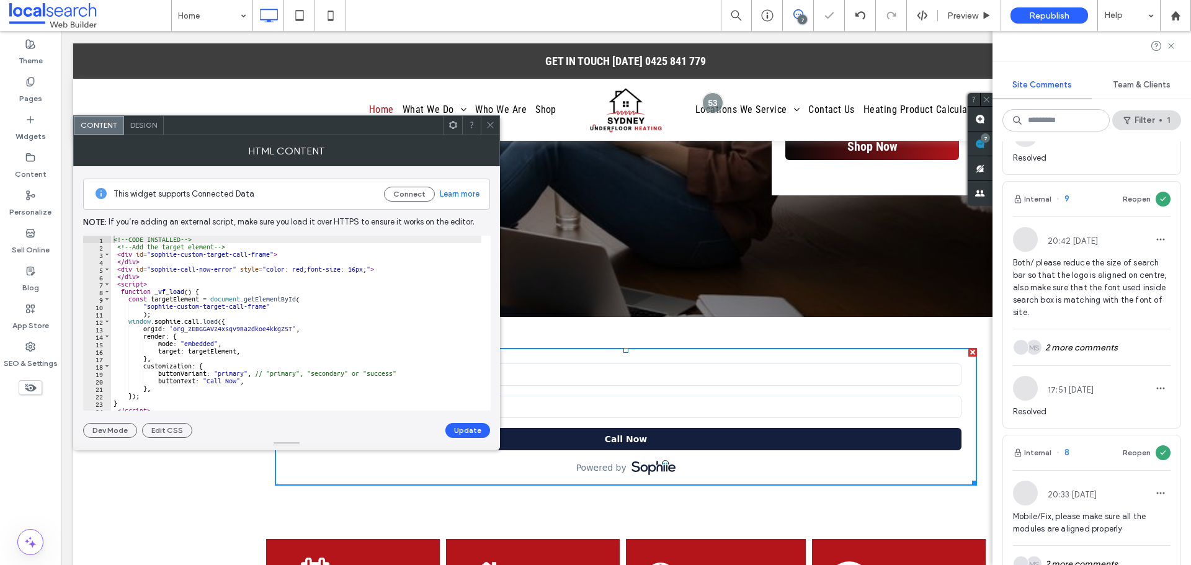
click at [489, 126] on use at bounding box center [490, 125] width 6 height 6
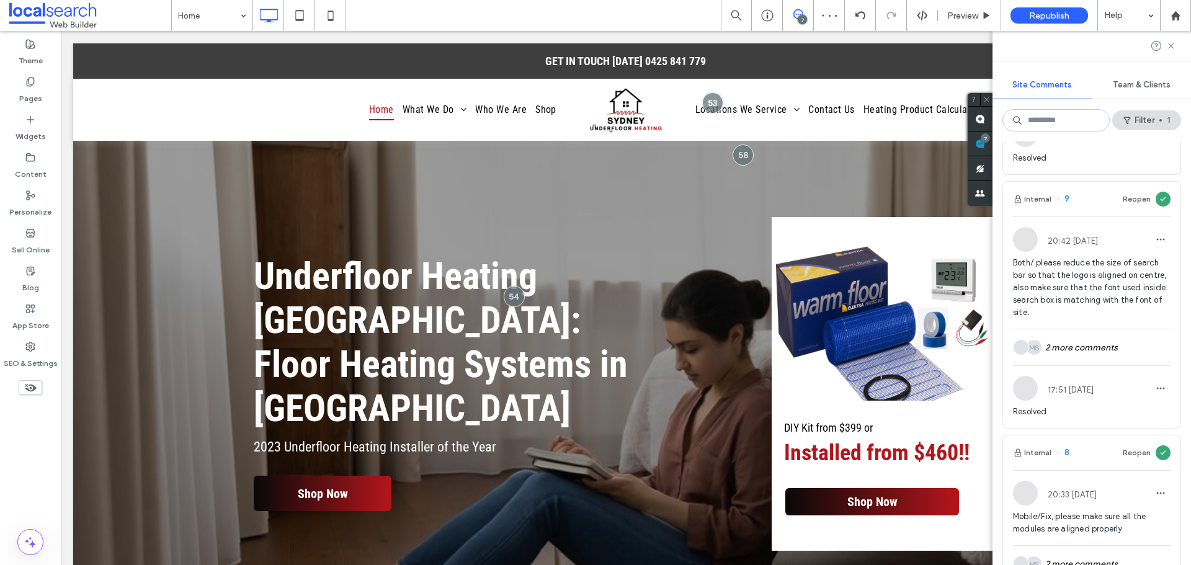
scroll to position [0, 0]
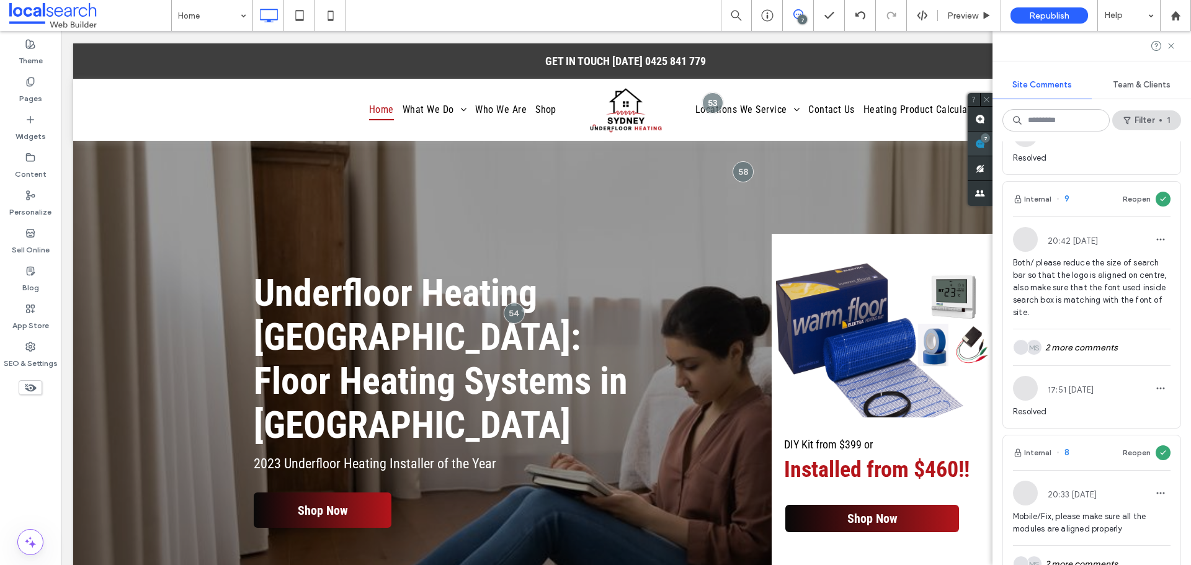
click at [975, 145] on span at bounding box center [980, 143] width 25 height 24
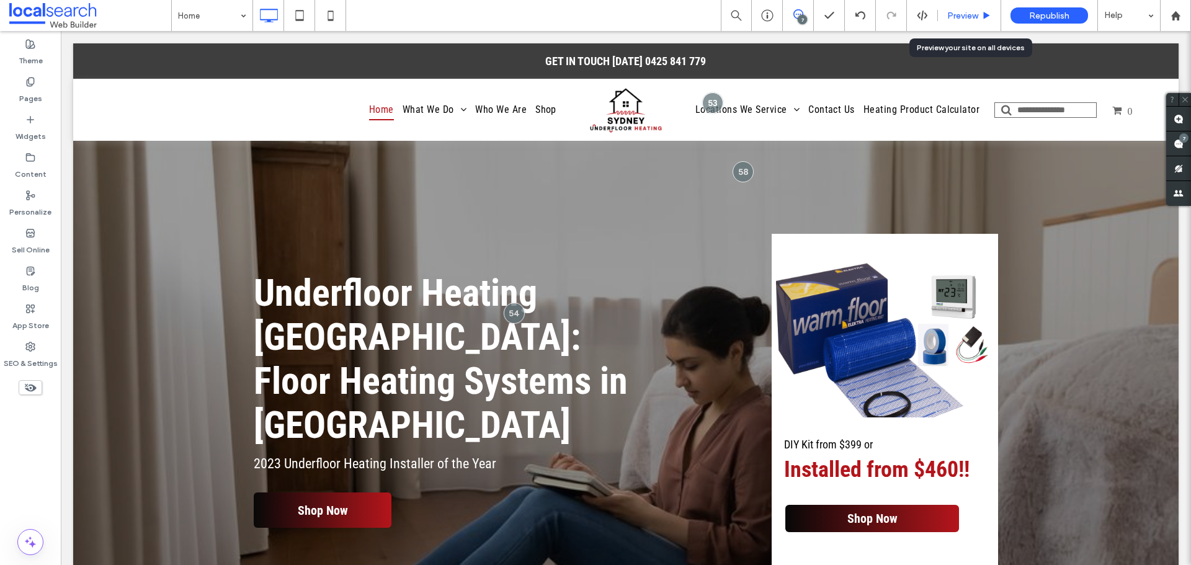
click at [954, 17] on span "Preview" at bounding box center [962, 16] width 31 height 11
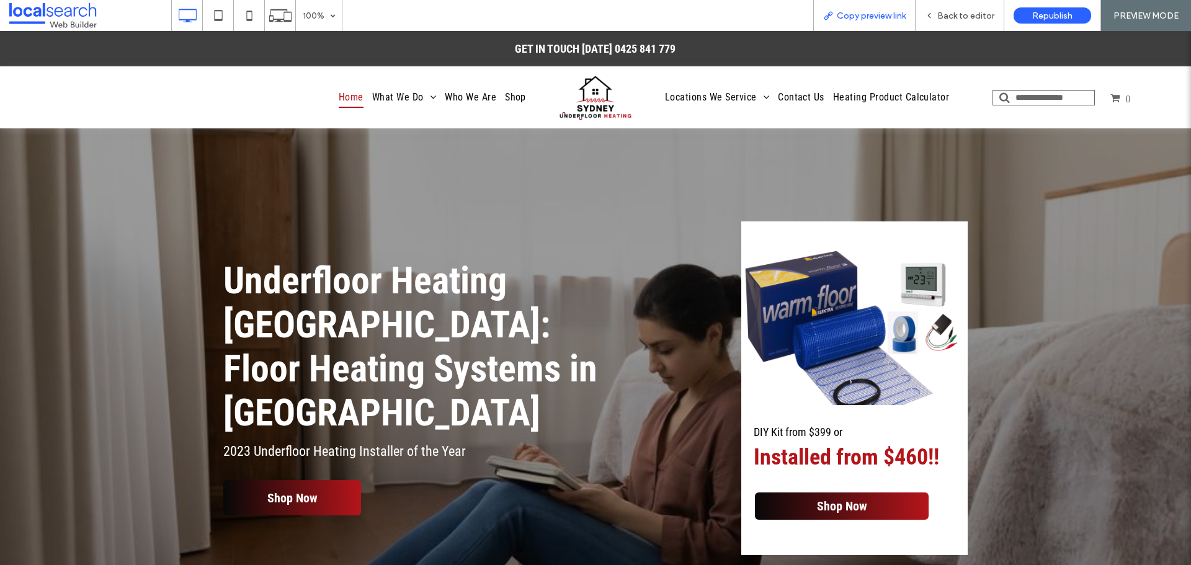
click at [876, 14] on span "Copy preview link" at bounding box center [871, 16] width 69 height 11
click at [946, 17] on span "Back to editor" at bounding box center [965, 16] width 57 height 11
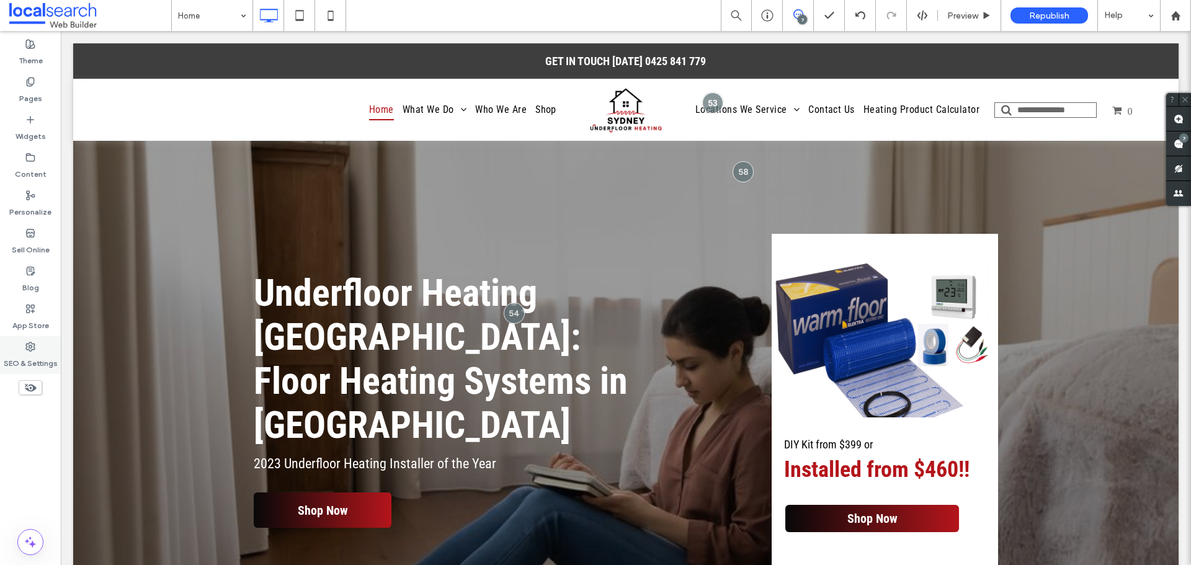
click at [44, 352] on label "SEO & Settings" at bounding box center [31, 360] width 54 height 17
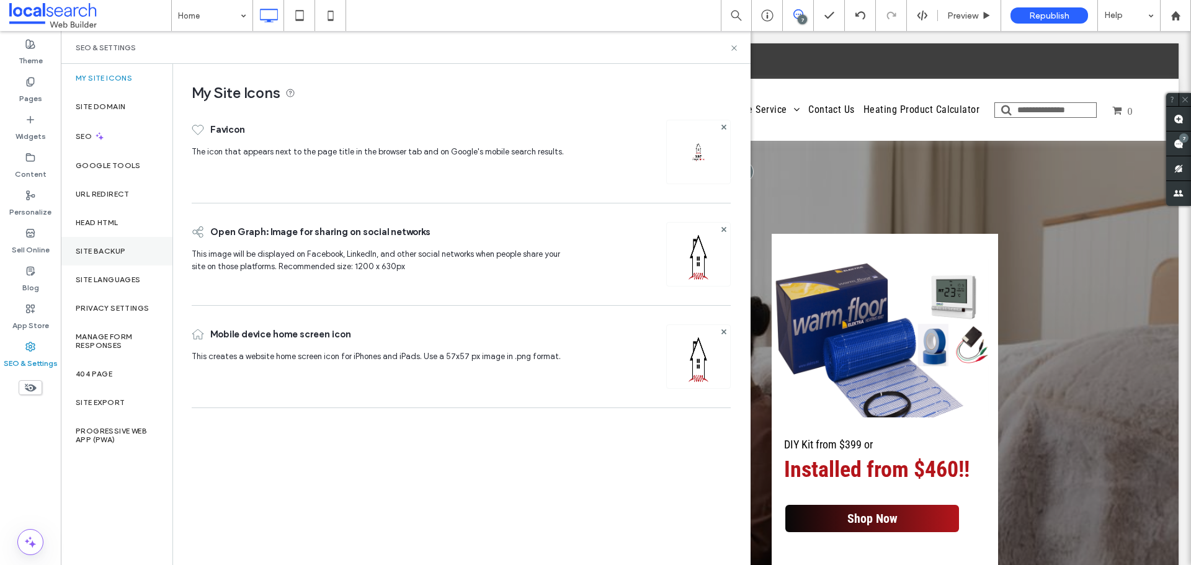
click at [121, 253] on label "Site Backup" at bounding box center [101, 251] width 50 height 9
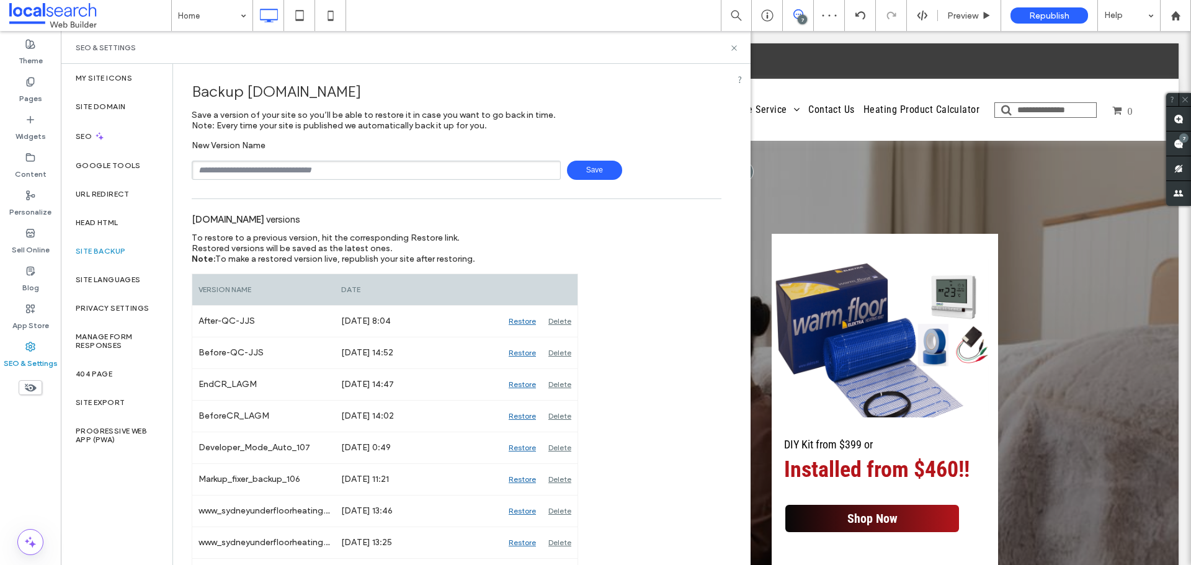
click at [337, 164] on input "text" at bounding box center [376, 170] width 369 height 19
click at [602, 169] on span "Save" at bounding box center [594, 170] width 55 height 19
type input "**********"
click at [732, 50] on use at bounding box center [733, 47] width 5 height 5
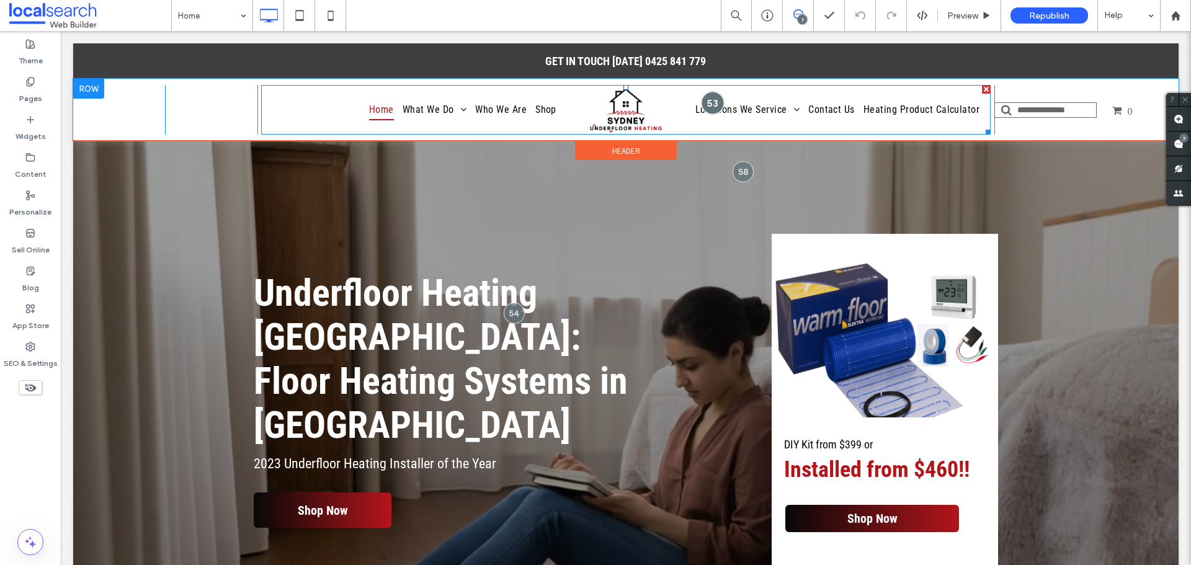
click at [705, 99] on div at bounding box center [712, 102] width 23 height 23
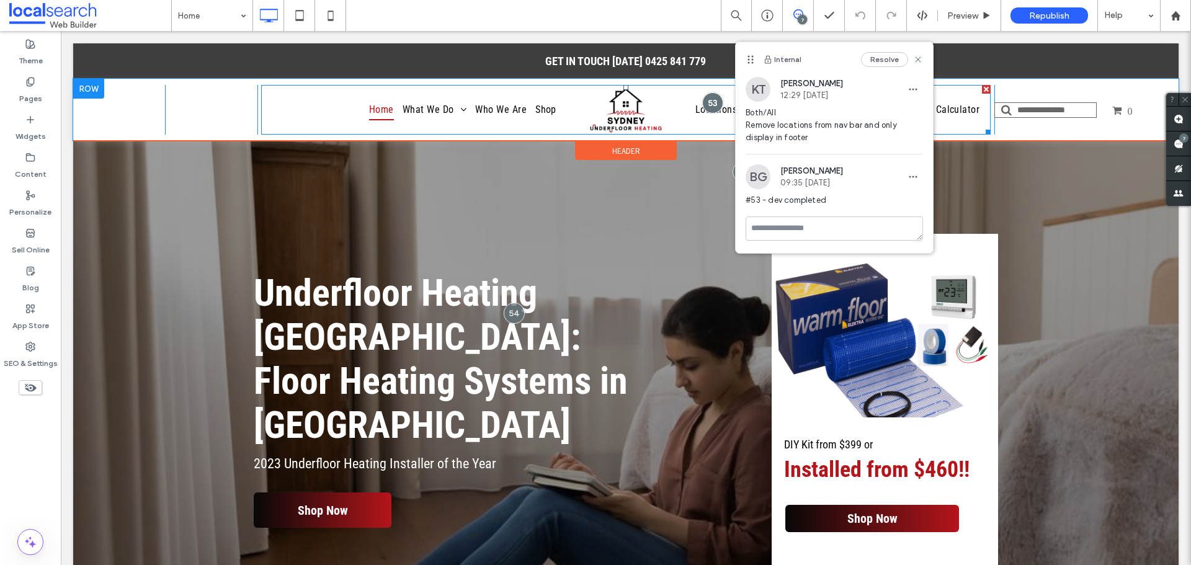
click at [520, 95] on ul "Home What We Do Underfloor Heating Tile Floor Heating Timber Floor Heating Unde…" at bounding box center [411, 110] width 300 height 50
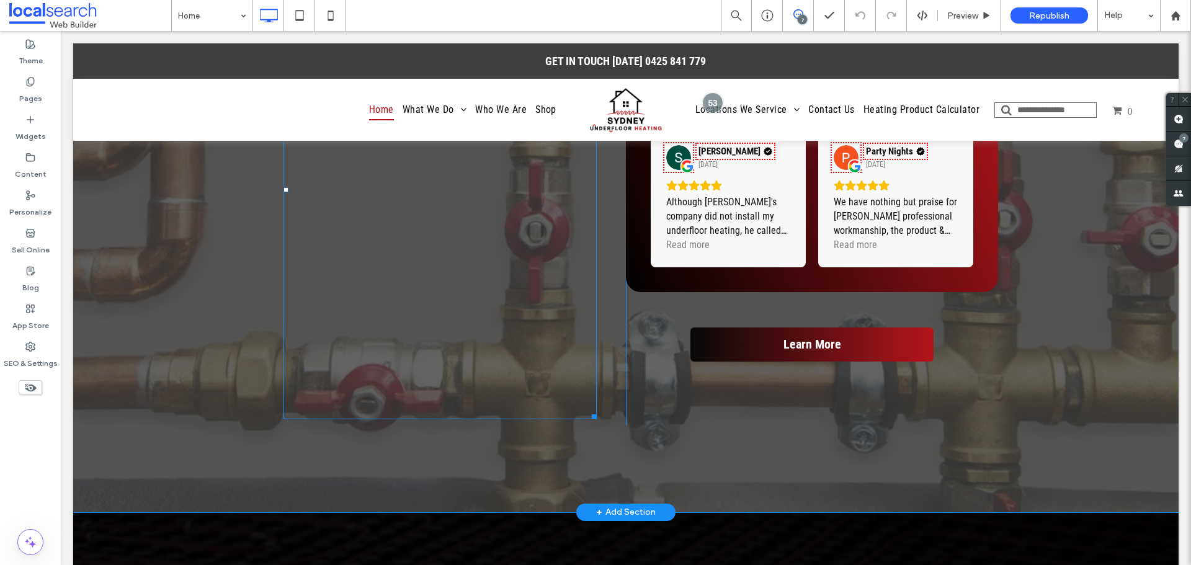
scroll to position [3163, 0]
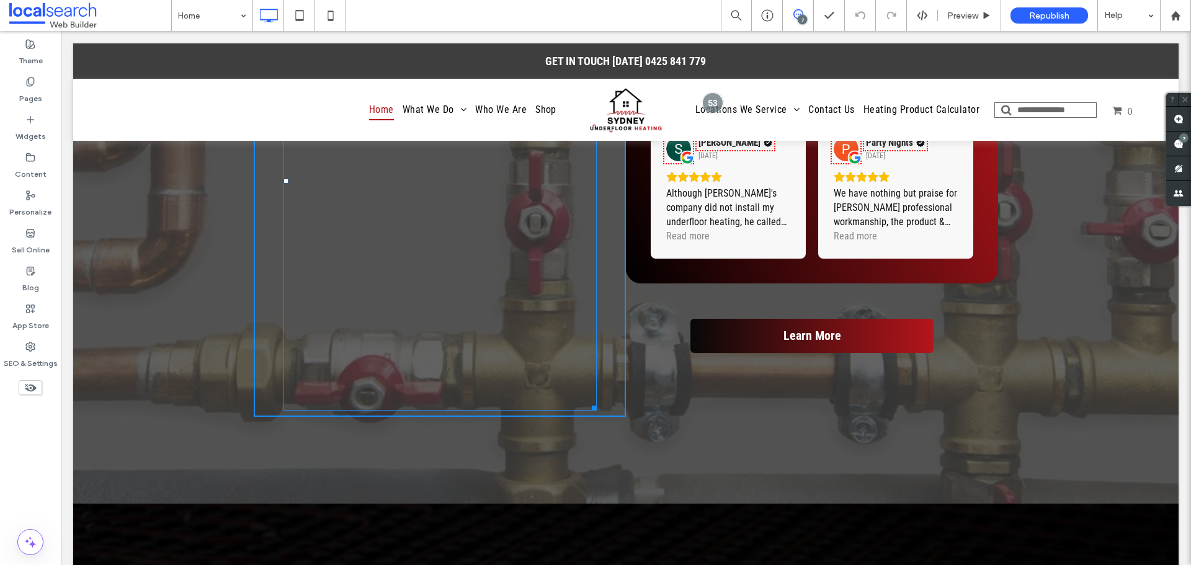
drag, startPoint x: 585, startPoint y: 333, endPoint x: 595, endPoint y: 407, distance: 74.4
click at [595, 407] on div at bounding box center [591, 405] width 9 height 9
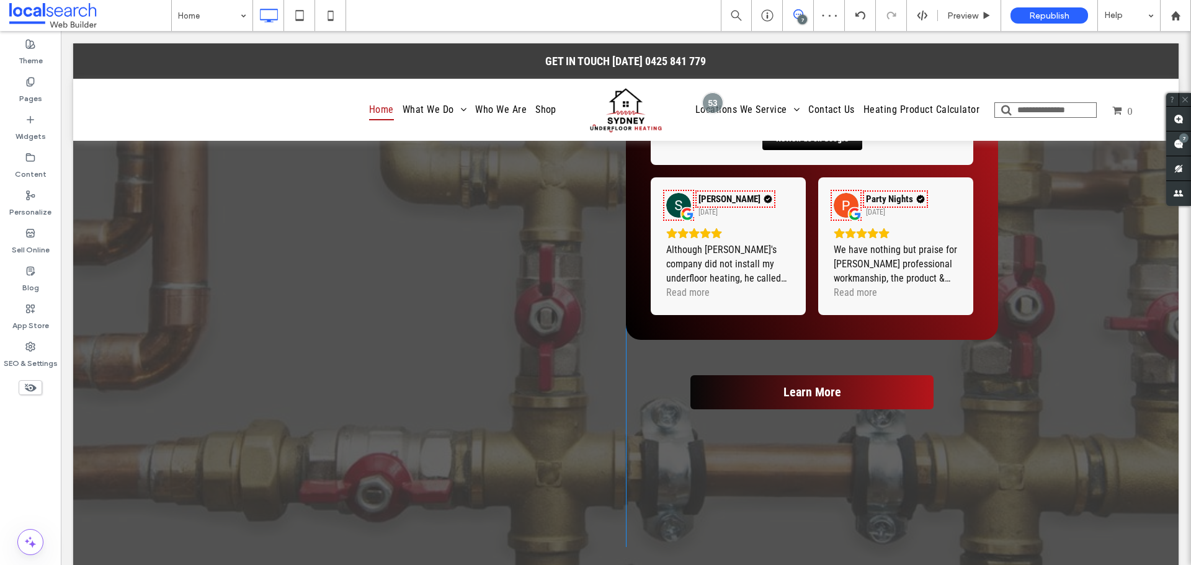
scroll to position [3101, 0]
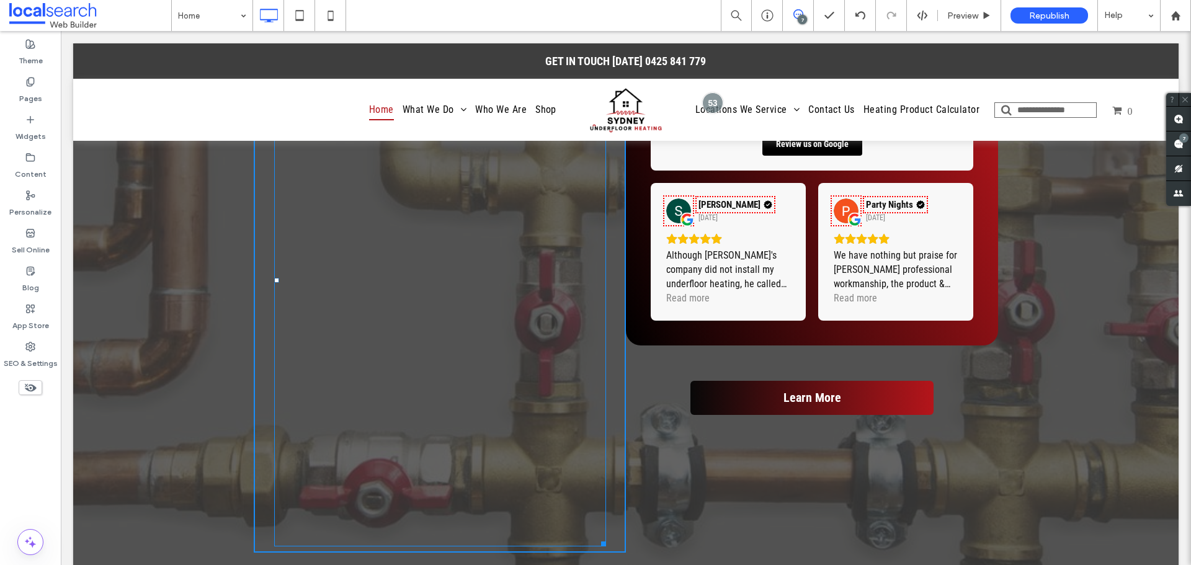
drag, startPoint x: 599, startPoint y: 468, endPoint x: 600, endPoint y: 456, distance: 12.4
click at [600, 537] on div at bounding box center [601, 541] width 9 height 9
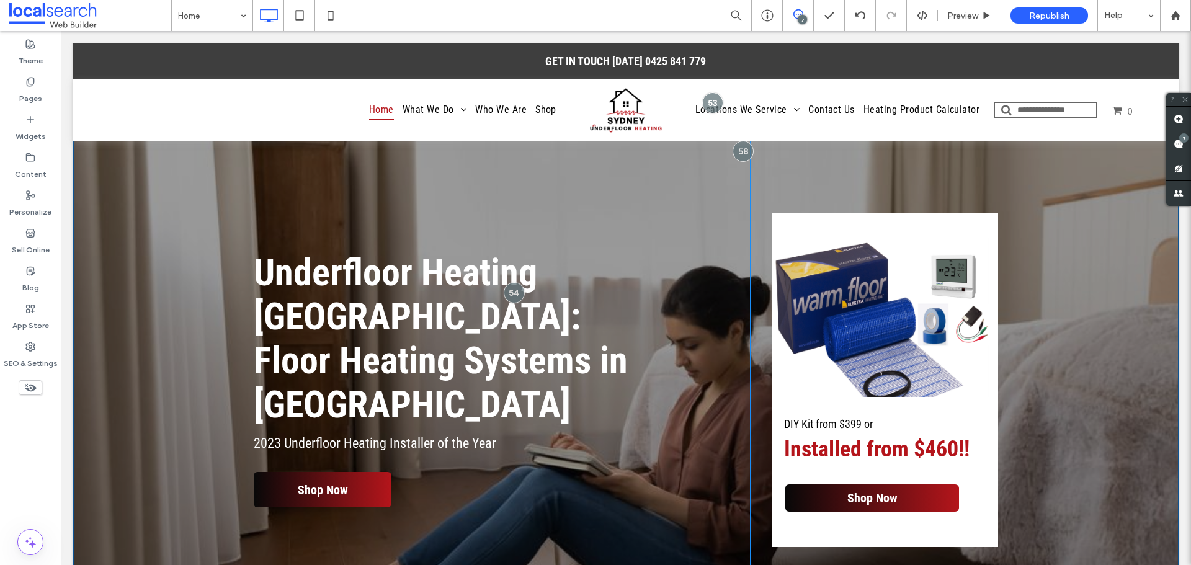
scroll to position [0, 0]
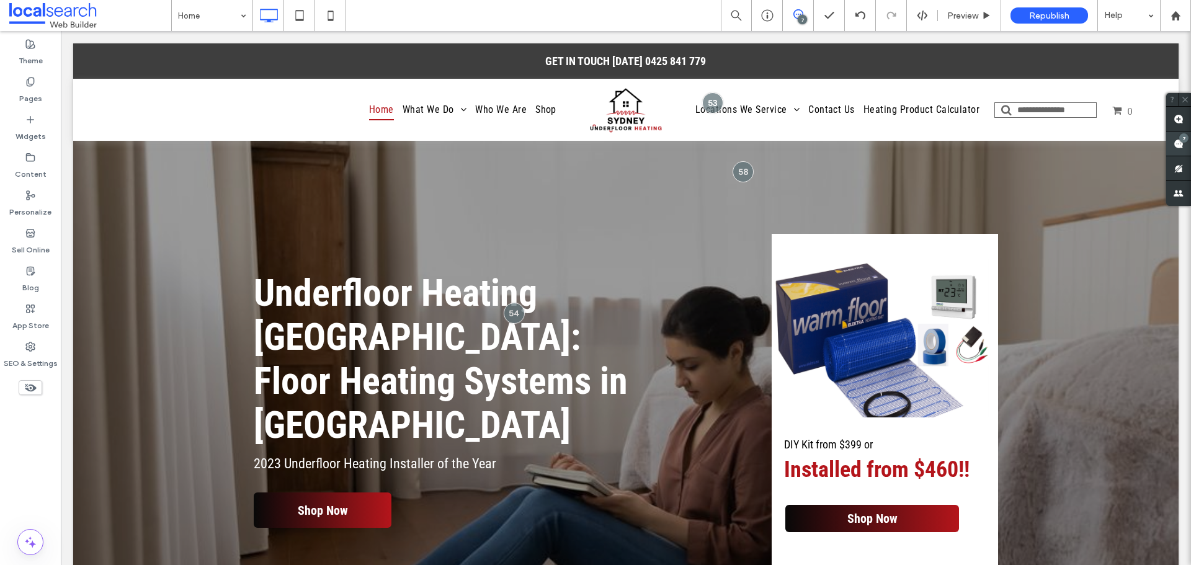
click at [1176, 139] on use at bounding box center [1178, 144] width 10 height 10
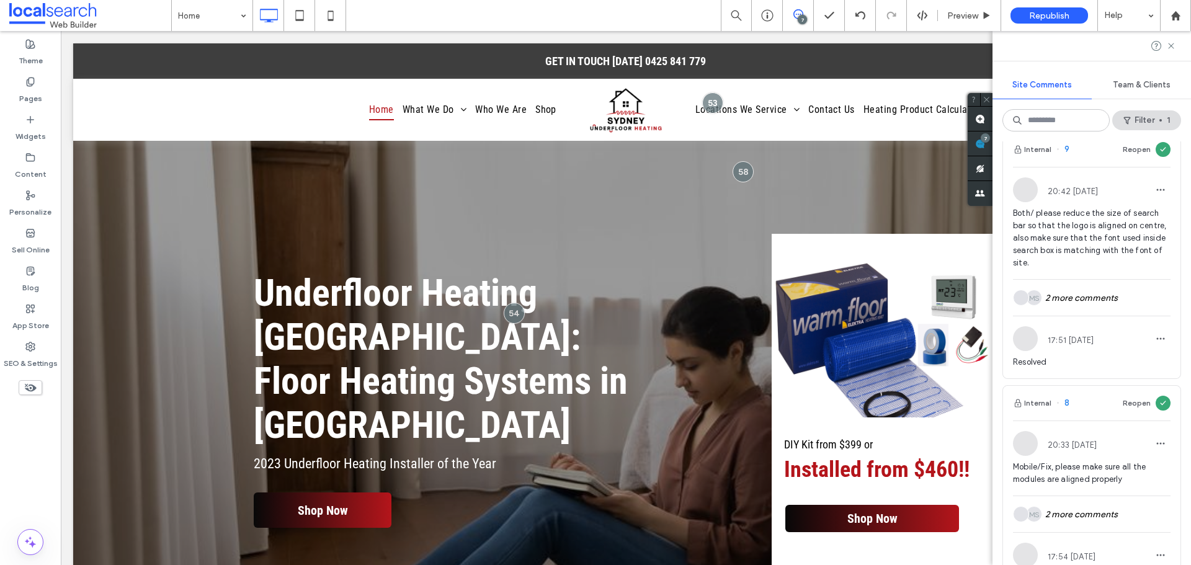
scroll to position [6512, 0]
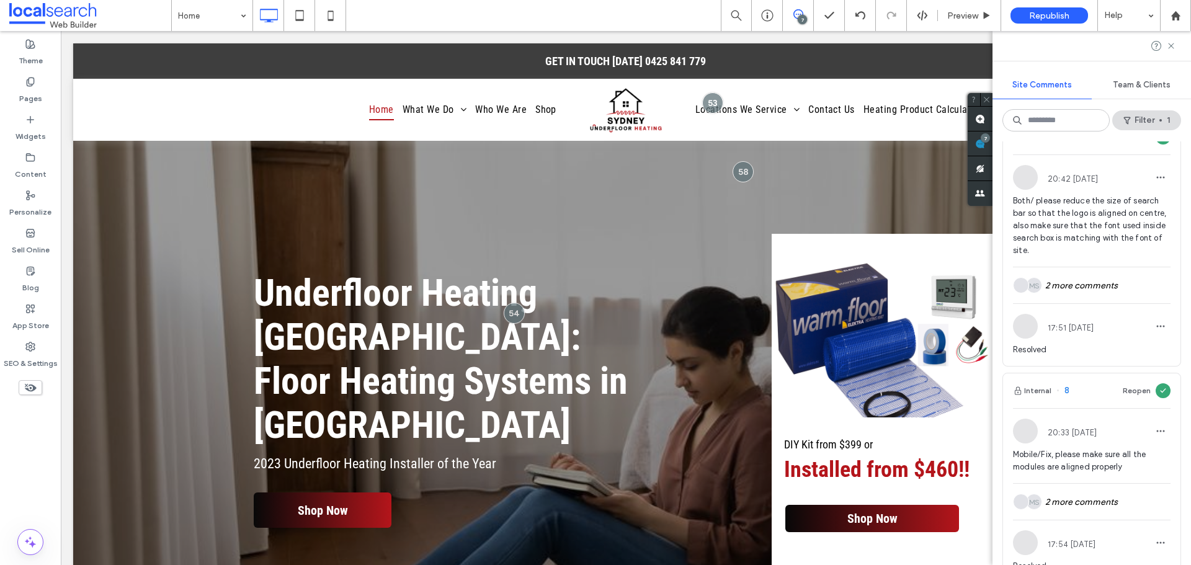
click at [1038, 145] on button "Internal" at bounding box center [1032, 137] width 38 height 15
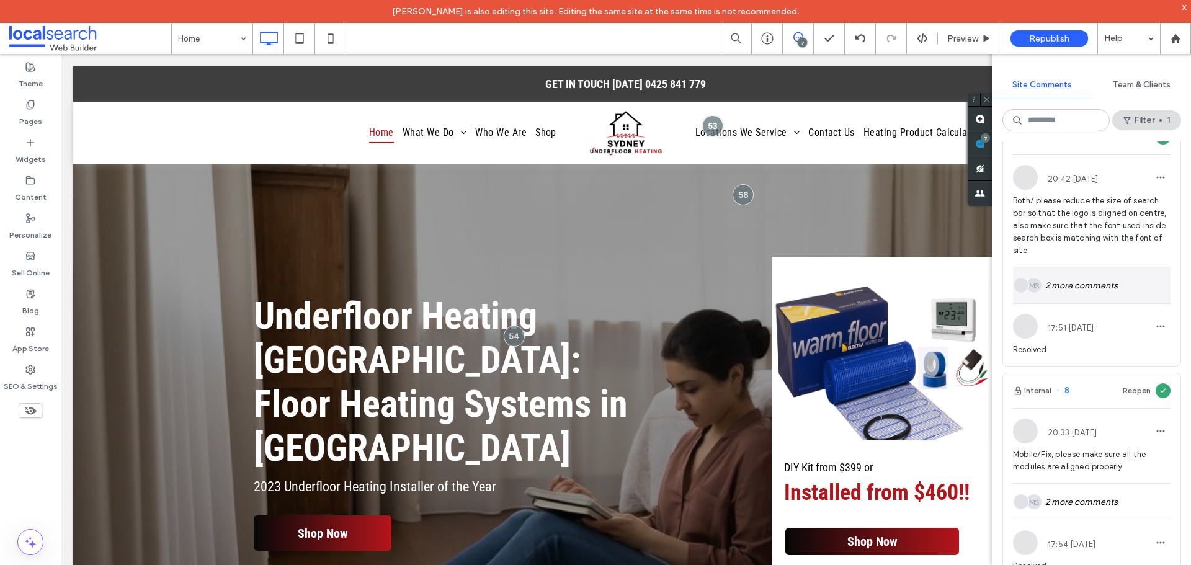
click at [1097, 303] on div "MS 2 more comments" at bounding box center [1092, 285] width 158 height 36
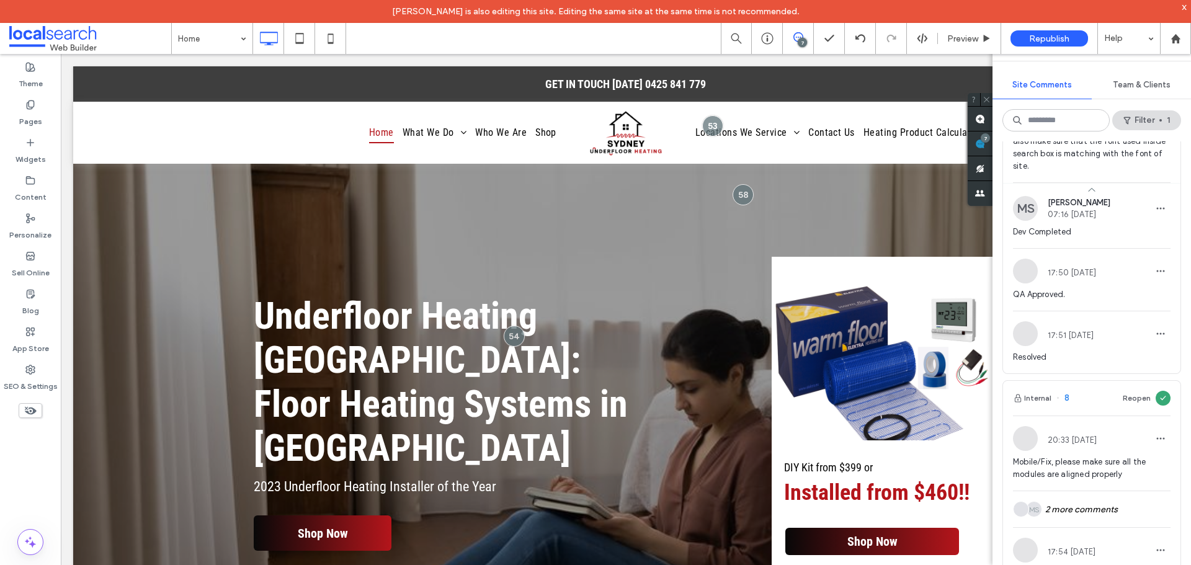
scroll to position [6574, 0]
